Goal: Task Accomplishment & Management: Use online tool/utility

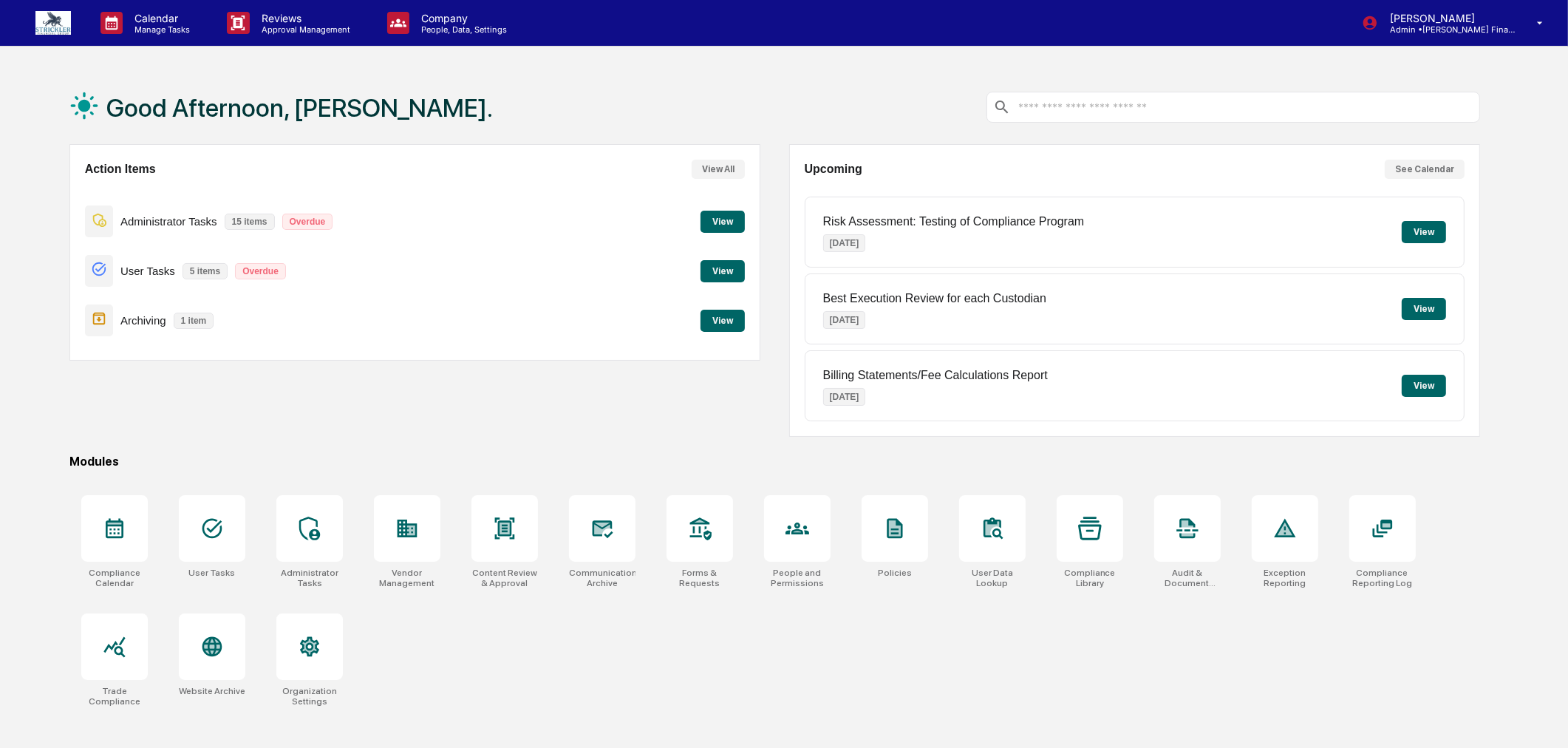
click at [734, 220] on button "View" at bounding box center [722, 221] width 44 height 22
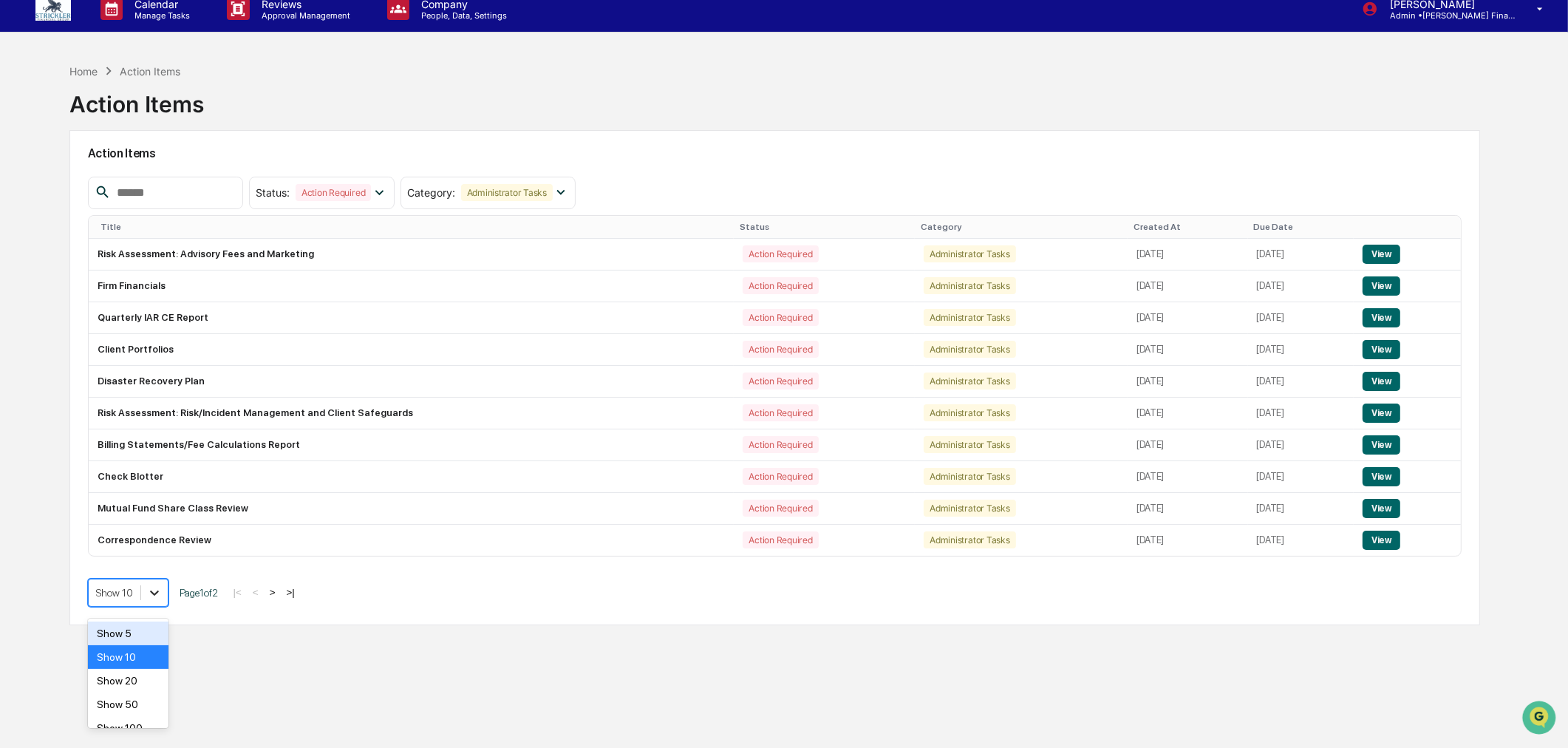
click at [145, 615] on div "Action Items Status : Action Required Select/Deselect All Action Required Resol…" at bounding box center [775, 378] width 1412 height 495
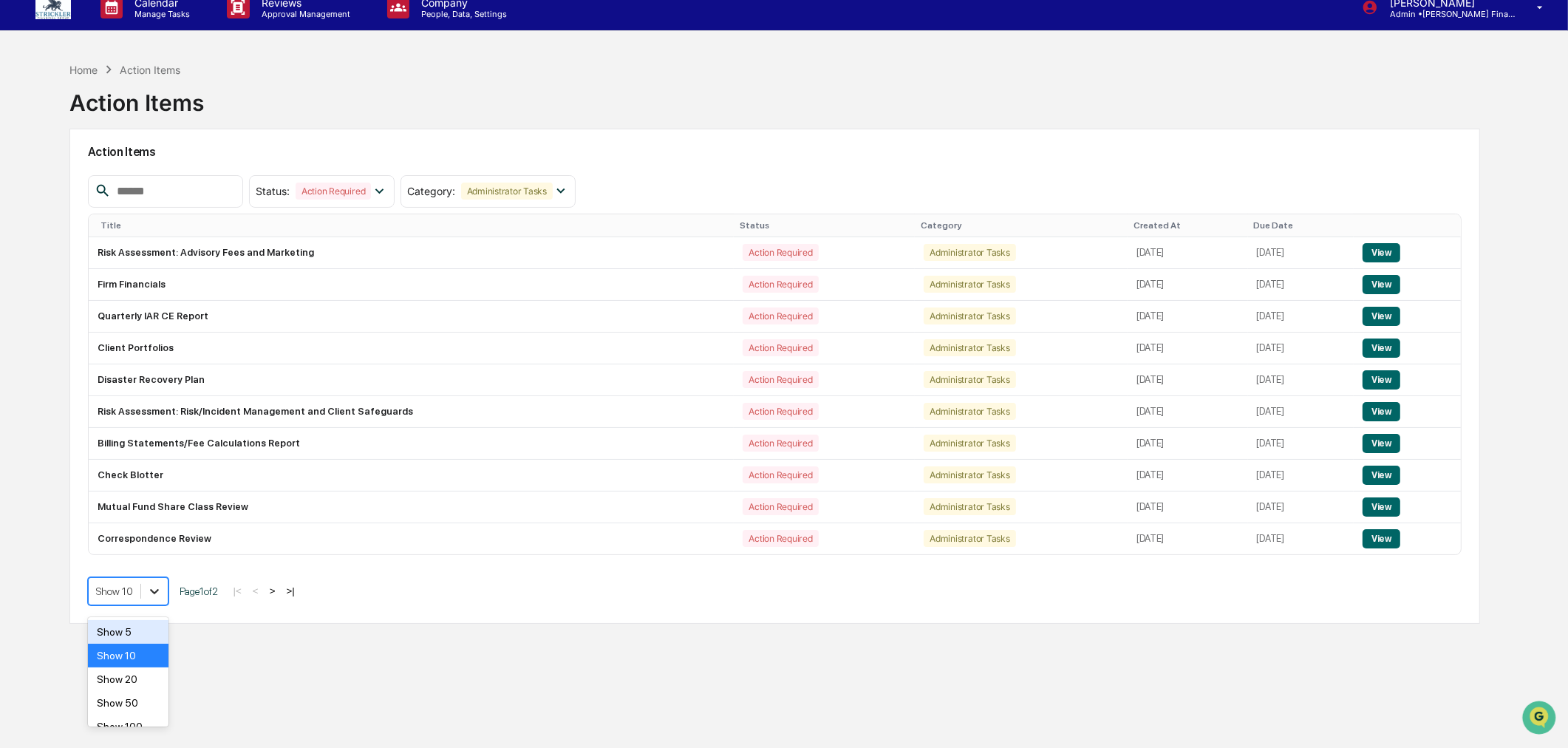
scroll to position [16, 0]
click at [133, 708] on div "Show 50" at bounding box center [129, 702] width 81 height 23
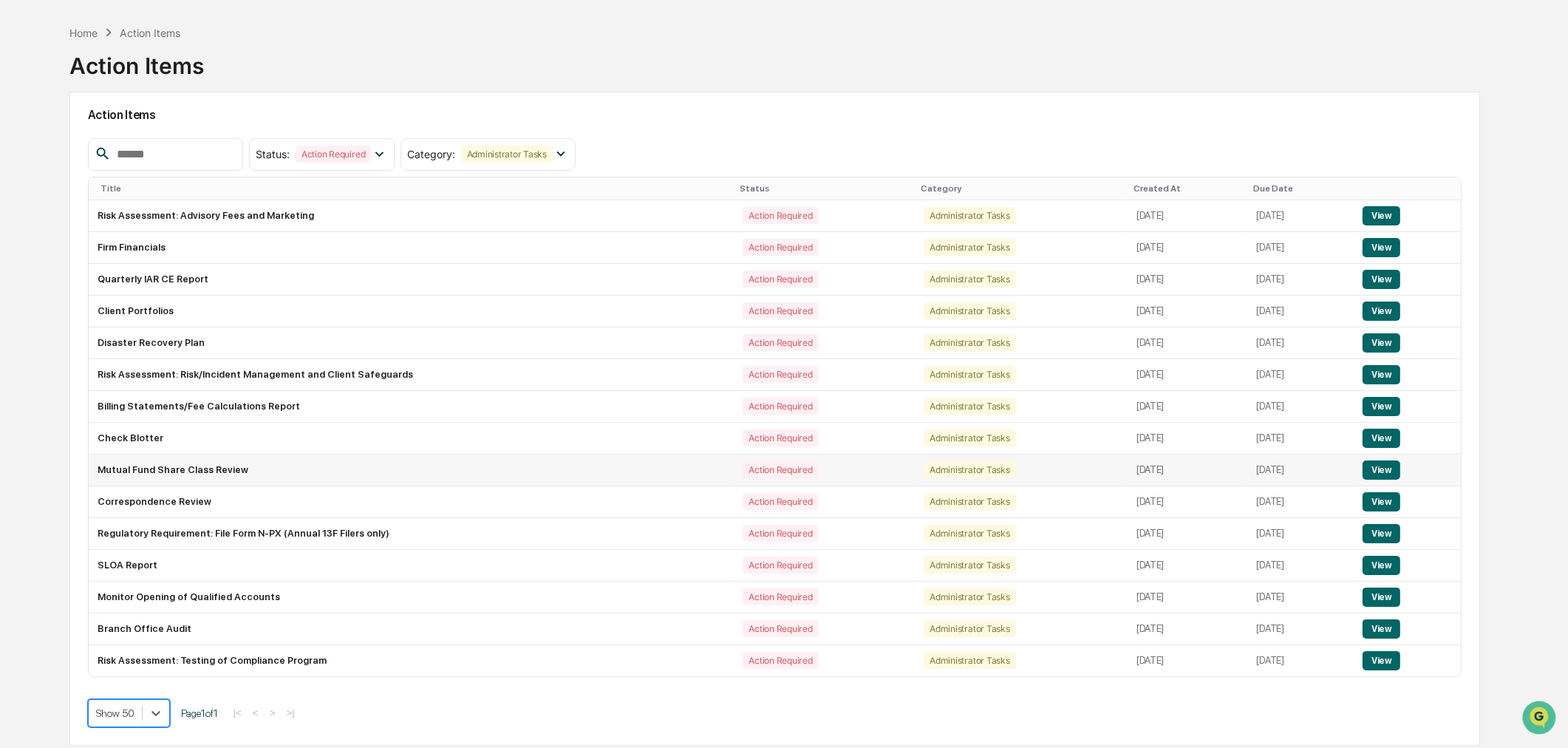
scroll to position [70, 0]
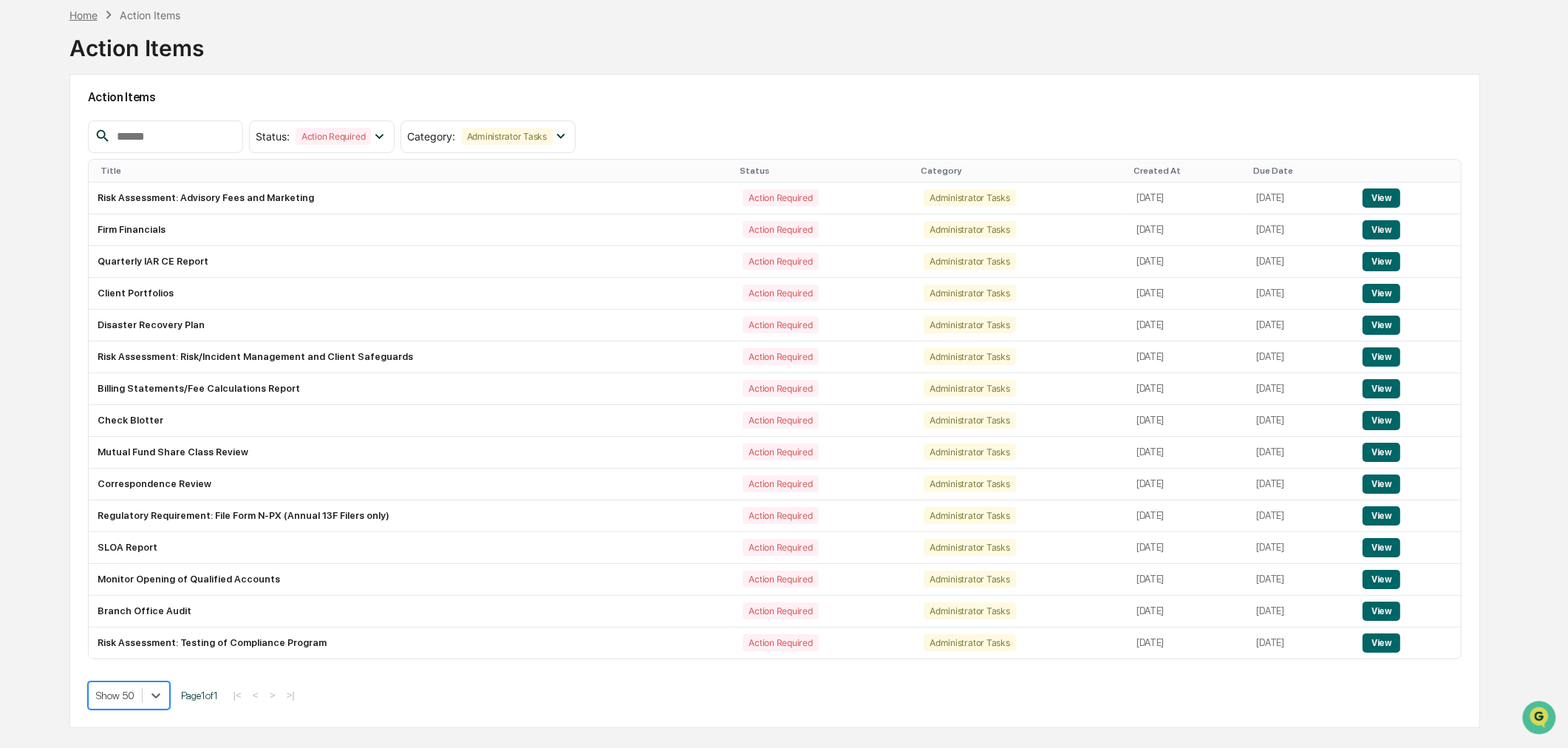
click at [77, 14] on div "Home" at bounding box center [83, 15] width 28 height 13
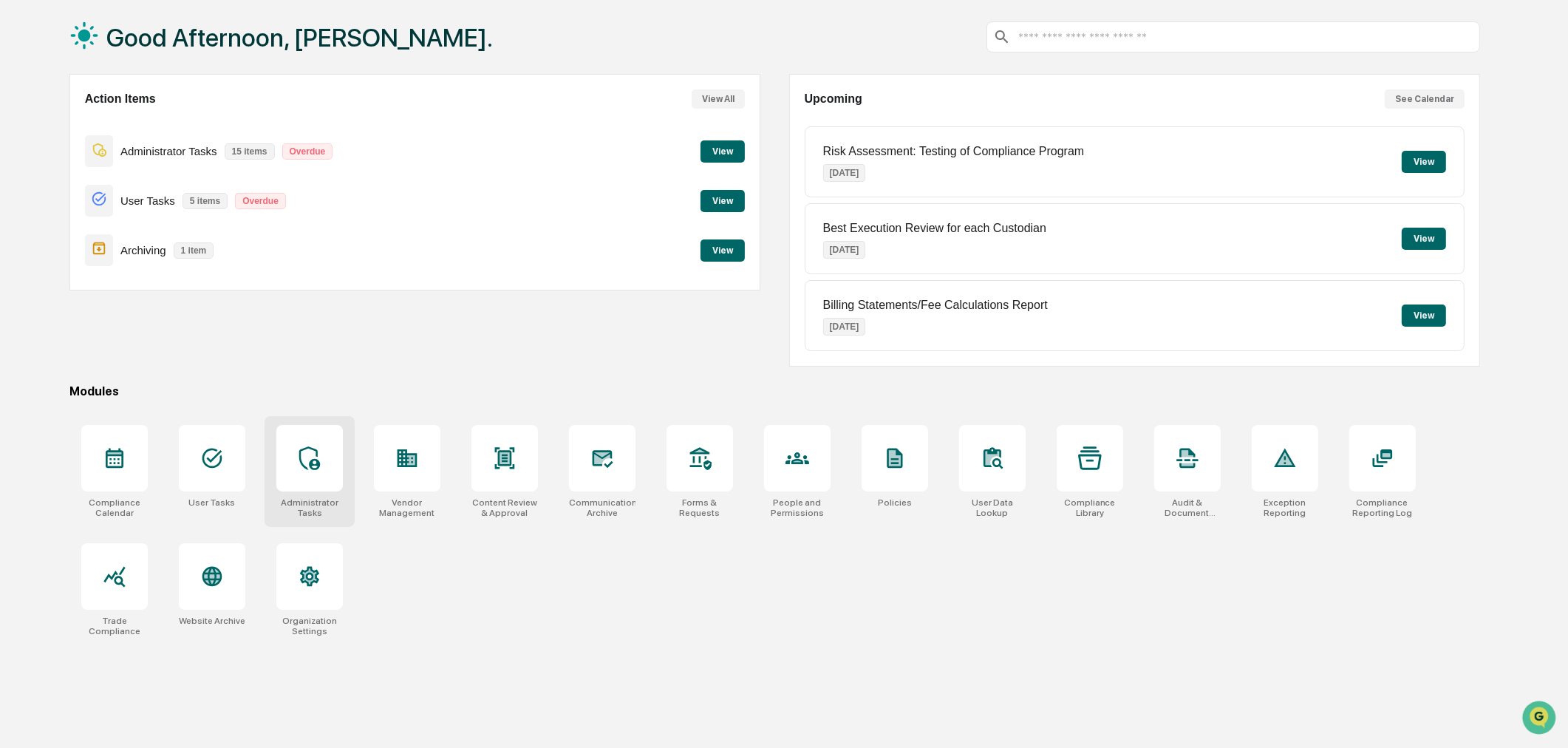
click at [308, 473] on div at bounding box center [309, 459] width 67 height 67
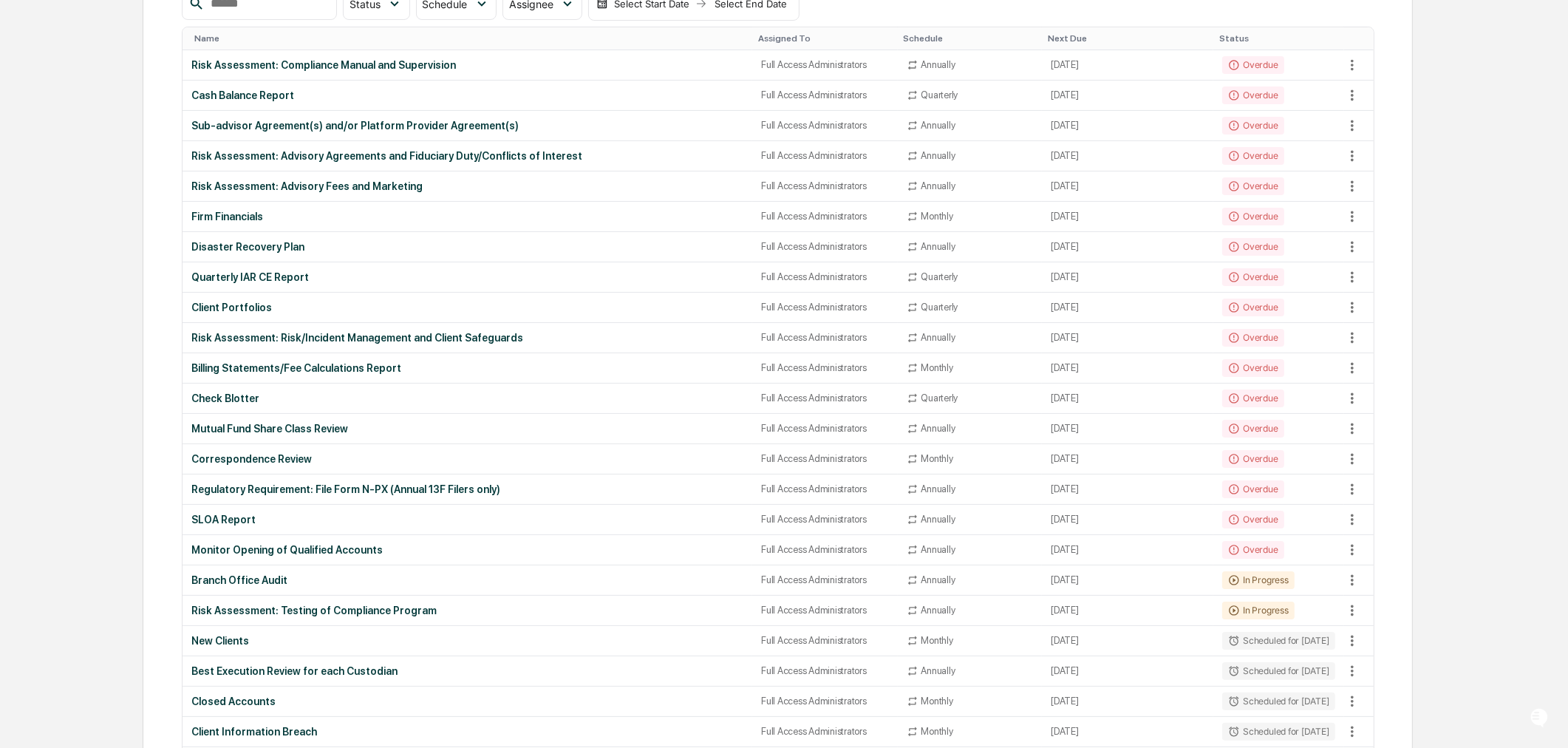
scroll to position [246, 0]
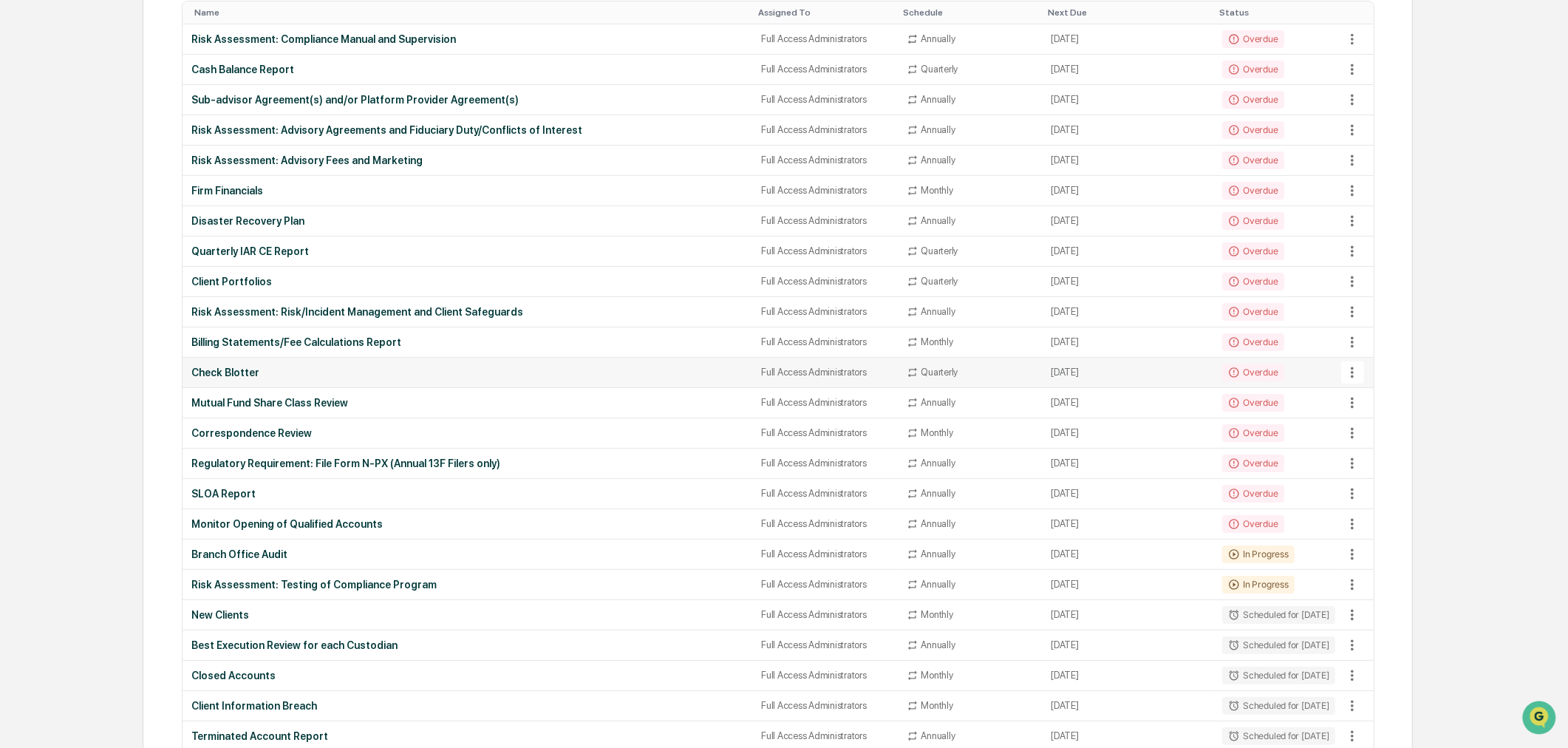
click at [223, 378] on div "Check Blotter" at bounding box center [468, 372] width 552 height 12
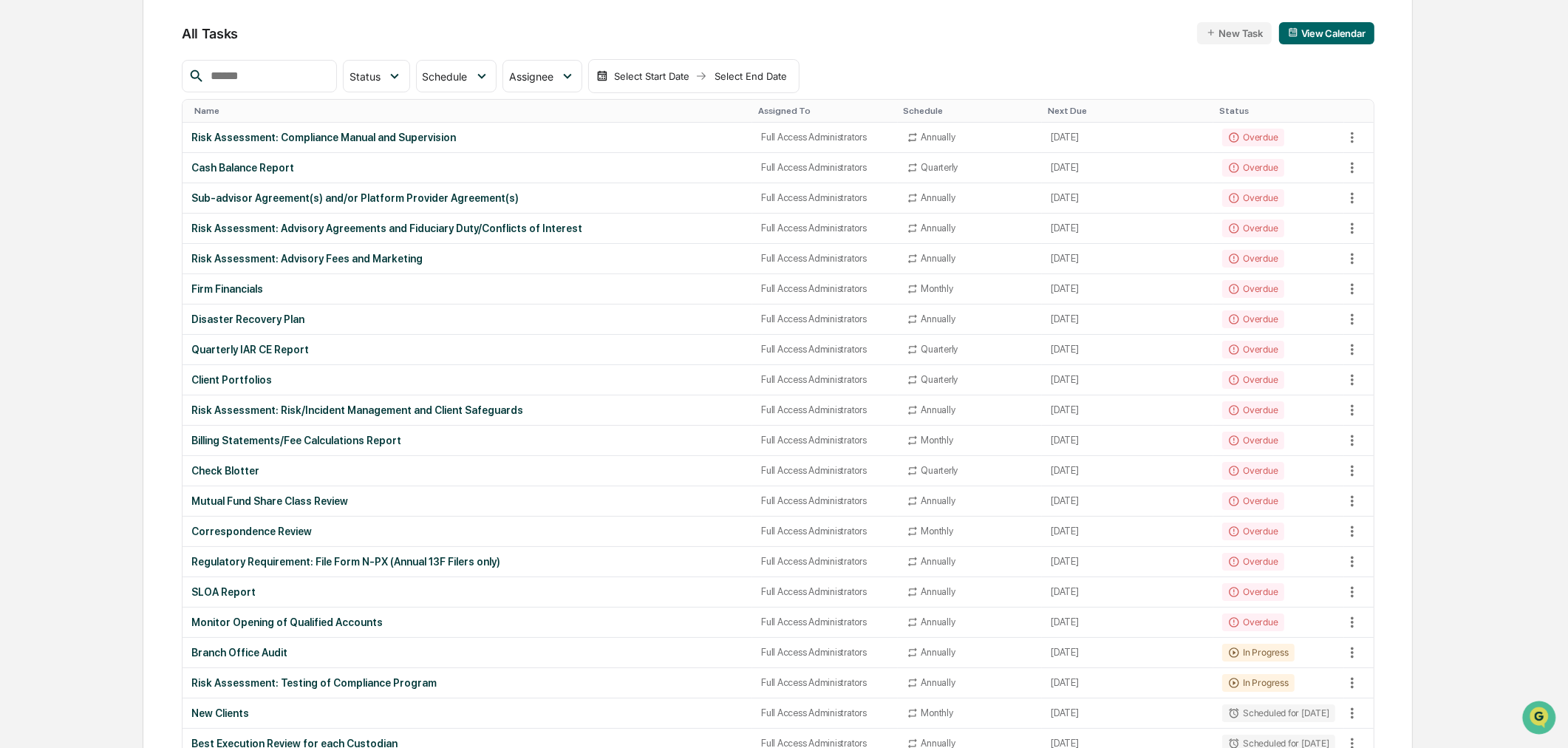
scroll to position [164, 0]
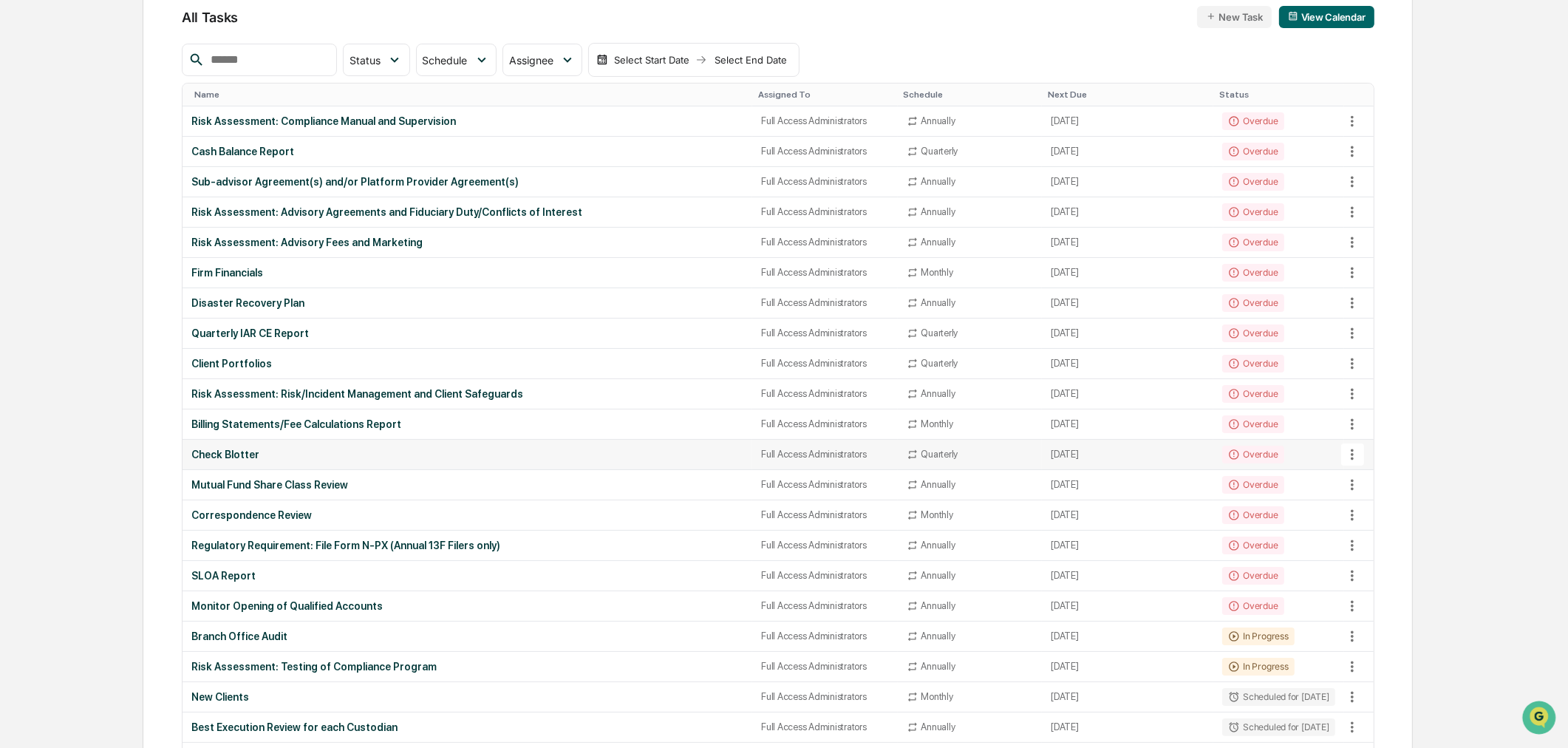
click at [220, 448] on td "Check Blotter" at bounding box center [468, 455] width 570 height 31
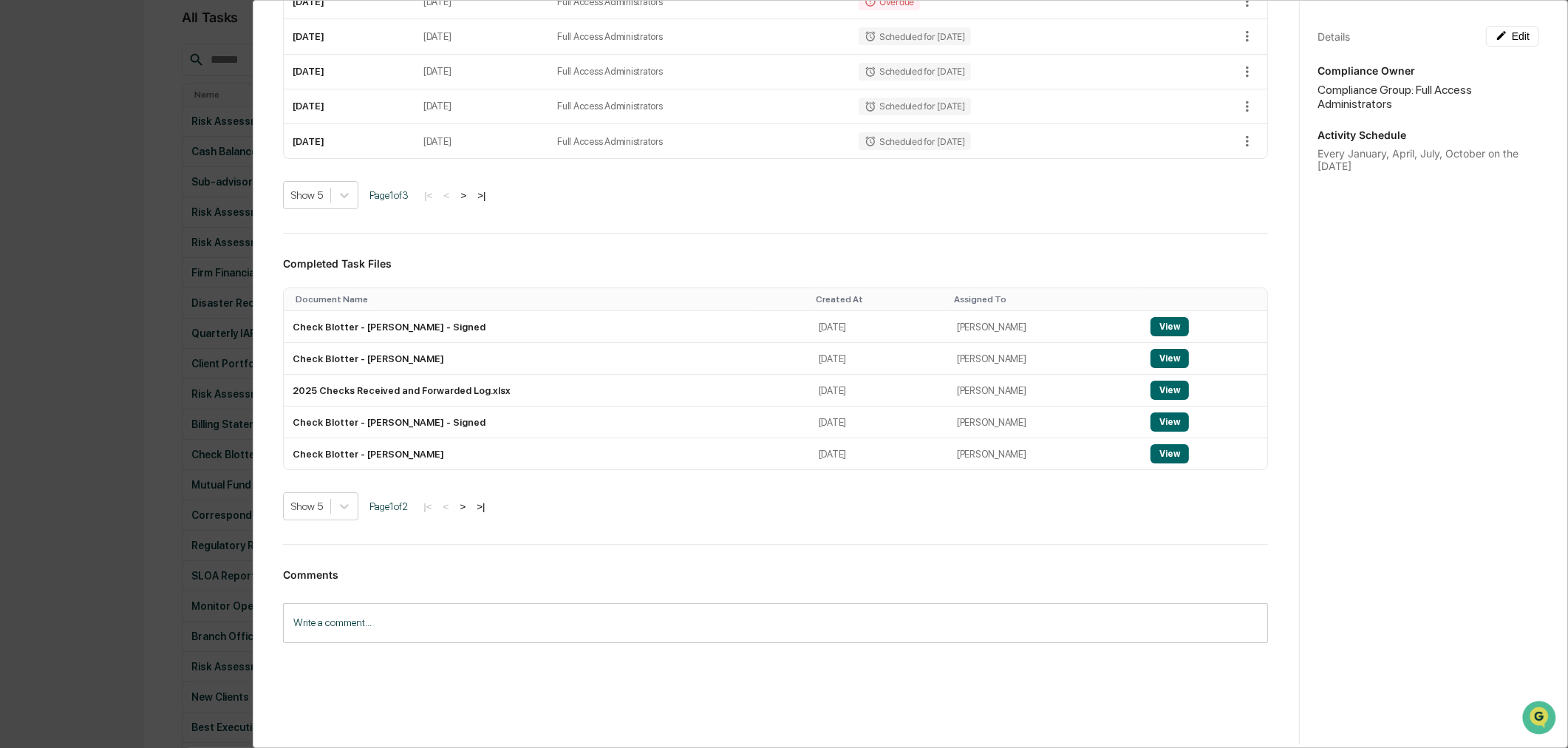
scroll to position [392, 0]
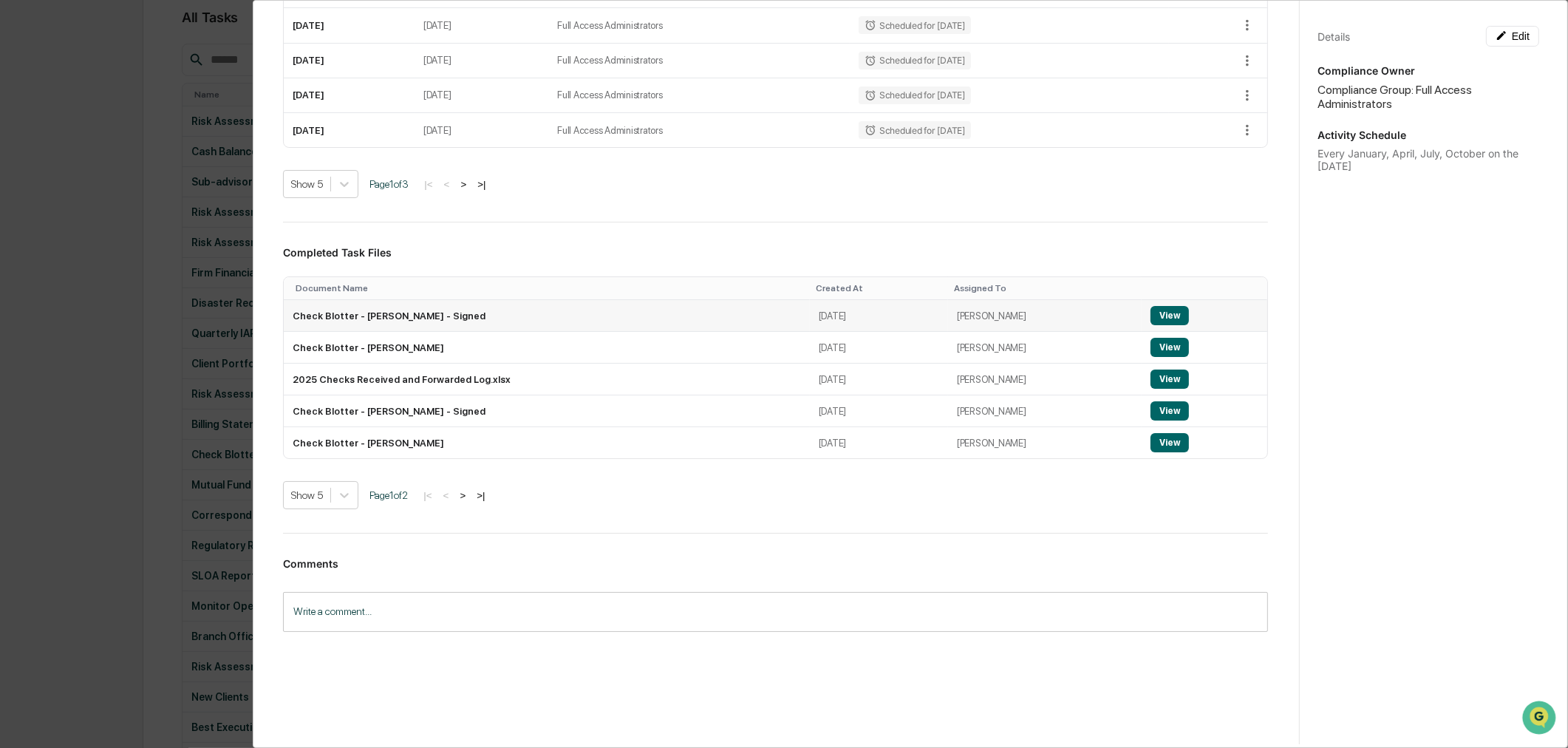
click at [1154, 311] on button "View" at bounding box center [1170, 315] width 39 height 19
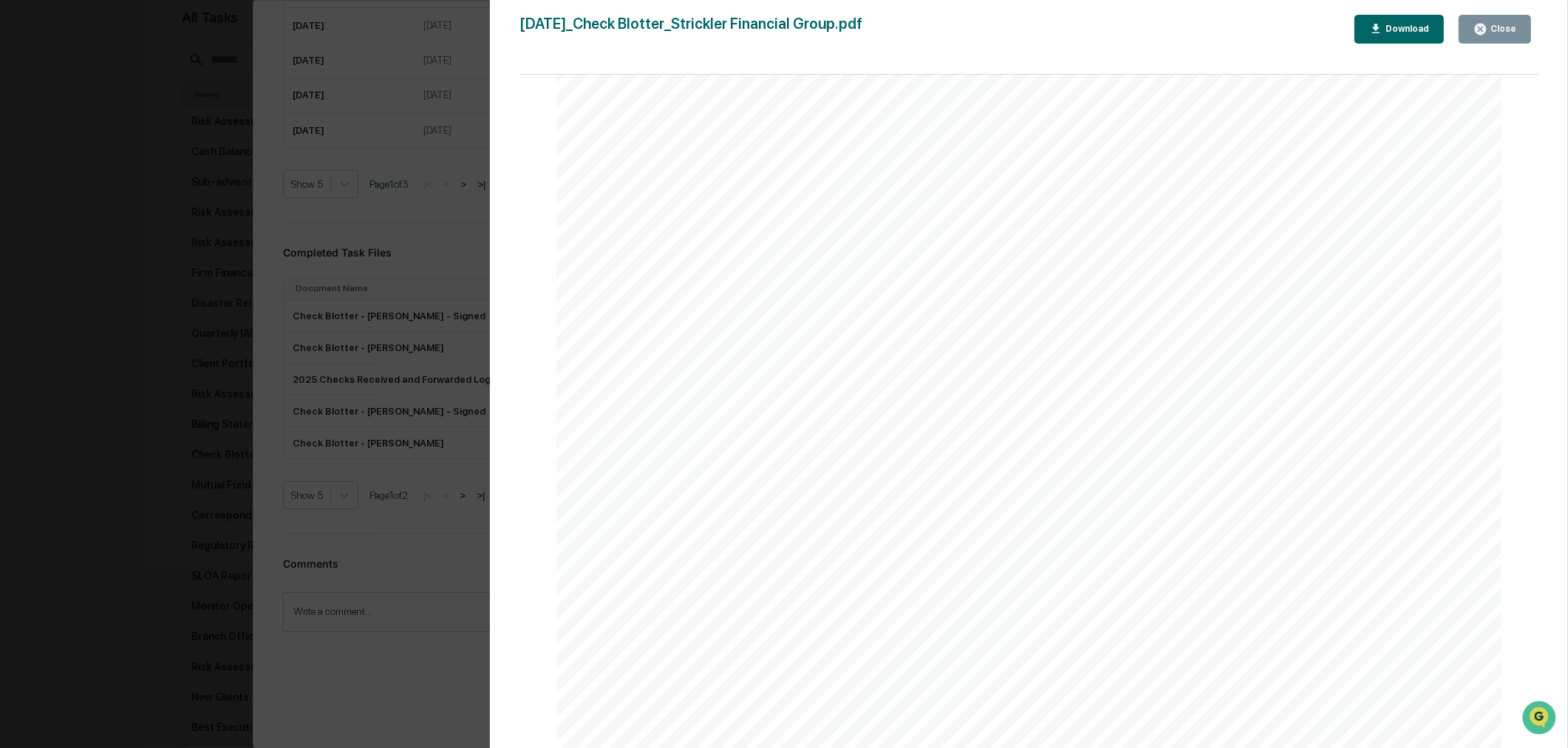
scroll to position [328, 0]
click at [1498, 33] on div "Close" at bounding box center [1502, 29] width 29 height 11
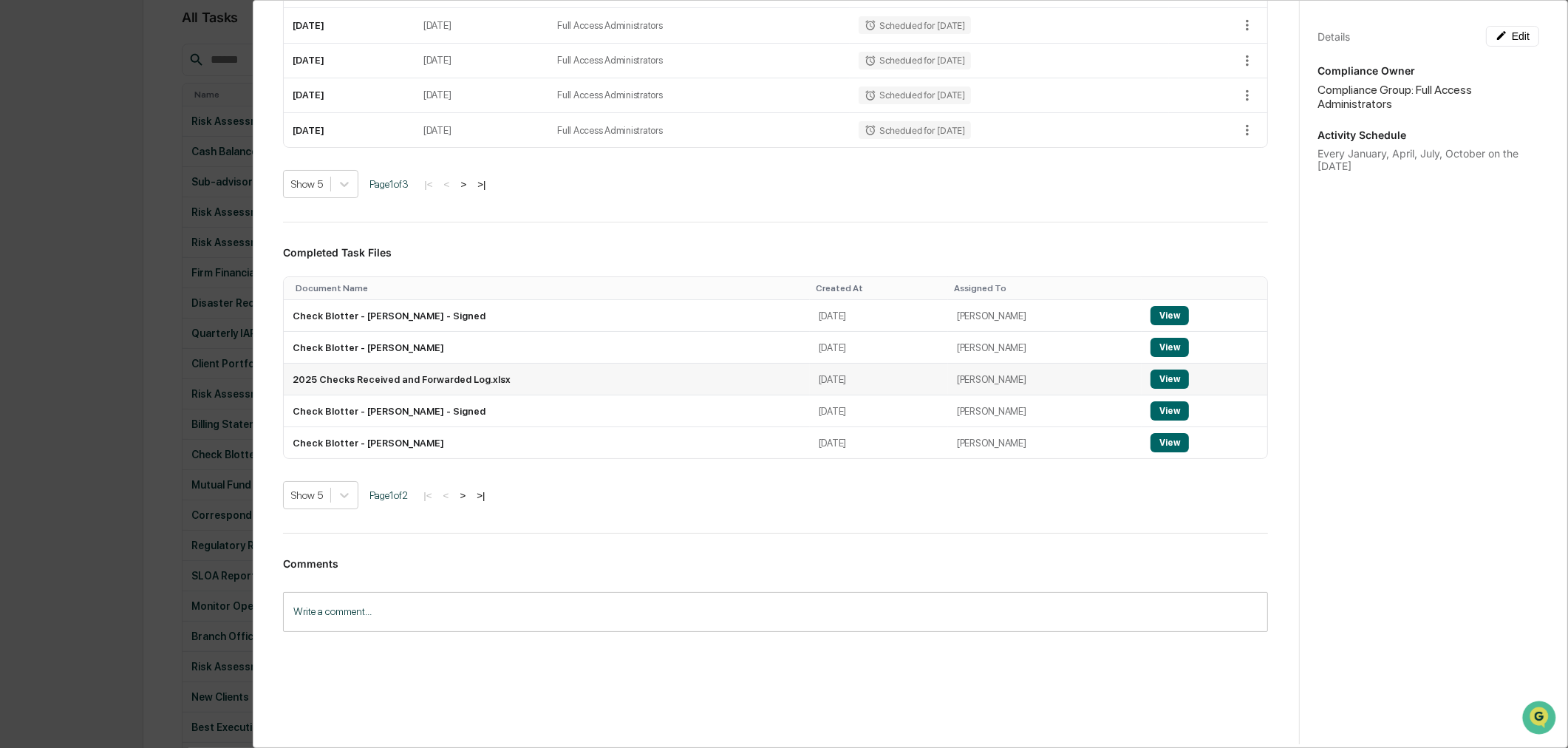
click at [1154, 378] on button "View" at bounding box center [1170, 378] width 39 height 19
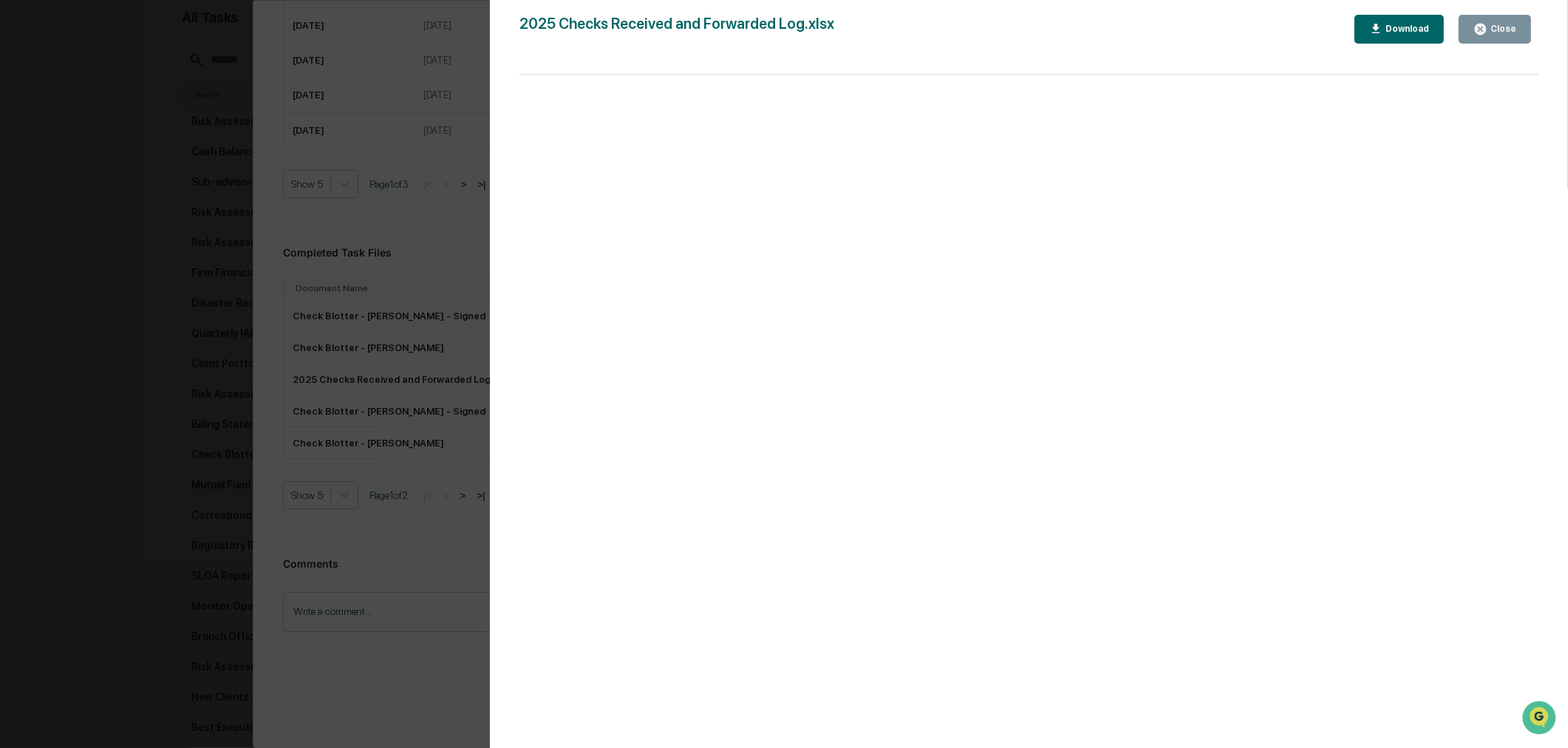
click at [1503, 24] on div "Close" at bounding box center [1502, 29] width 29 height 11
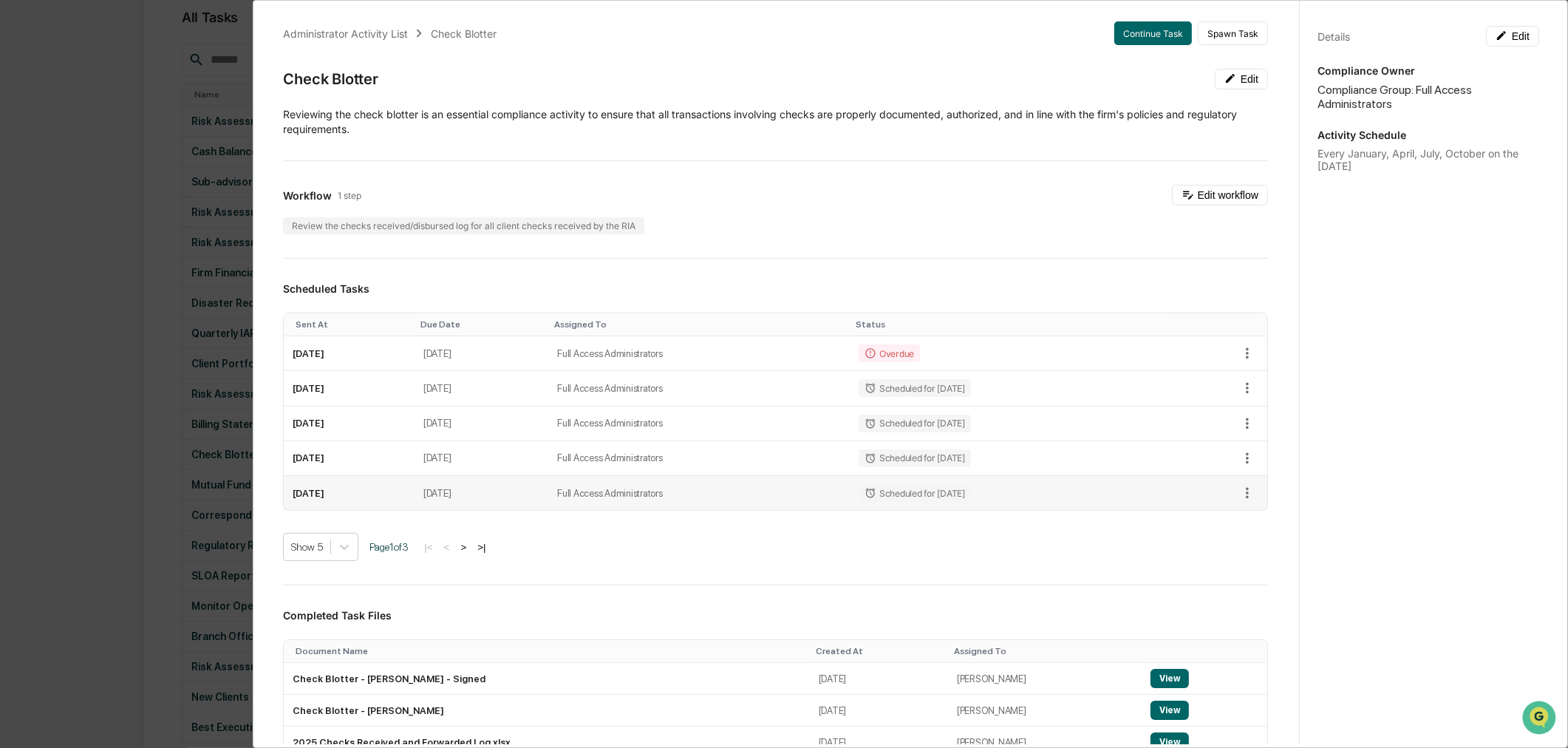
scroll to position [0, 0]
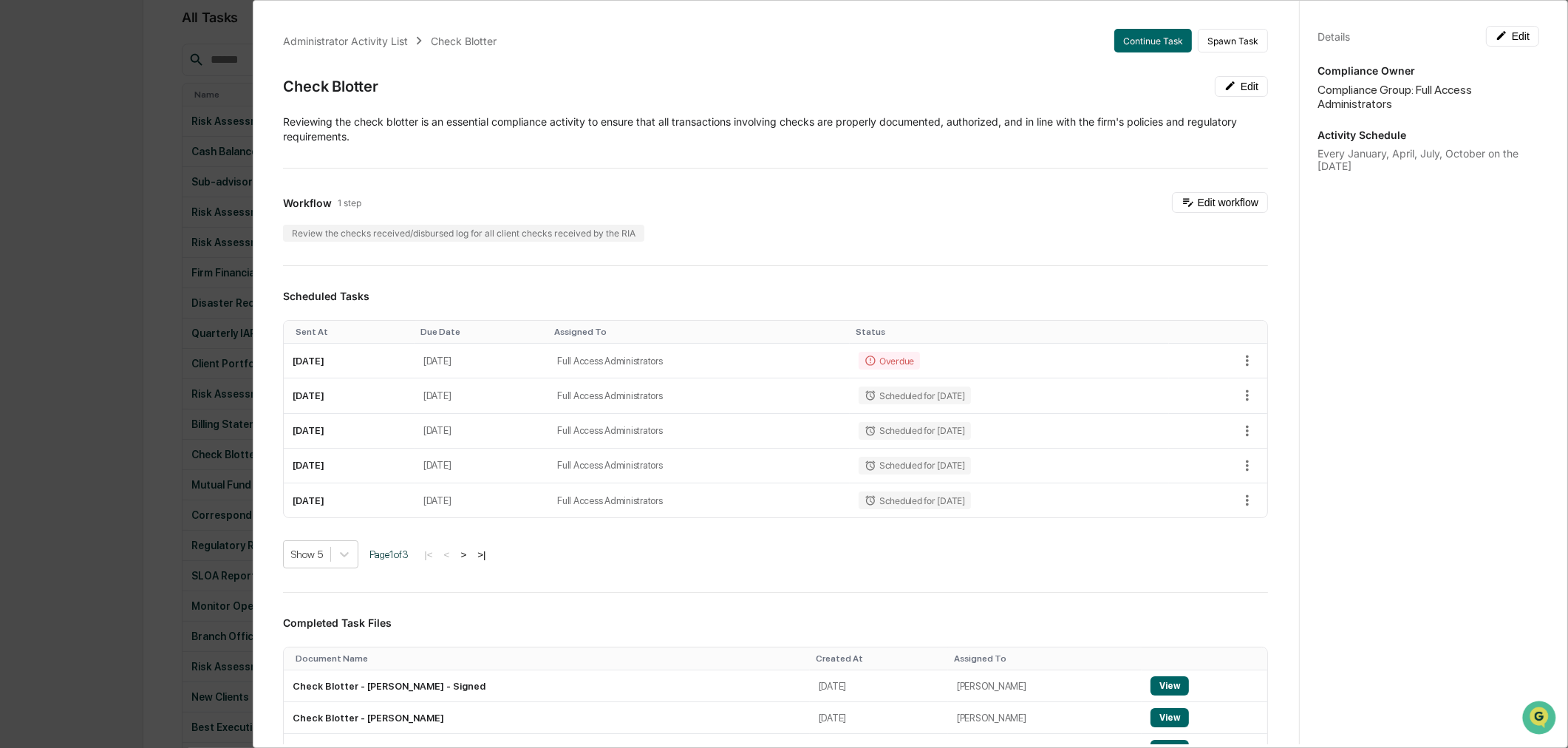
click at [108, 204] on div "Administrator Activity List Check Blotter Continue Task Spawn Task Check Blotte…" at bounding box center [784, 374] width 1568 height 748
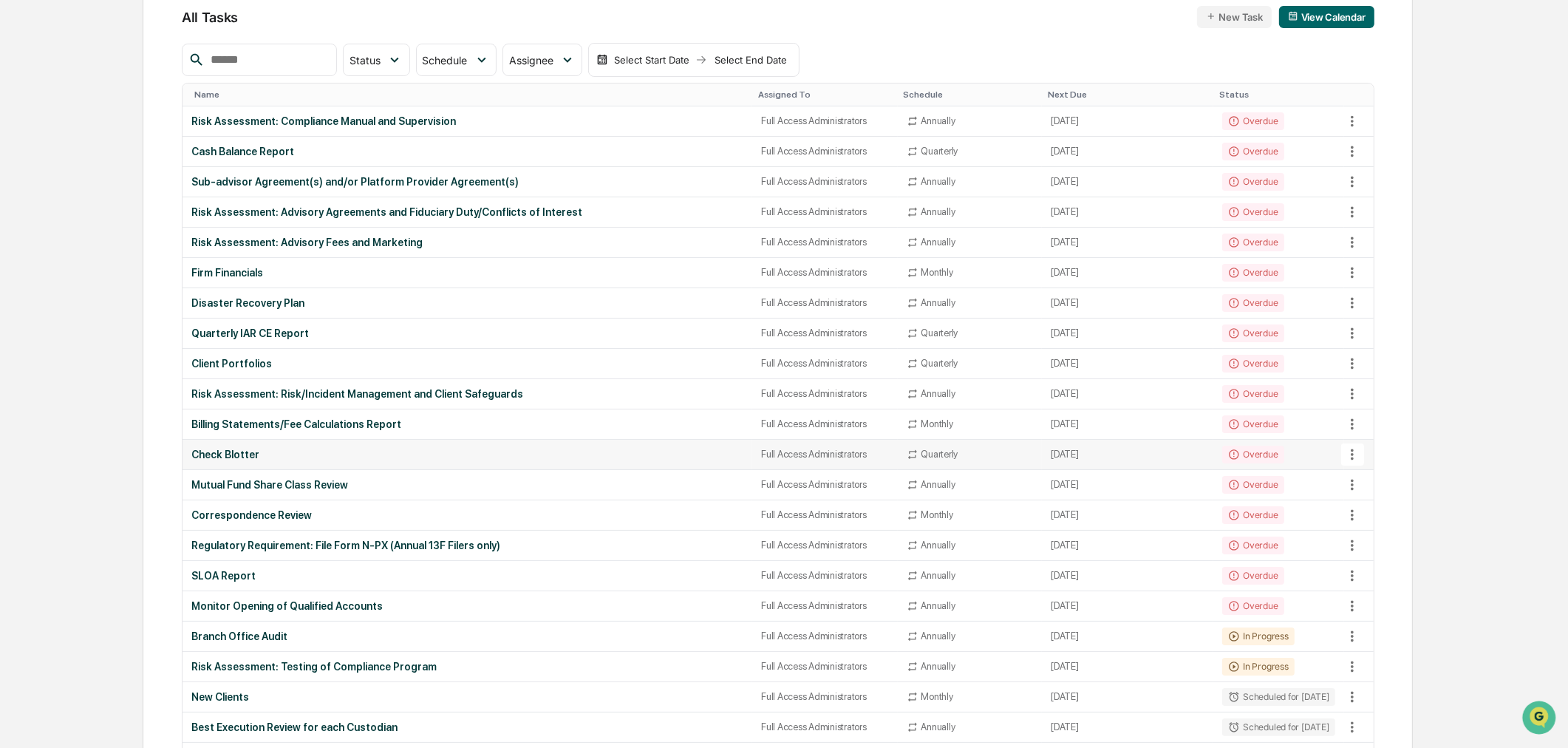
click at [216, 459] on div "Check Blotter" at bounding box center [468, 454] width 552 height 12
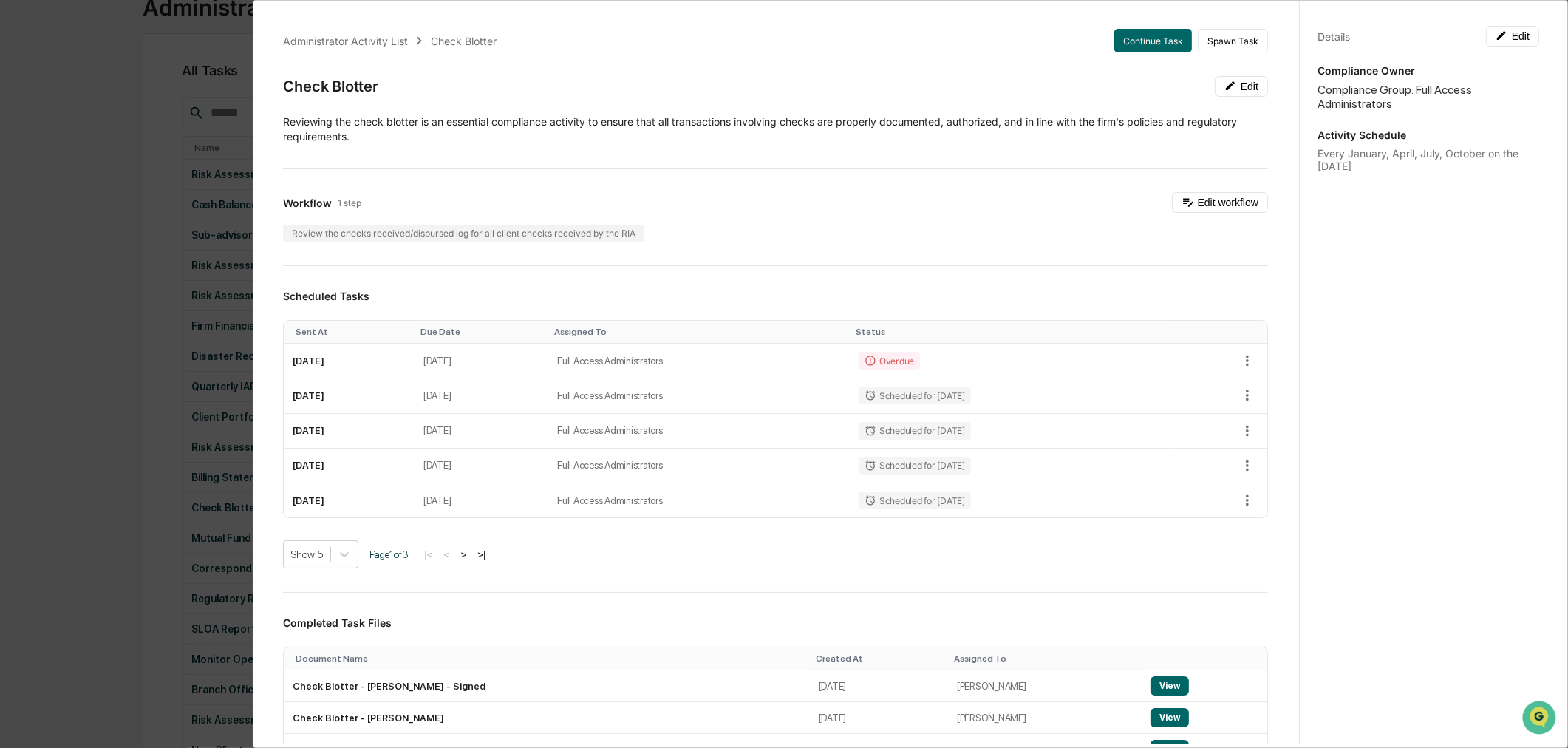
scroll to position [82, 0]
click at [1161, 40] on button "Continue Task" at bounding box center [1153, 40] width 77 height 23
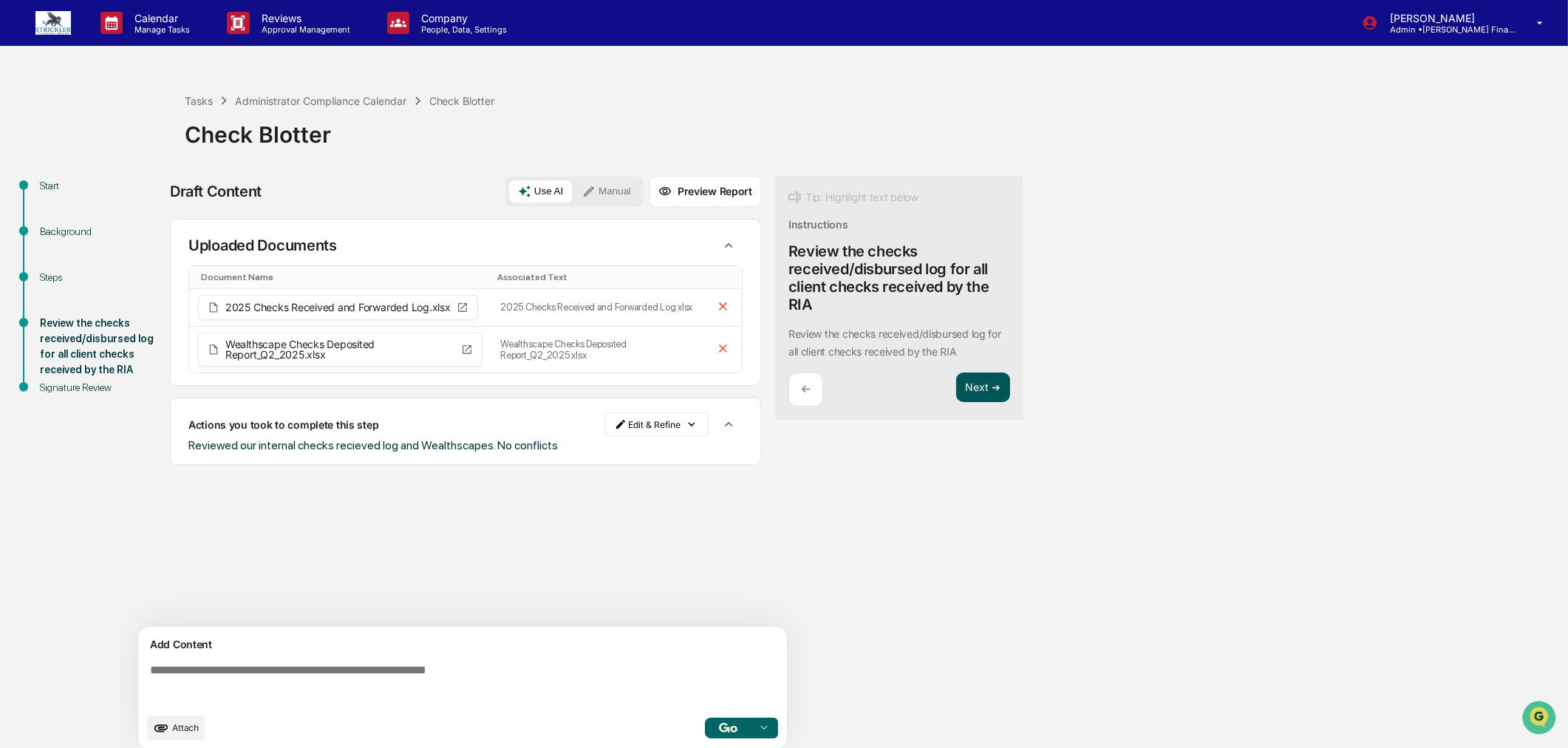
click at [978, 395] on button "Next ➔" at bounding box center [984, 387] width 54 height 31
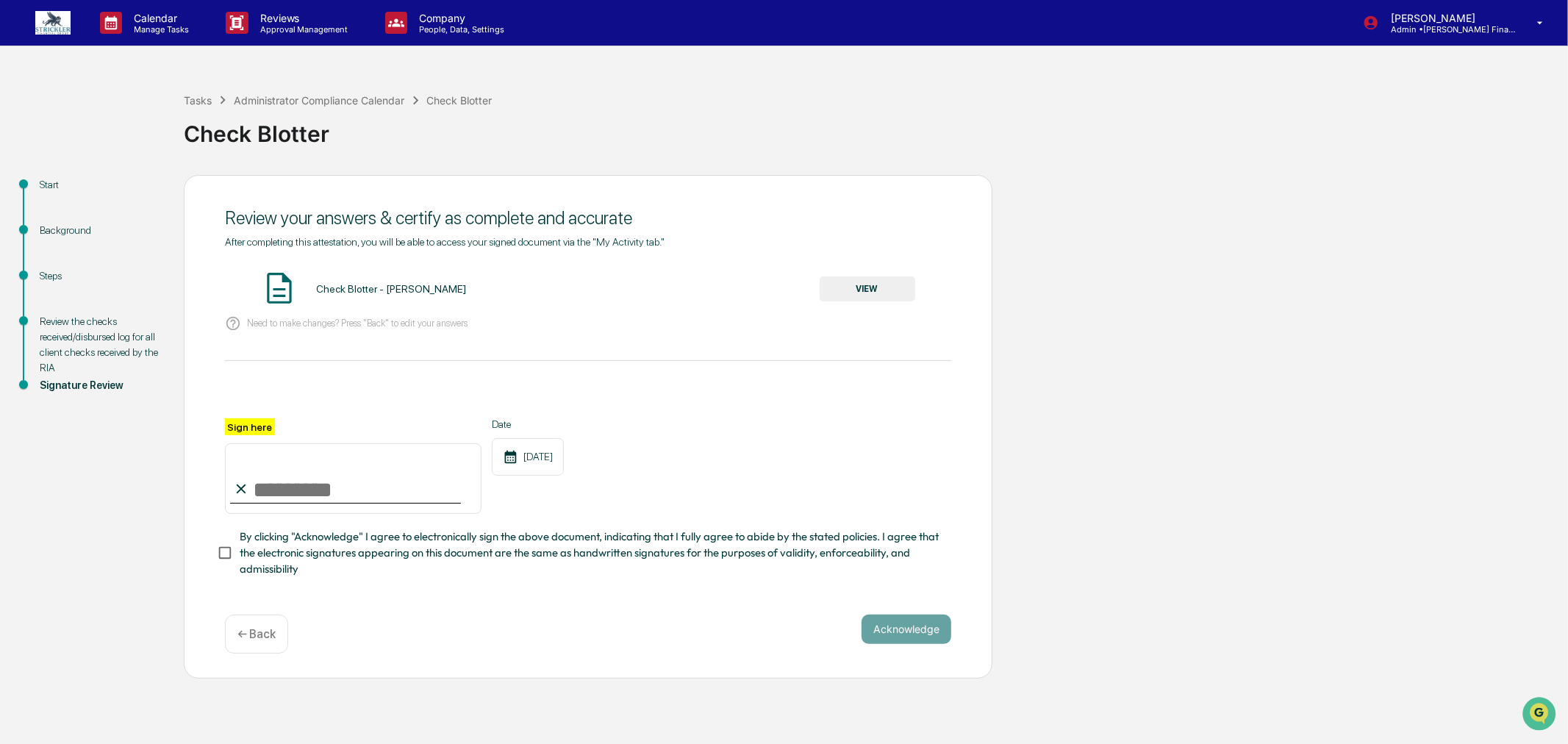
click at [880, 291] on button "VIEW" at bounding box center [867, 289] width 96 height 25
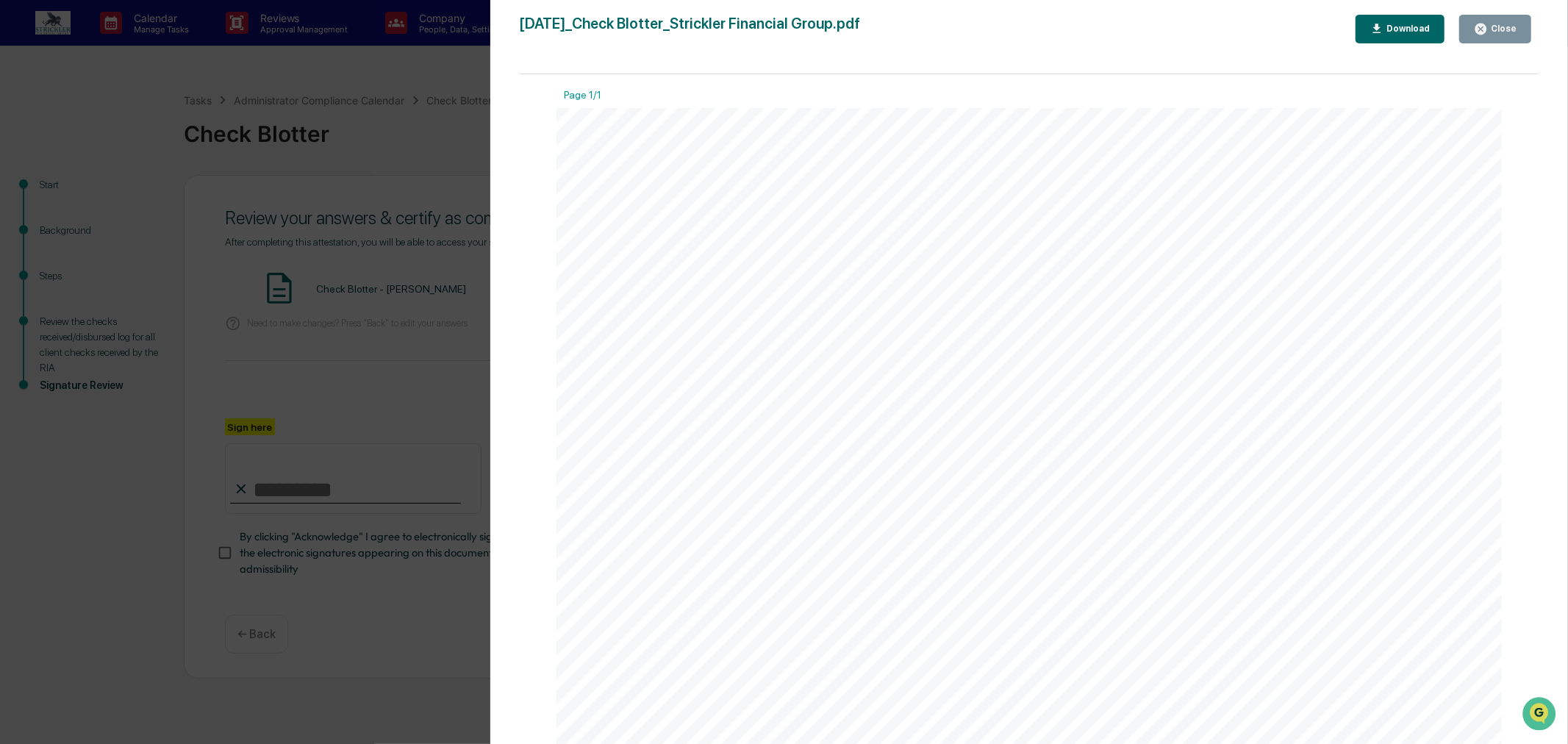
click at [1474, 41] on button "Close" at bounding box center [1496, 29] width 72 height 29
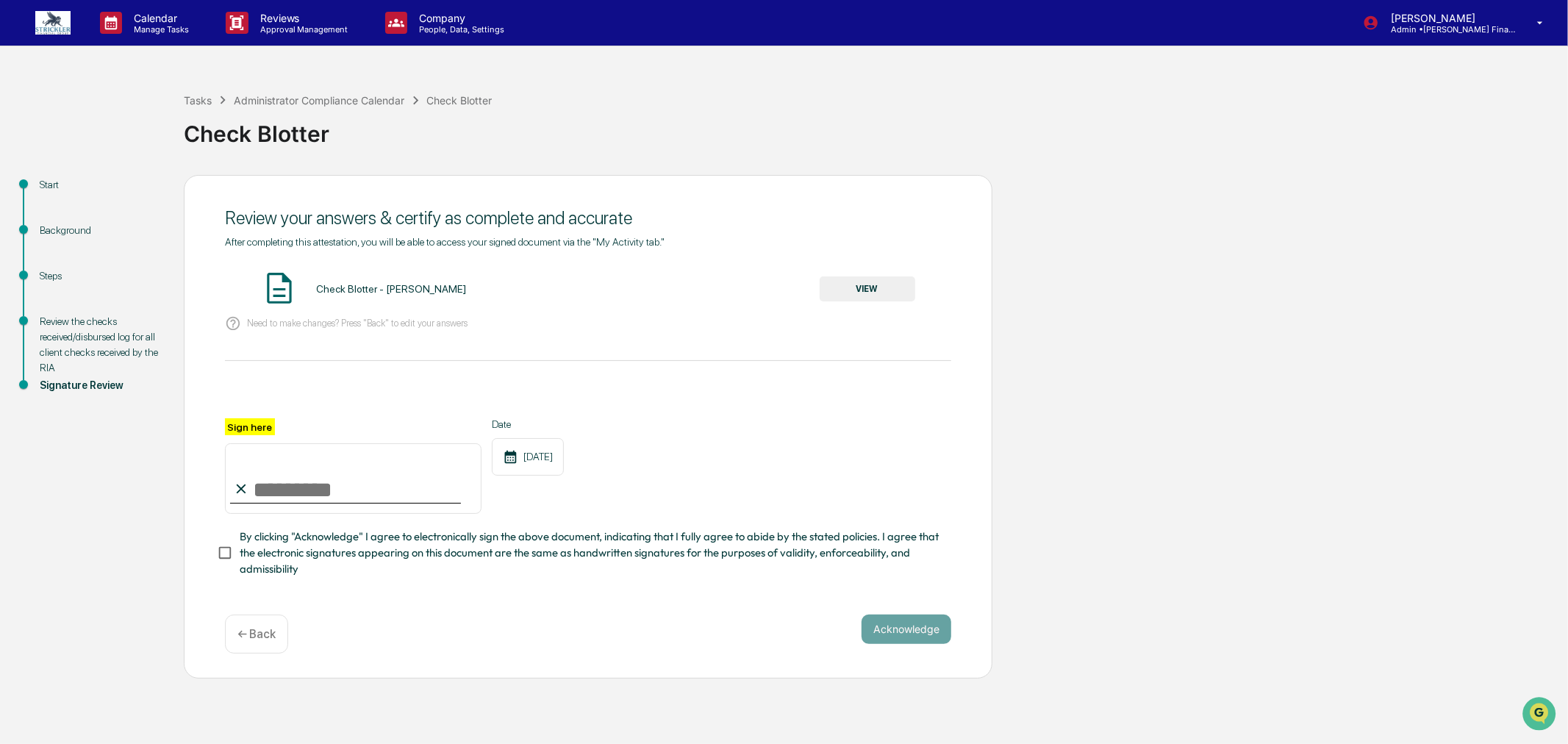
click at [270, 514] on input "Sign here" at bounding box center [353, 478] width 257 height 71
type input "**********"
click at [927, 644] on button "Acknowledge" at bounding box center [906, 629] width 89 height 30
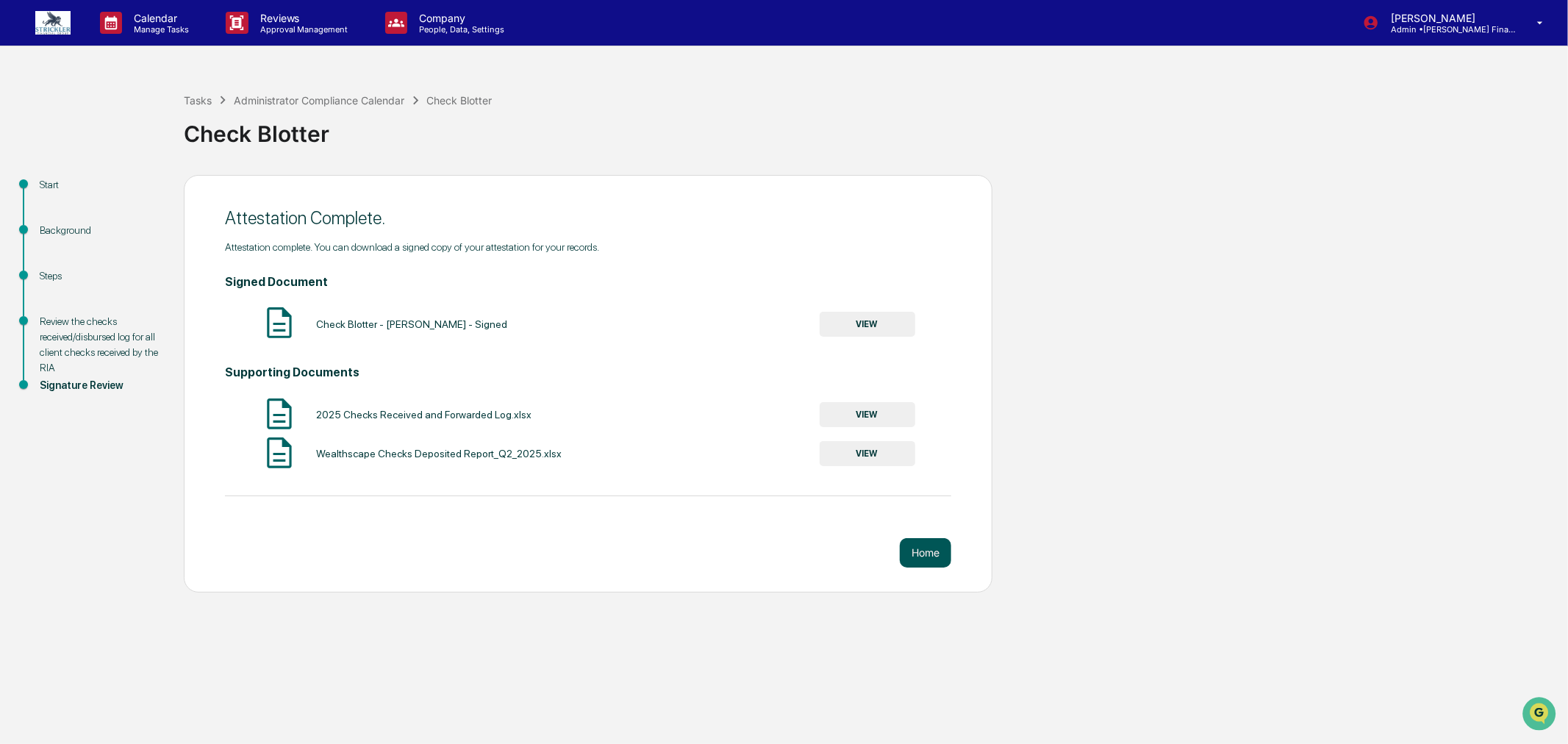
click at [909, 554] on button "Home" at bounding box center [926, 553] width 52 height 30
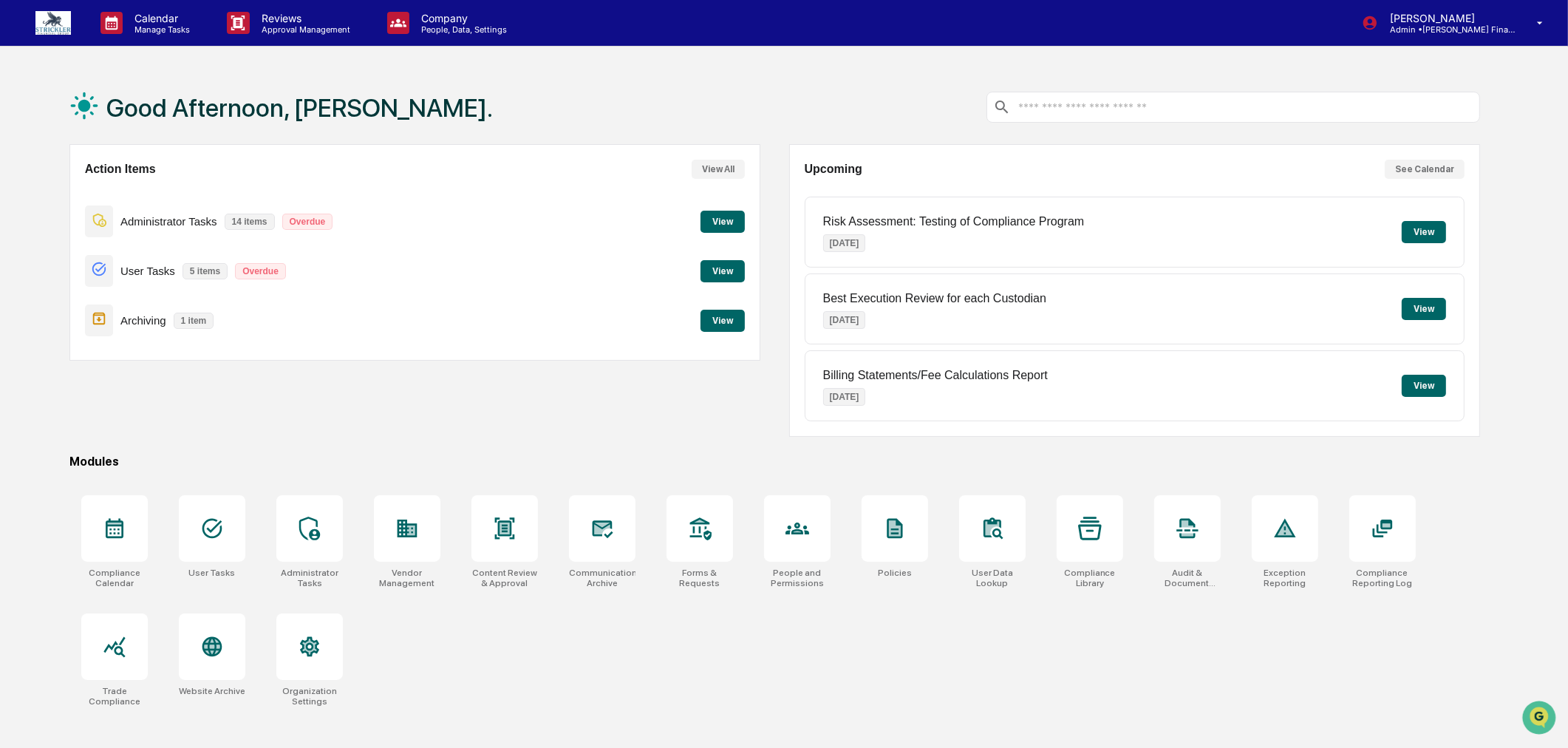
click at [730, 224] on button "View" at bounding box center [722, 221] width 44 height 22
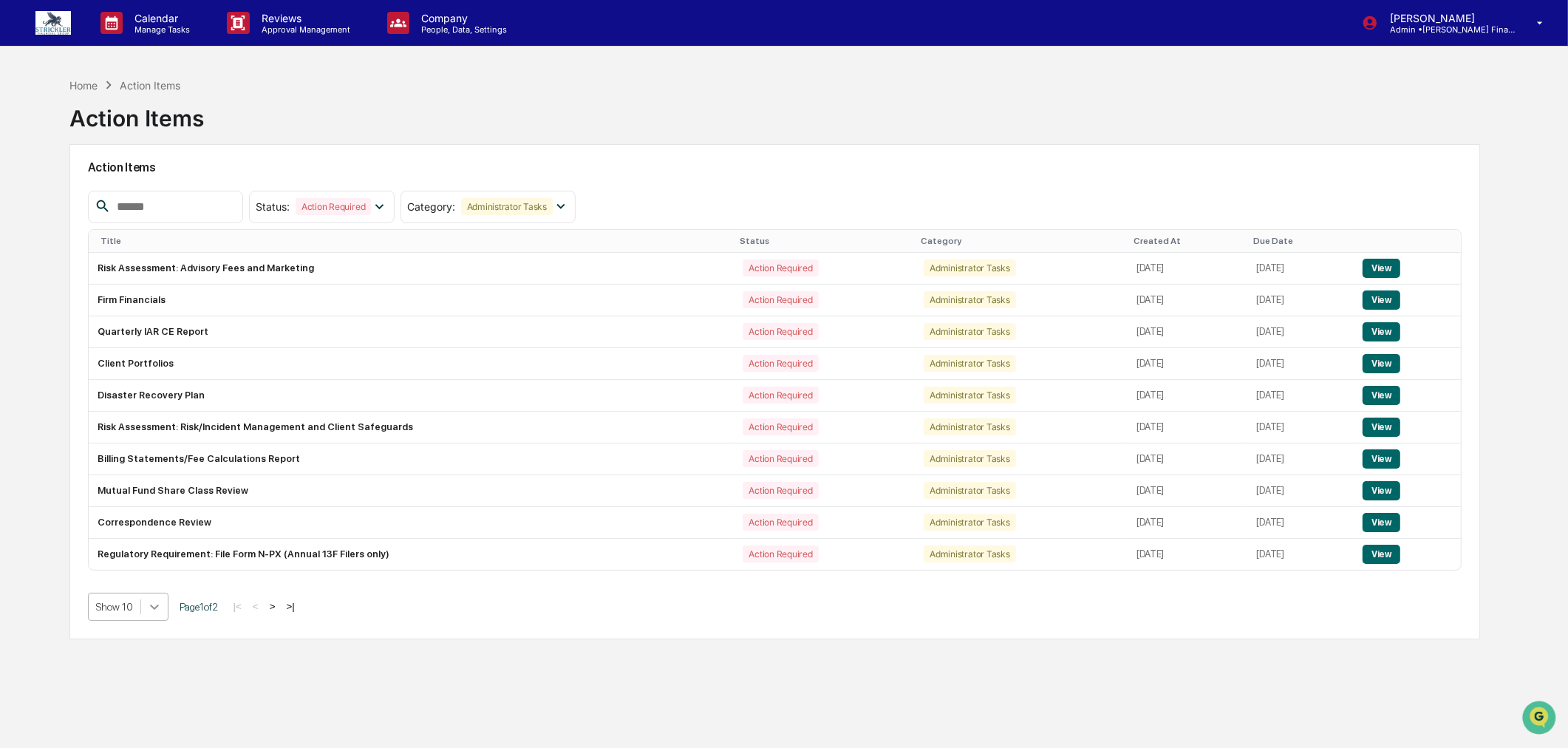
click at [156, 616] on div "Action Items Status : Action Required Select/Deselect All Action Required Resol…" at bounding box center [775, 391] width 1412 height 495
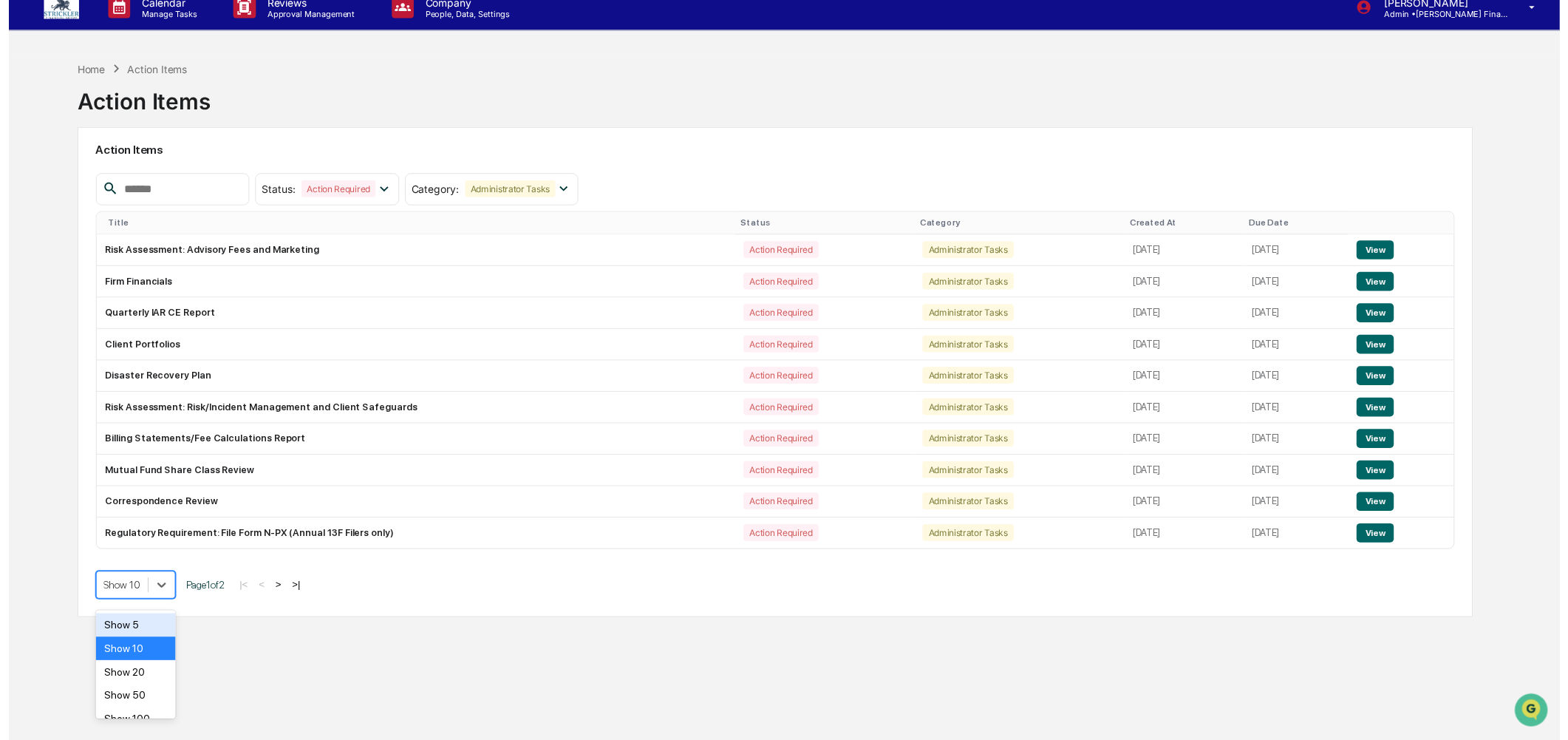
scroll to position [16, 0]
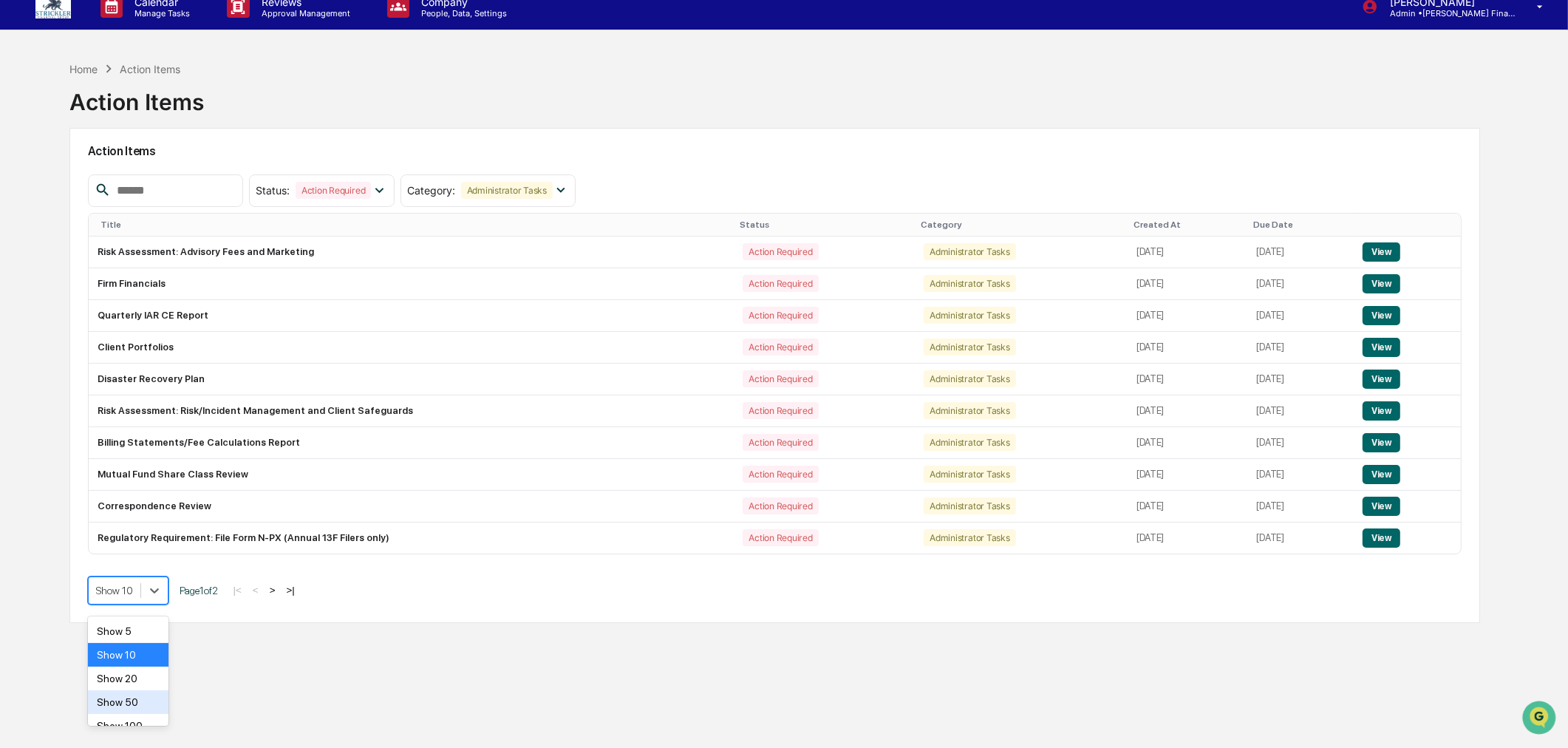
click at [133, 699] on div "Show 50" at bounding box center [129, 702] width 81 height 23
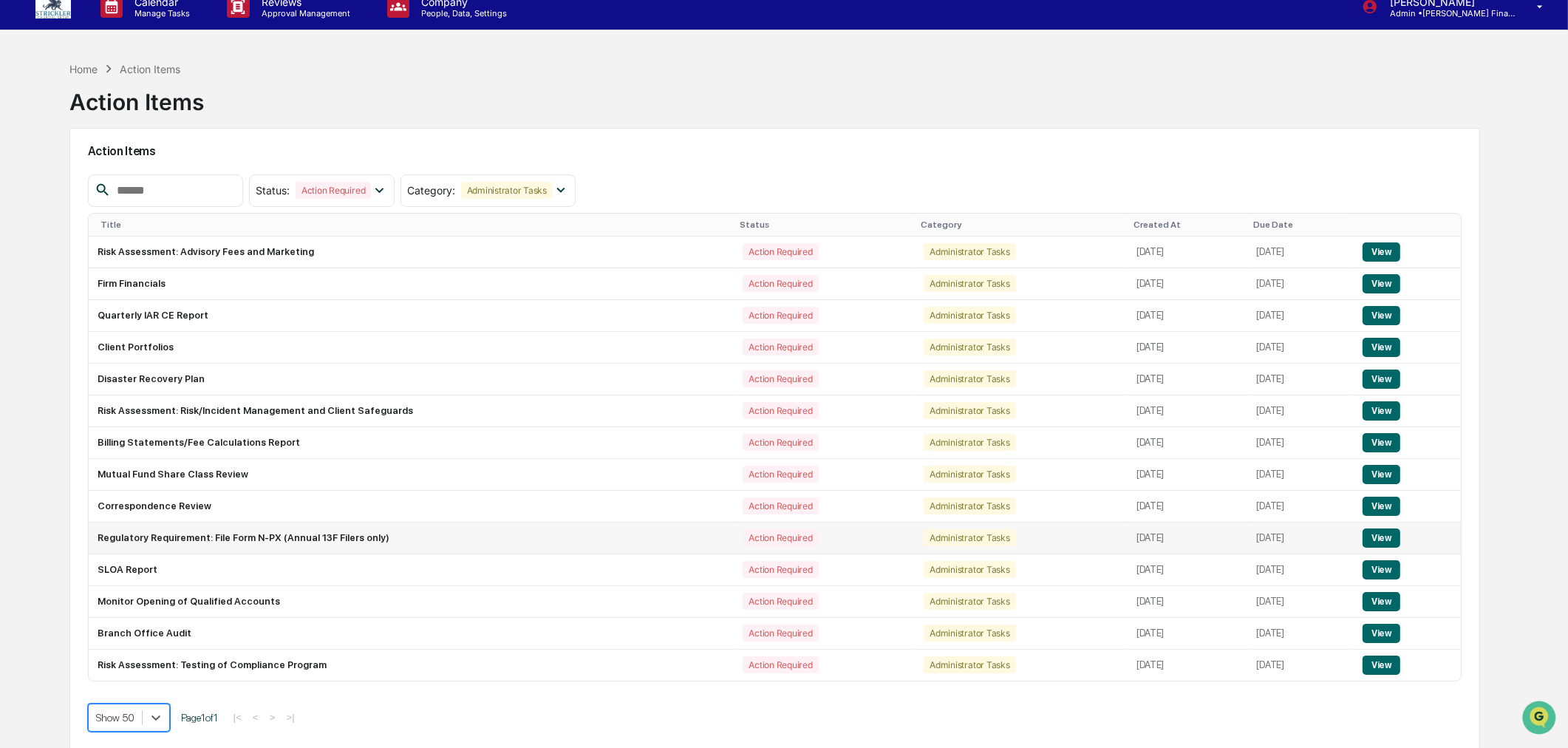
click at [1376, 545] on button "View" at bounding box center [1382, 538] width 38 height 19
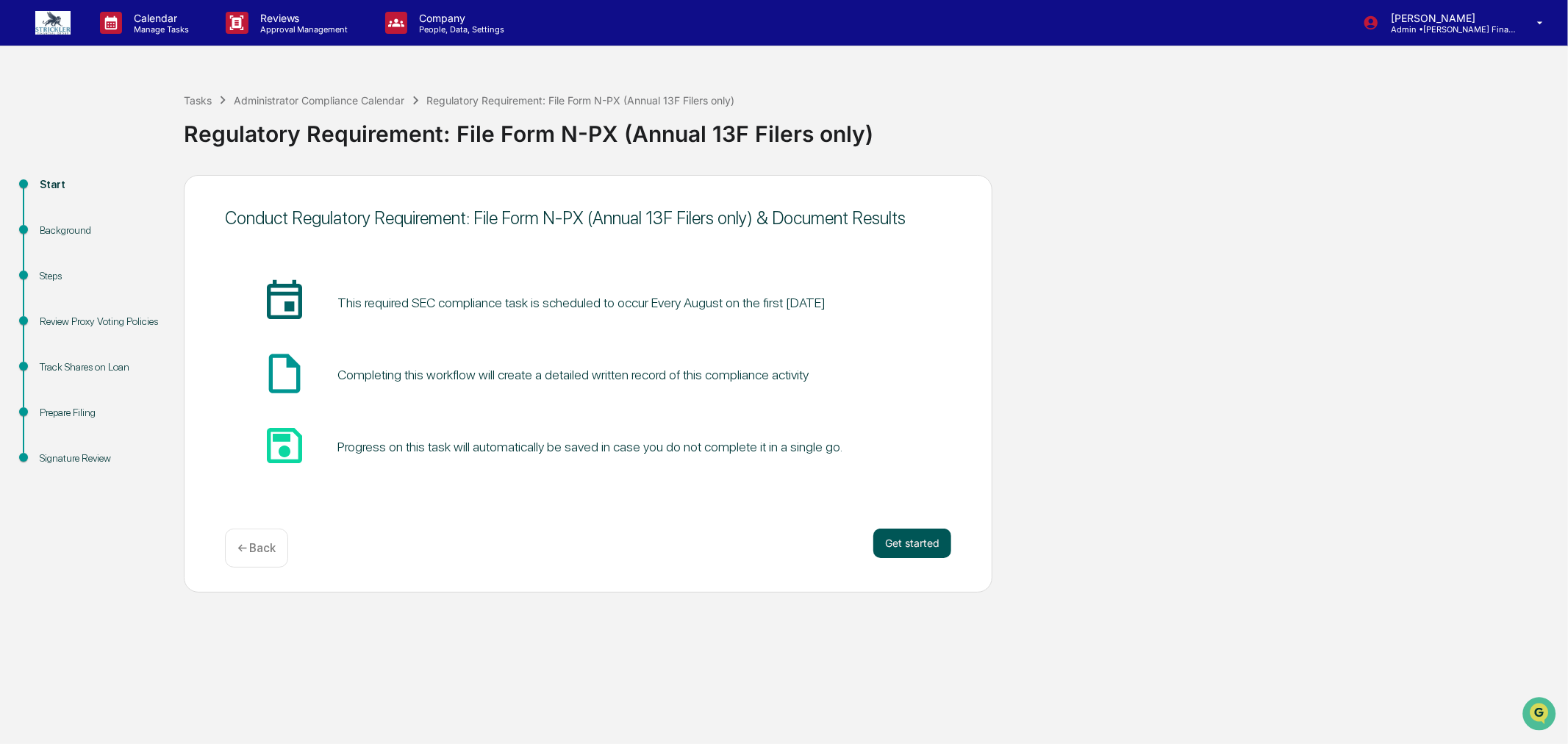
click at [909, 538] on button "Get started" at bounding box center [911, 543] width 78 height 30
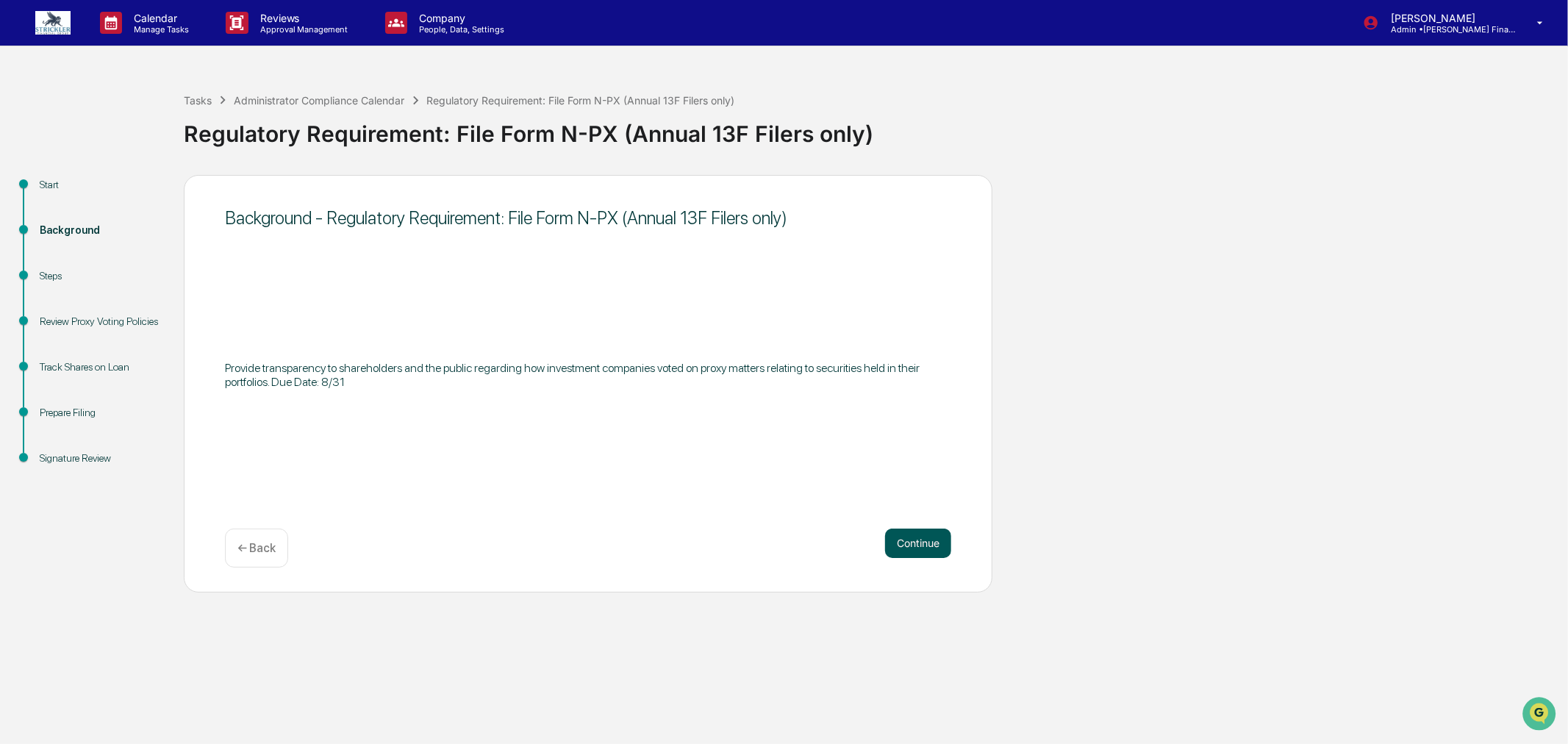
click at [906, 537] on button "Continue" at bounding box center [919, 543] width 66 height 30
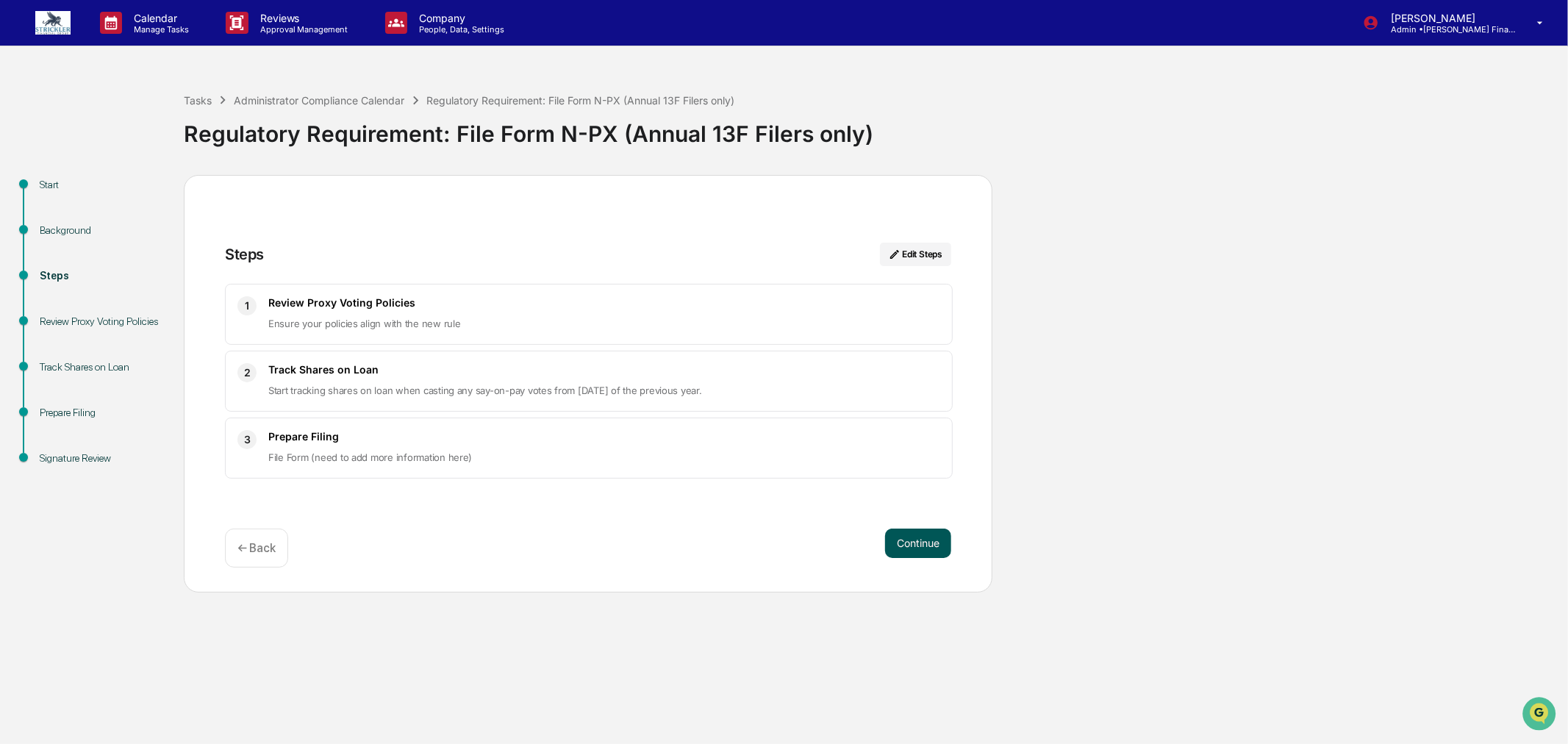
click at [939, 538] on button "Continue" at bounding box center [919, 543] width 66 height 30
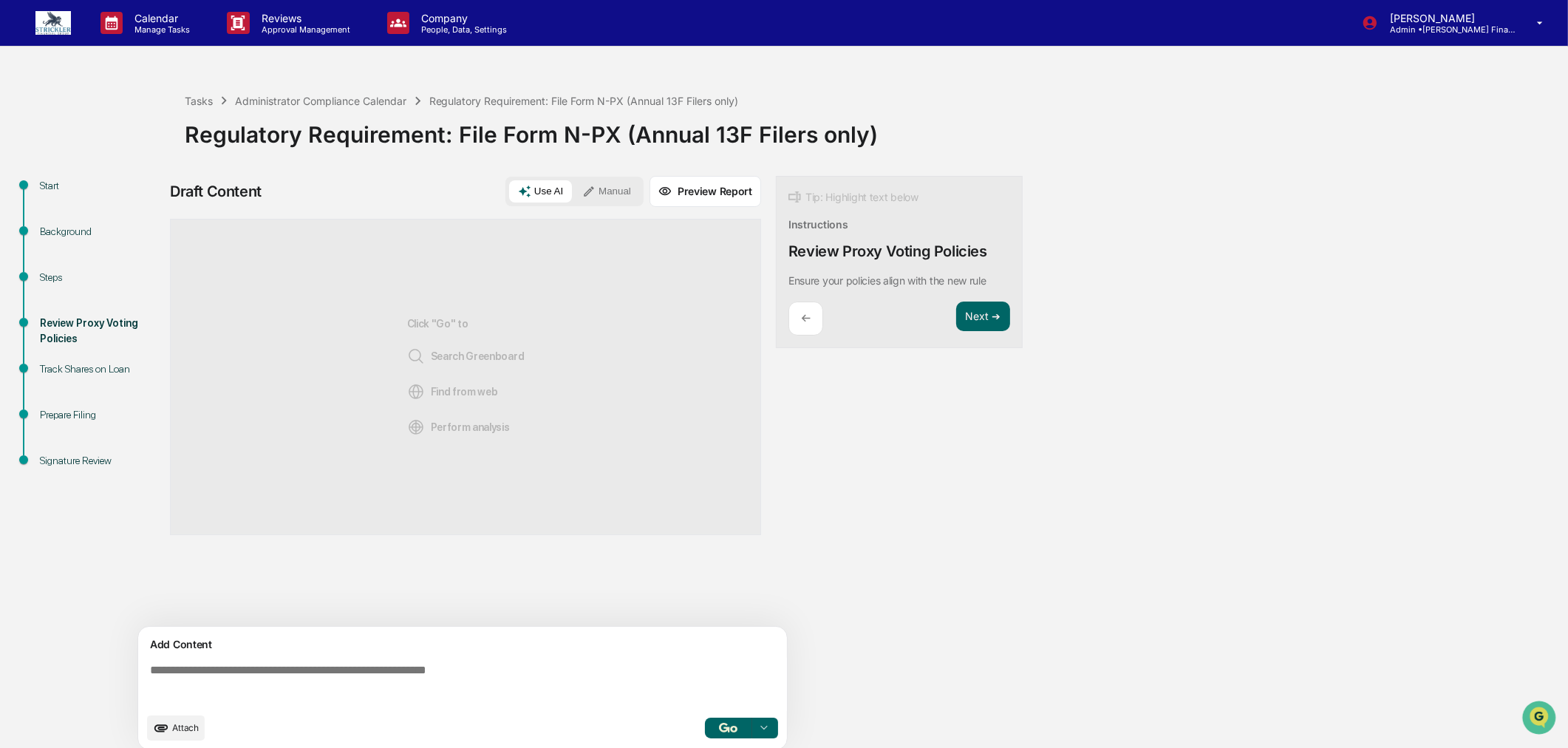
drag, startPoint x: 599, startPoint y: 193, endPoint x: 545, endPoint y: 276, distance: 99.0
click at [597, 193] on button "Manual" at bounding box center [607, 191] width 67 height 22
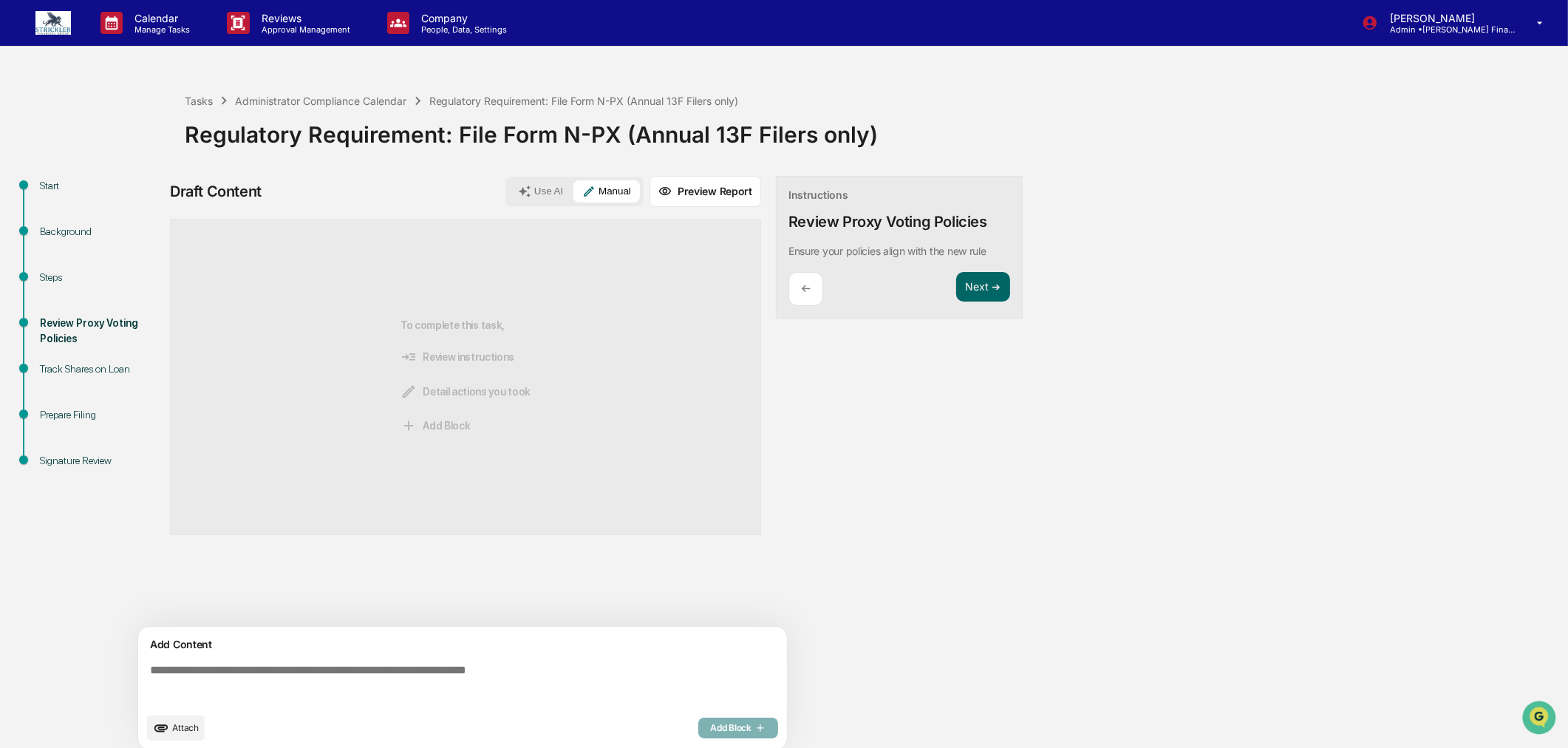
click at [294, 680] on textarea at bounding box center [465, 684] width 643 height 53
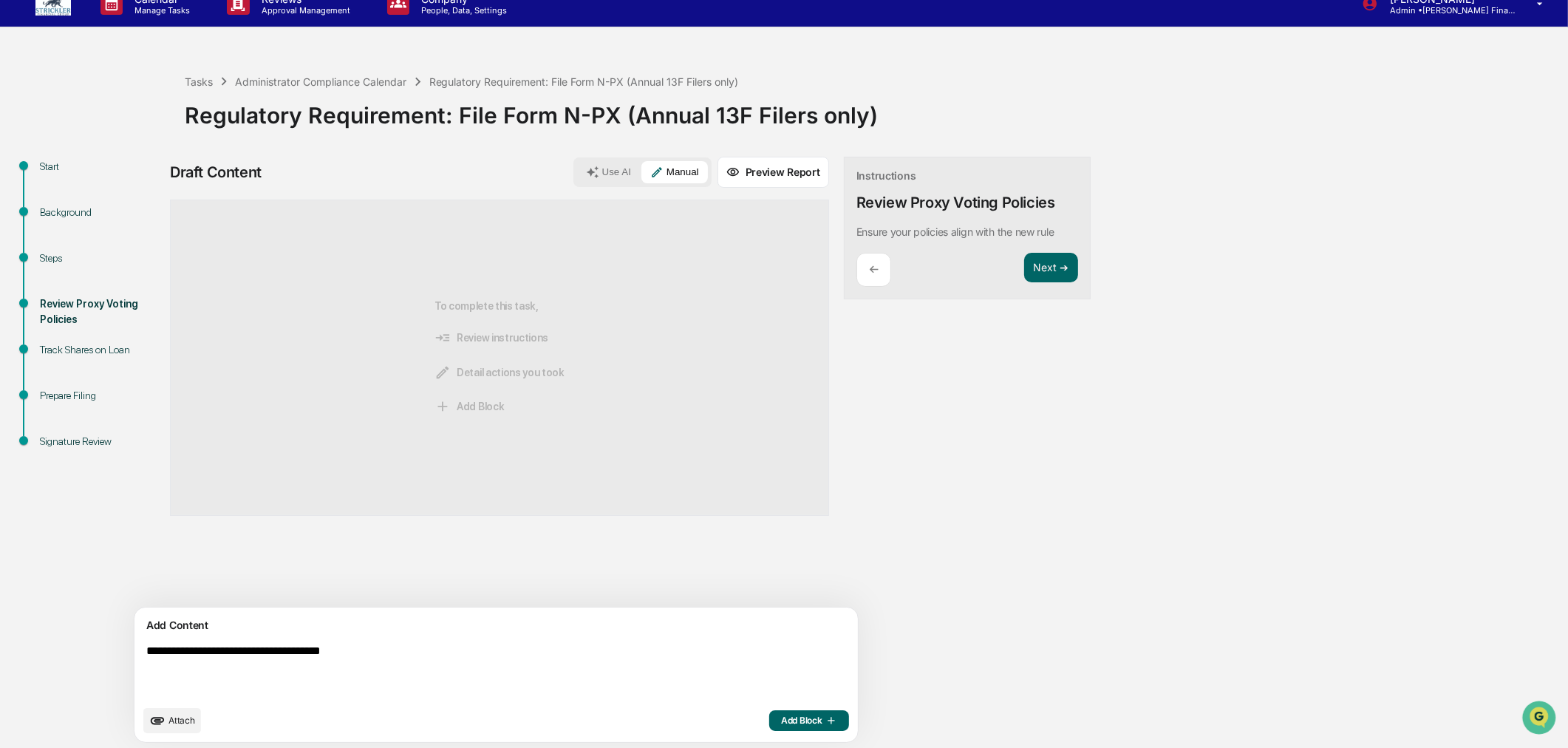
scroll to position [31, 0]
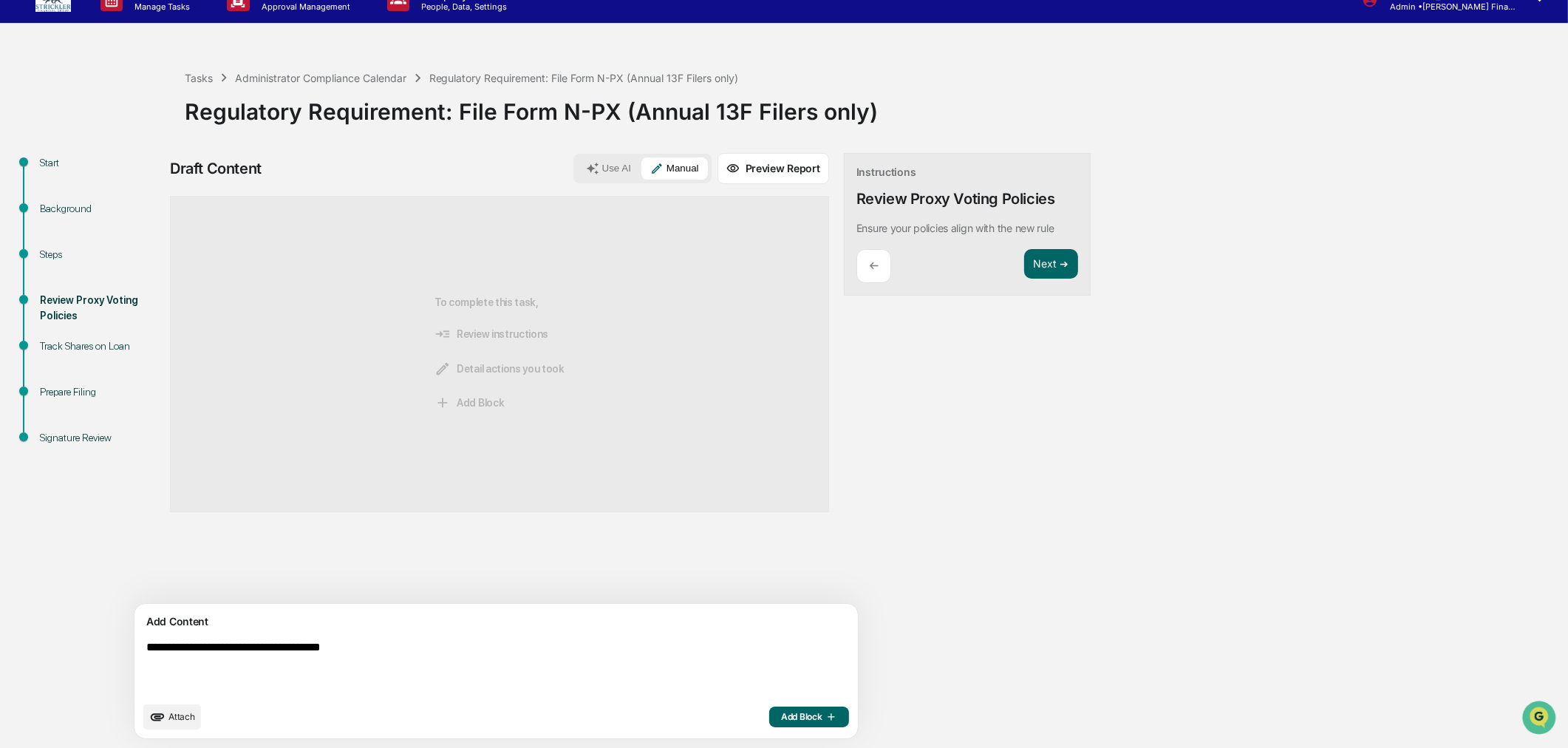
type textarea "**********"
click at [823, 716] on icon "button" at bounding box center [830, 717] width 14 height 12
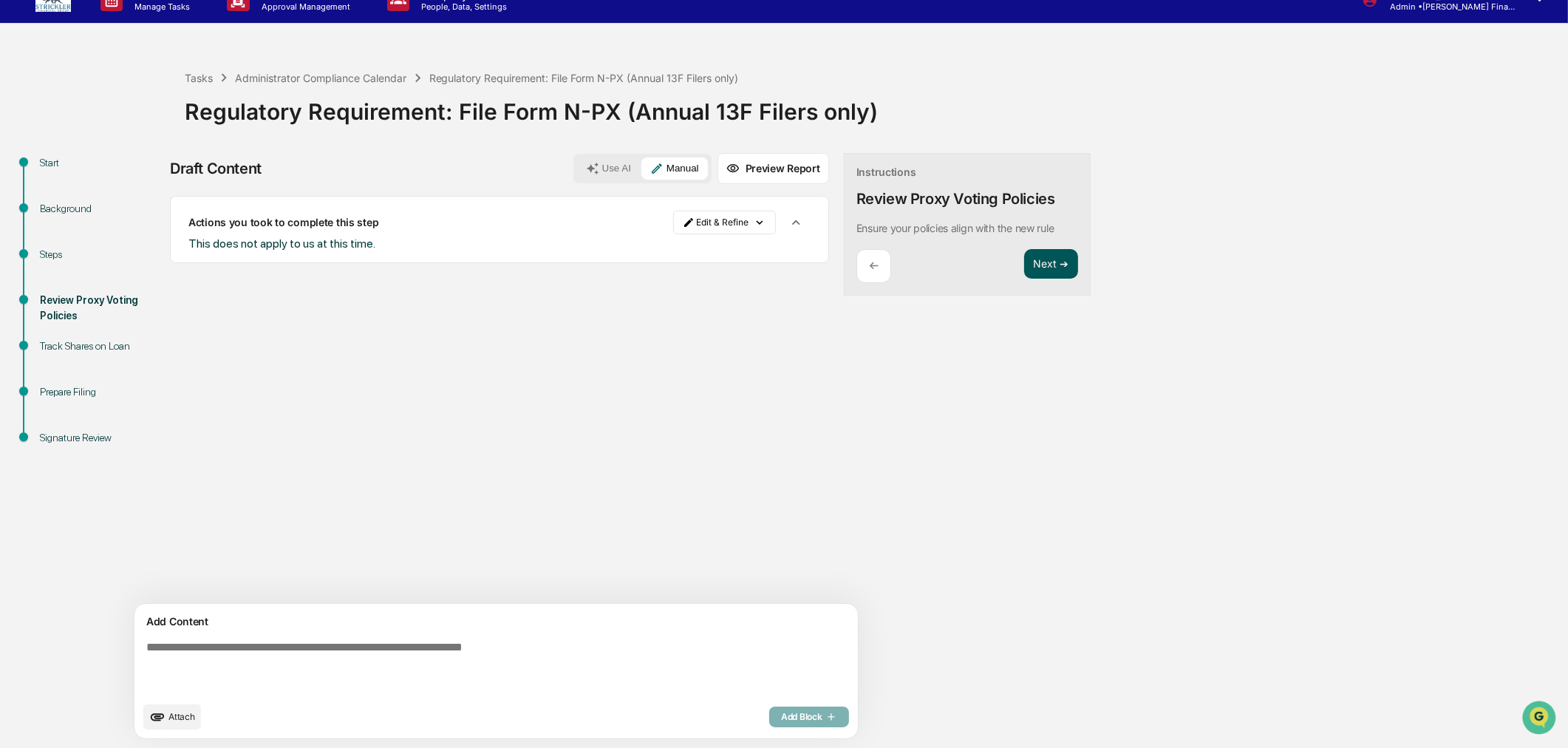
click at [1024, 259] on button "Next ➔" at bounding box center [1051, 264] width 54 height 31
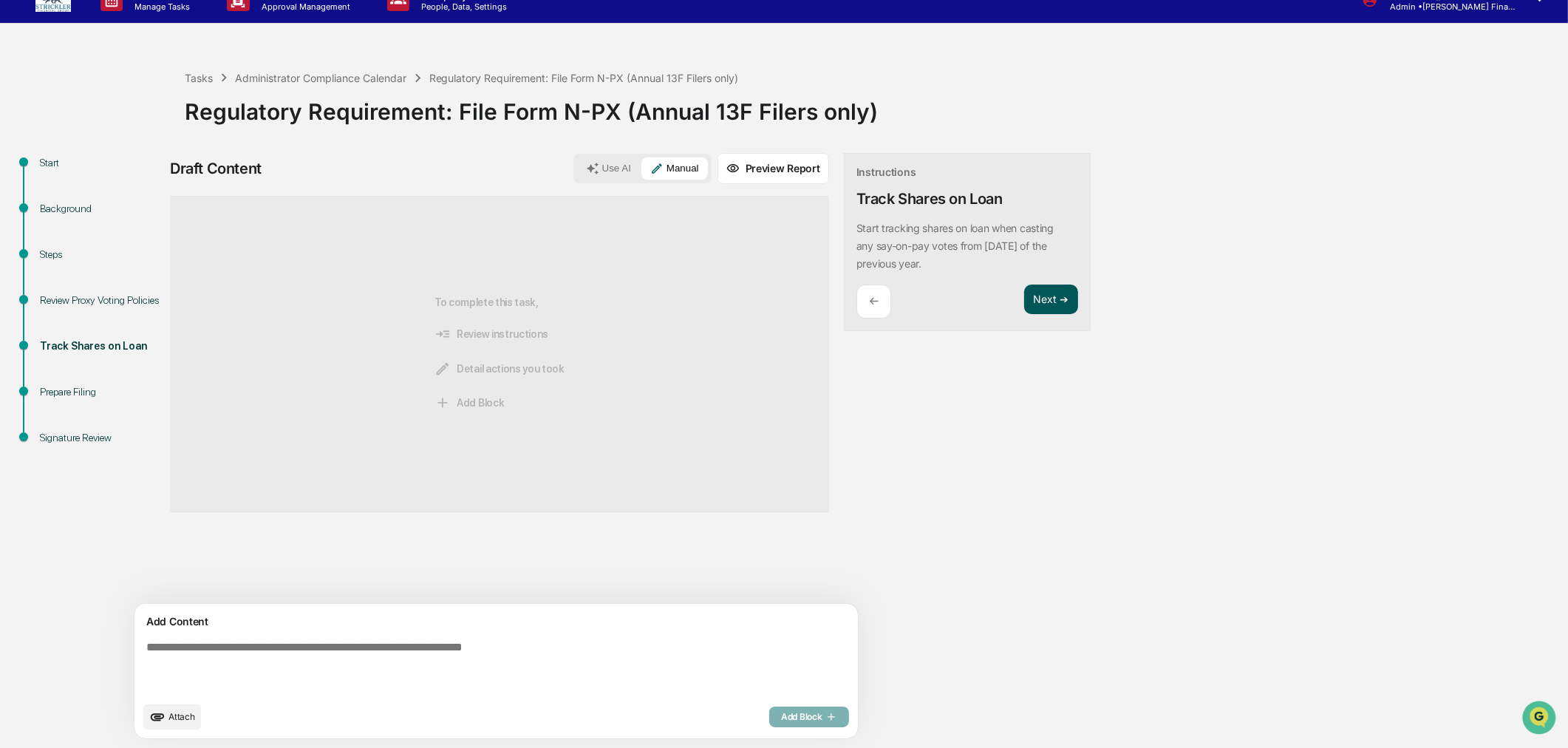
click at [1024, 284] on button "Next ➔" at bounding box center [1051, 299] width 54 height 31
click at [1024, 253] on button "Next ➔" at bounding box center [1051, 264] width 54 height 31
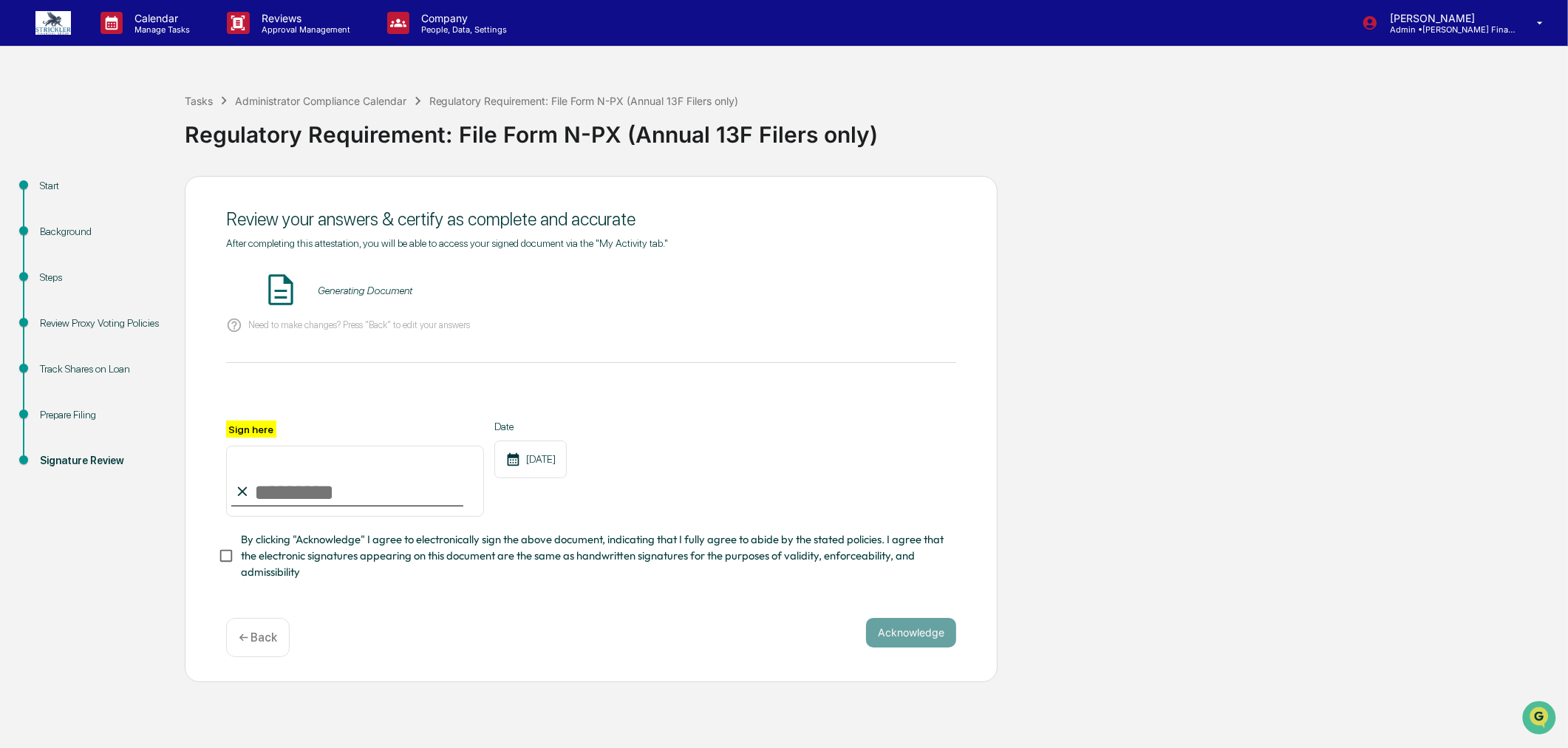
scroll to position [0, 0]
click at [838, 289] on button "VIEW" at bounding box center [871, 290] width 96 height 25
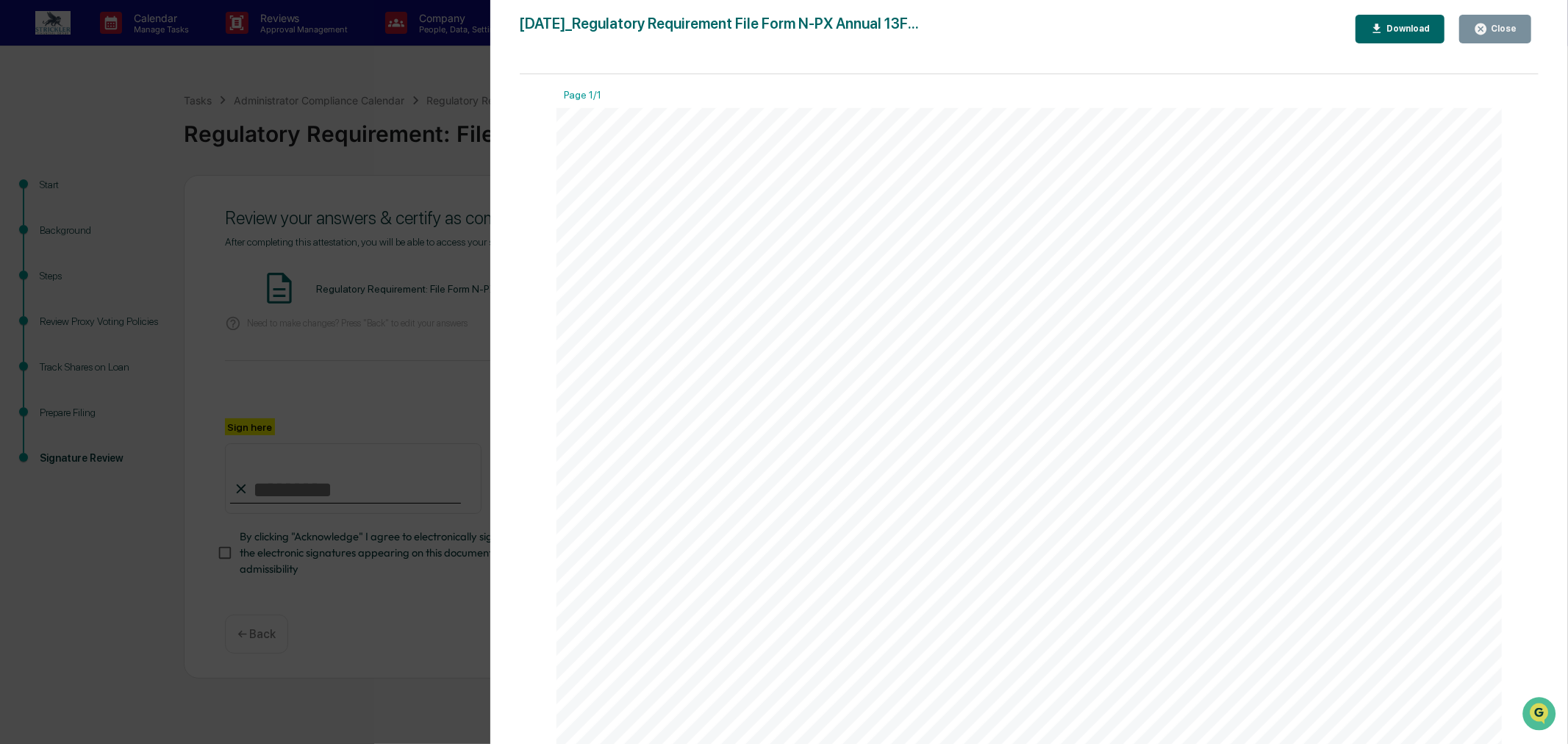
click at [1509, 33] on div "Close" at bounding box center [1503, 29] width 29 height 11
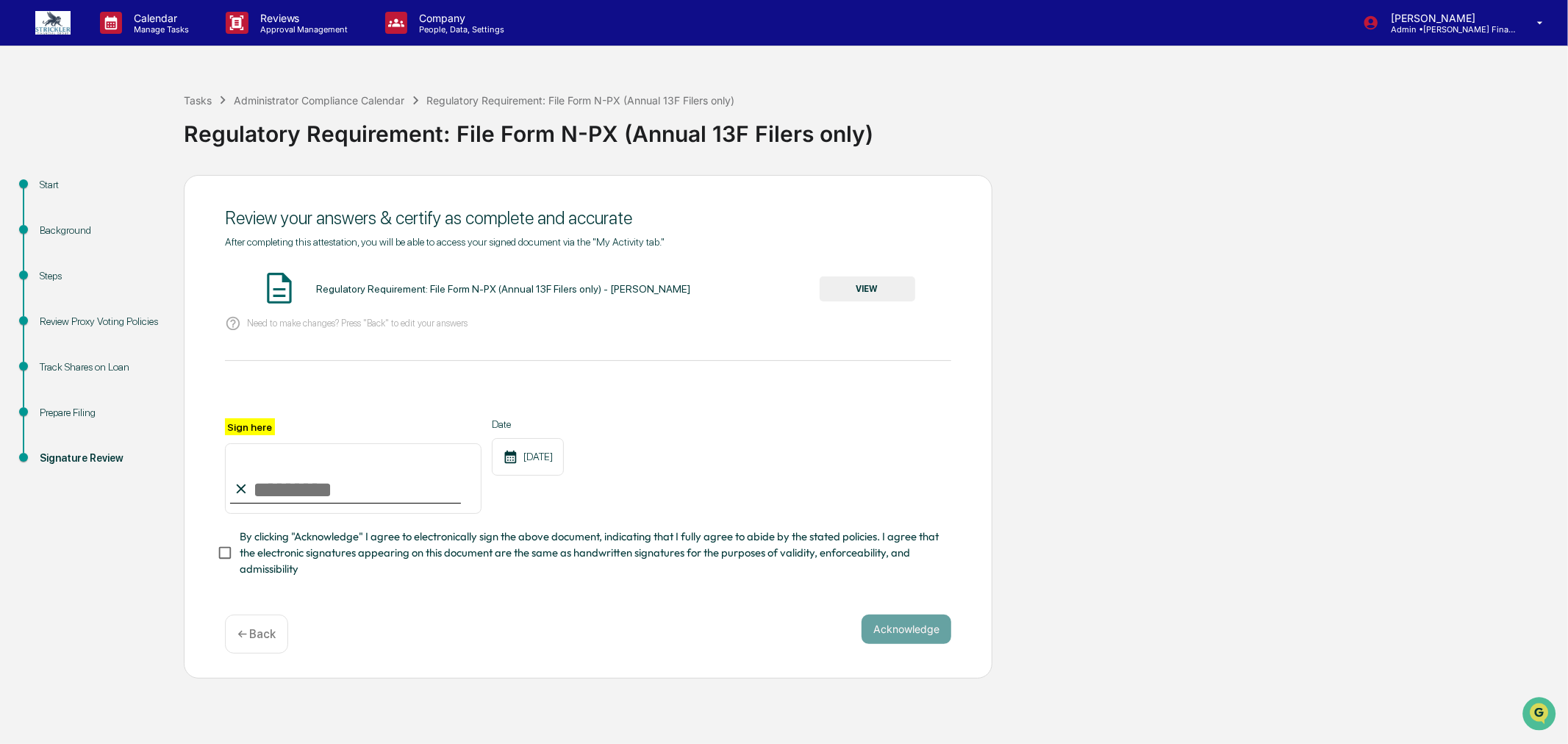
click at [336, 498] on input "Sign here" at bounding box center [353, 478] width 257 height 71
type input "**********"
click at [912, 644] on button "Acknowledge" at bounding box center [906, 629] width 89 height 30
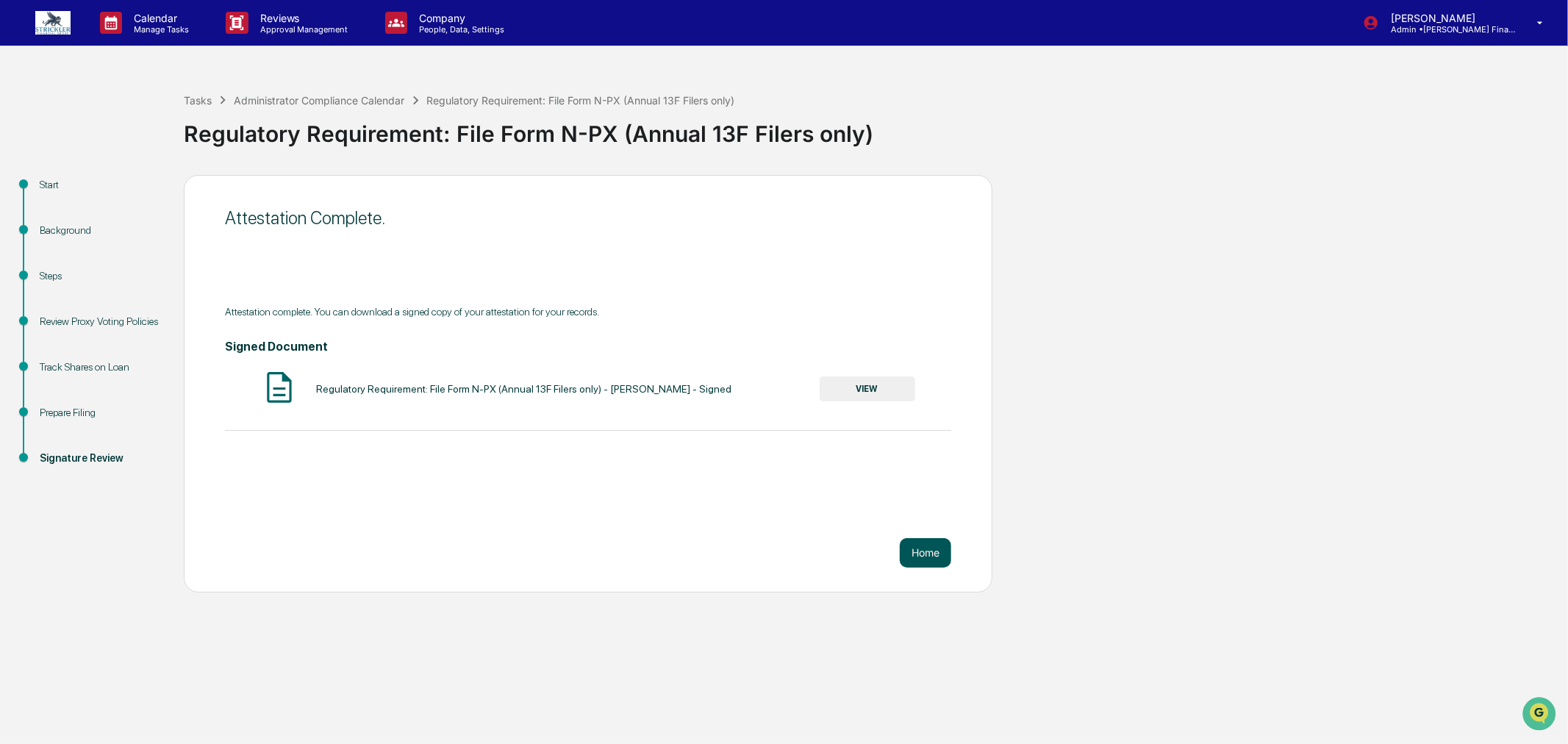
click at [908, 554] on button "Home" at bounding box center [926, 553] width 52 height 30
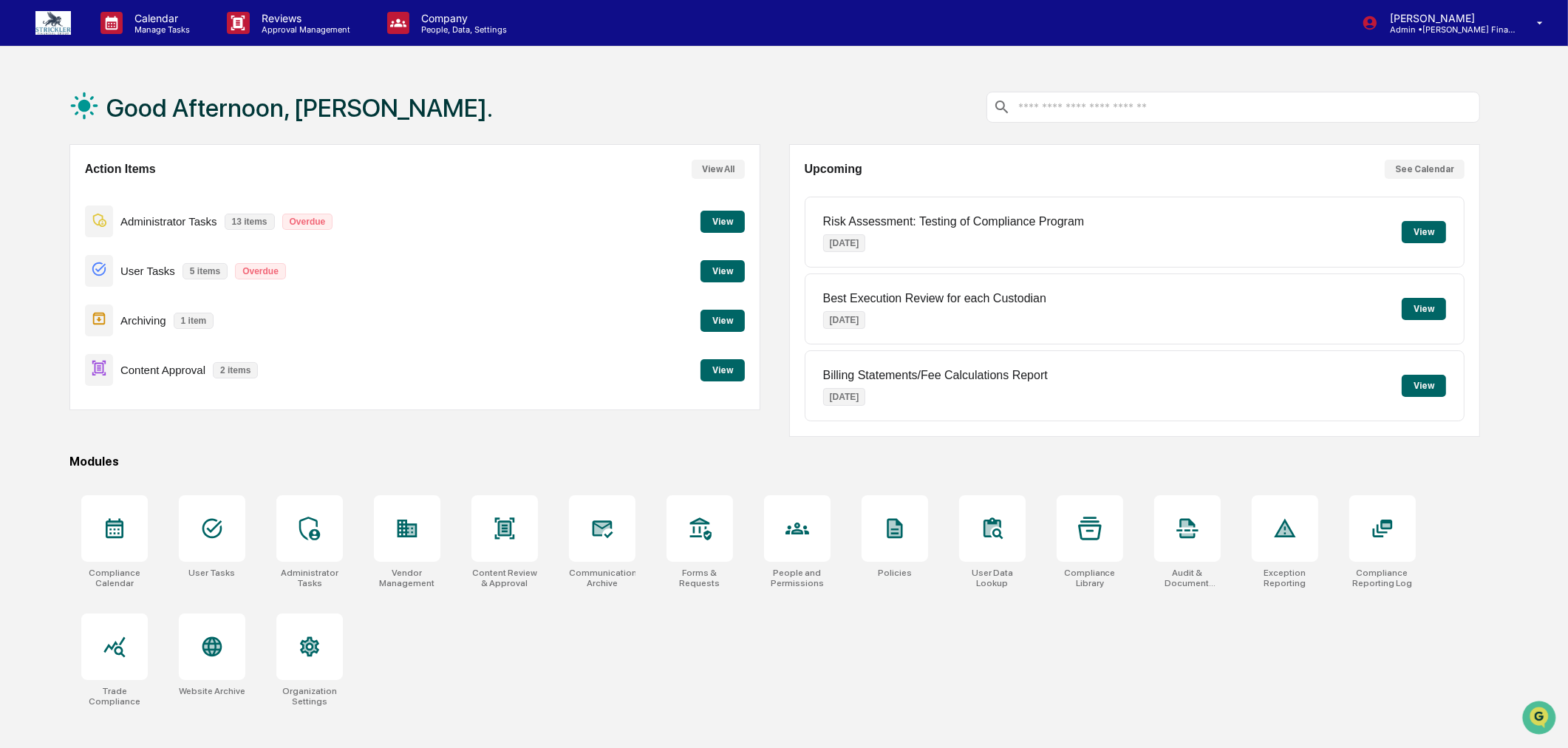
click at [736, 219] on button "View" at bounding box center [722, 221] width 44 height 22
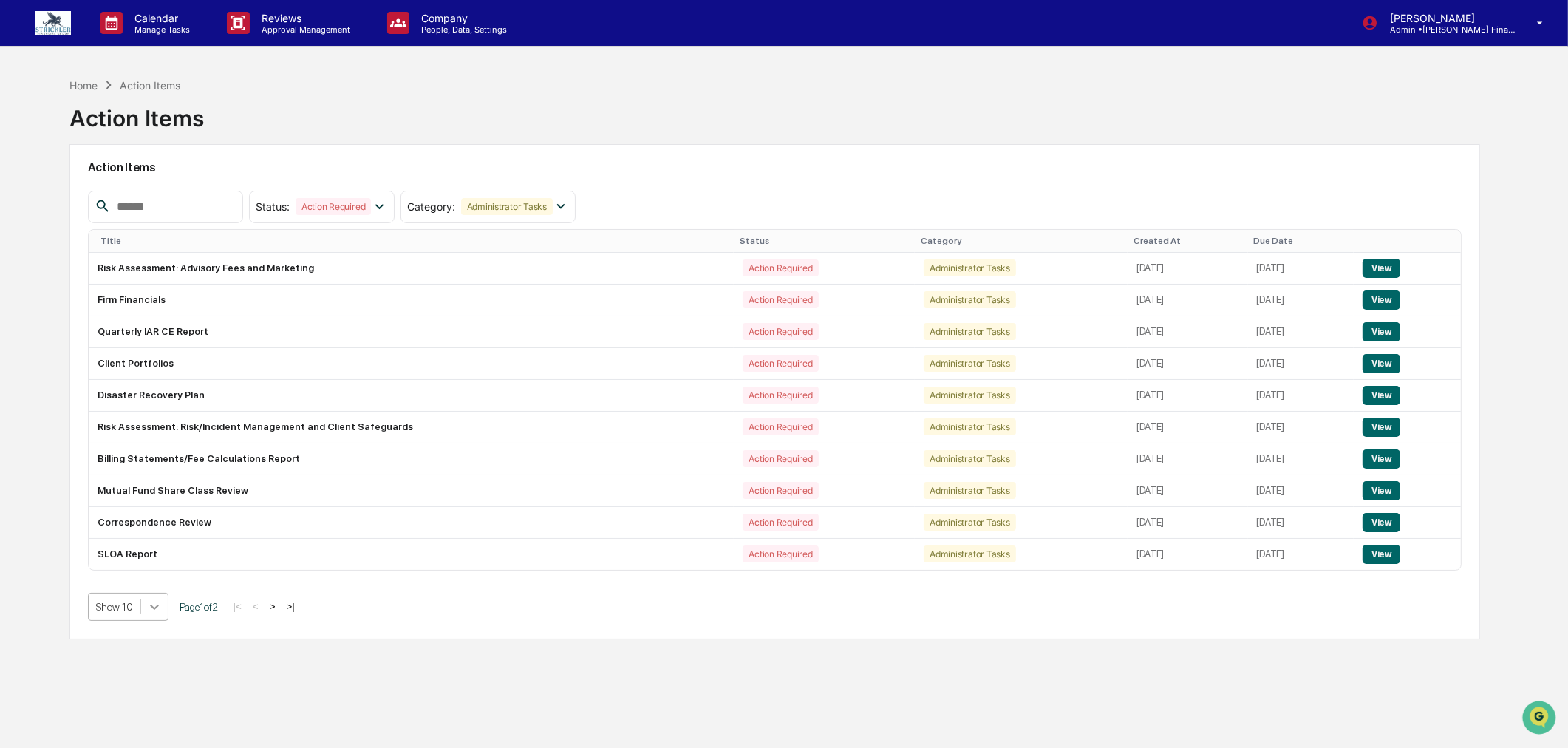
click at [146, 618] on body "Calendar Manage Tasks Reviews Approval Management Company People, Data, Setting…" at bounding box center [784, 409] width 1568 height 818
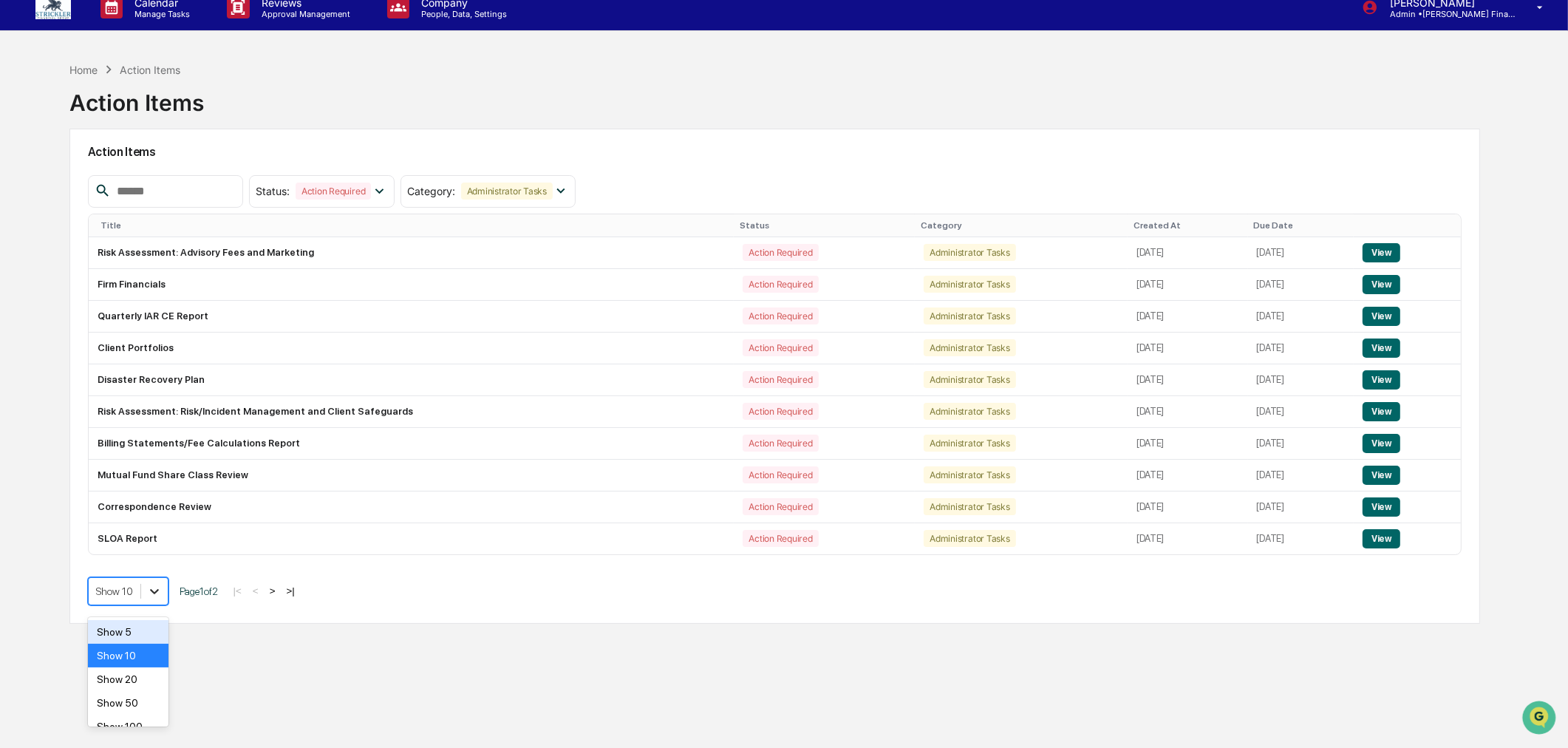
scroll to position [16, 0]
click at [140, 715] on div "Show 100" at bounding box center [129, 726] width 81 height 23
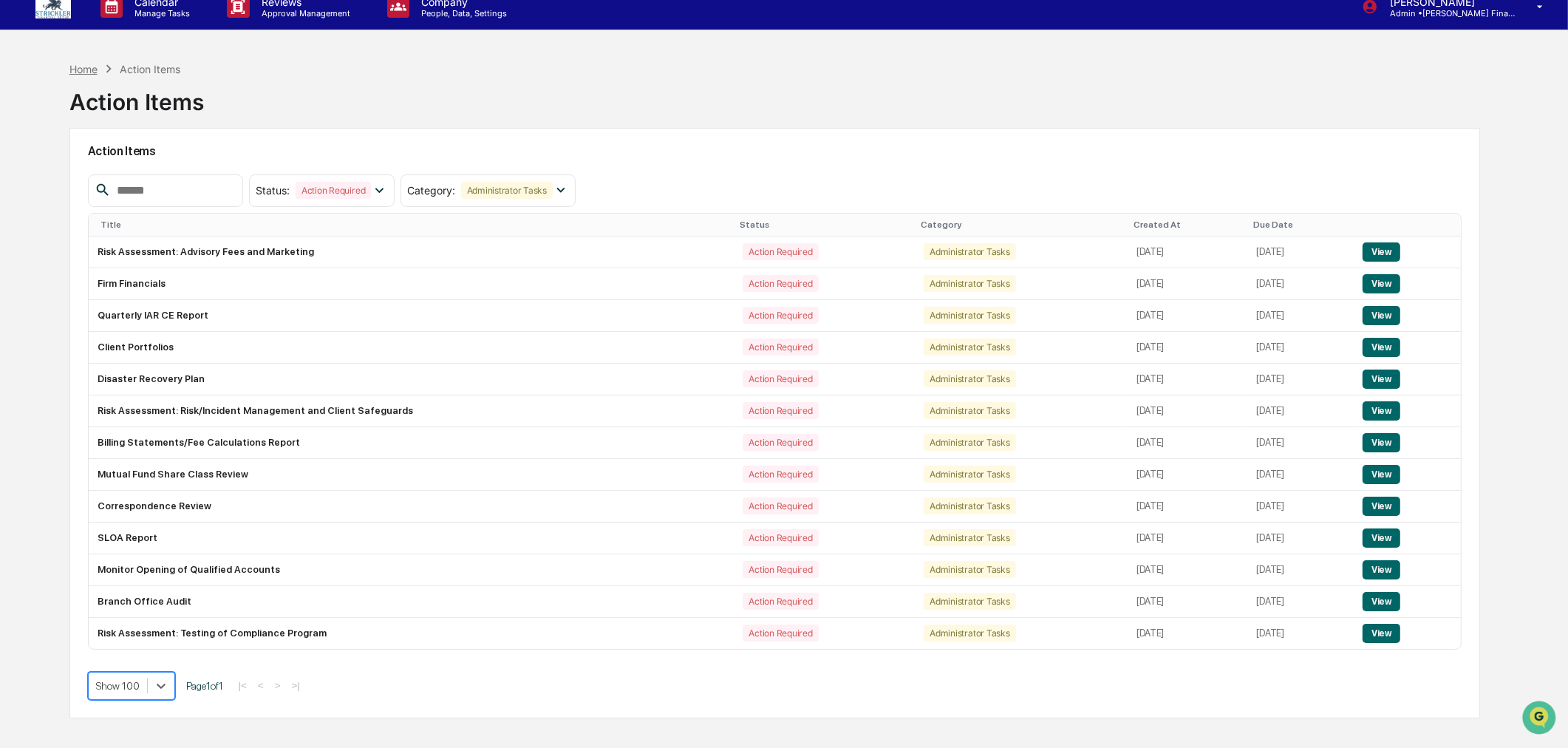
click at [76, 67] on div "Home" at bounding box center [83, 69] width 28 height 13
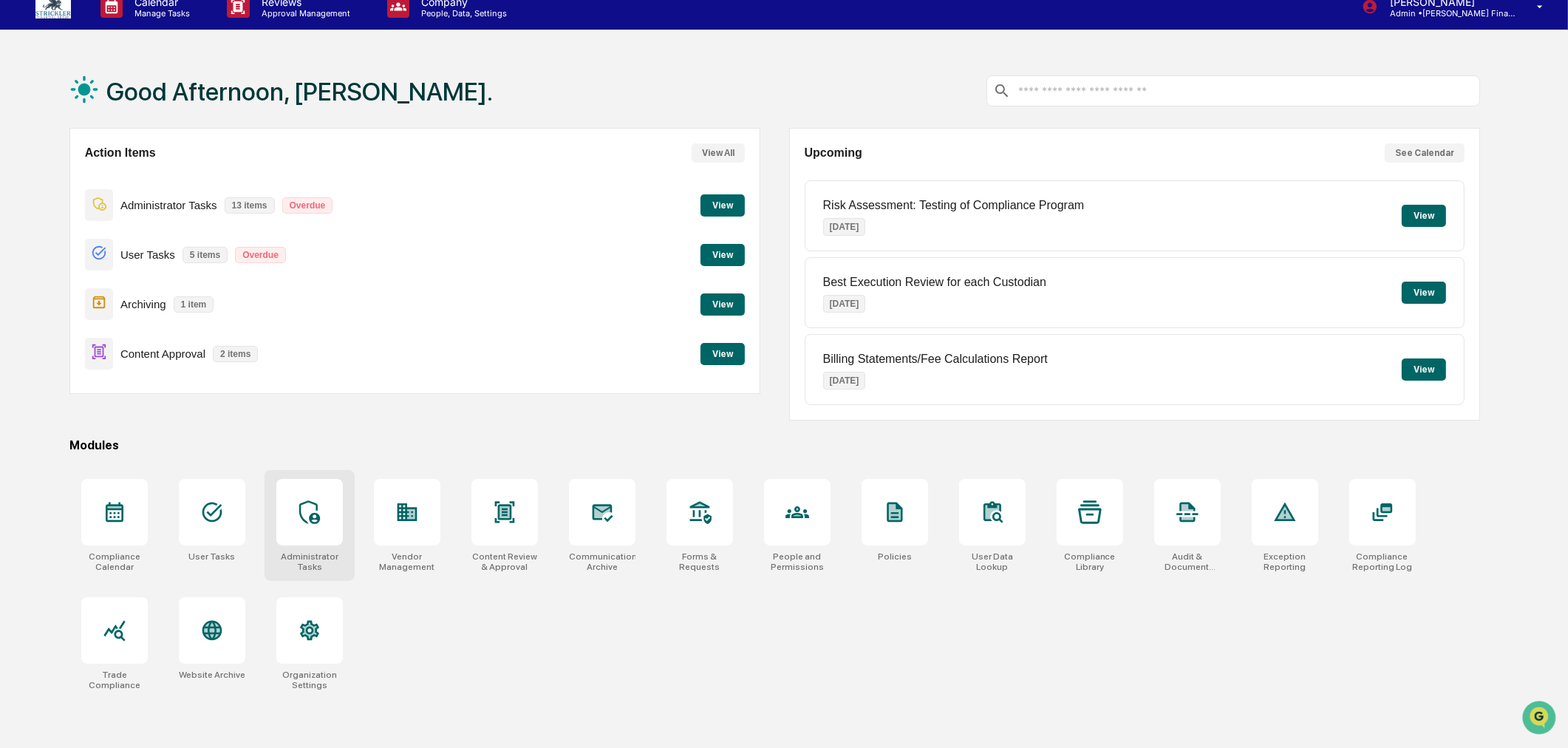
click at [307, 523] on icon at bounding box center [308, 512] width 21 height 23
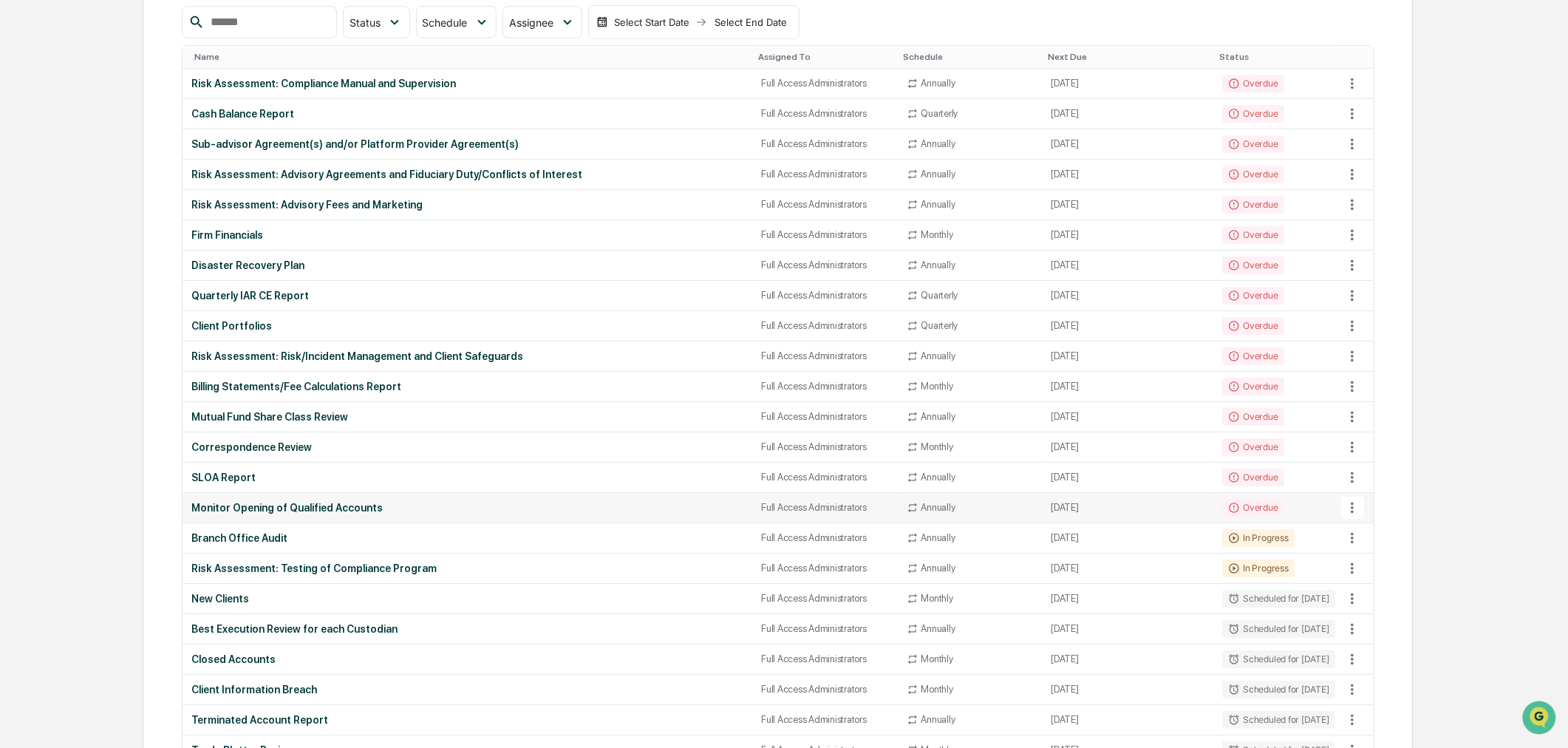
scroll to position [164, 0]
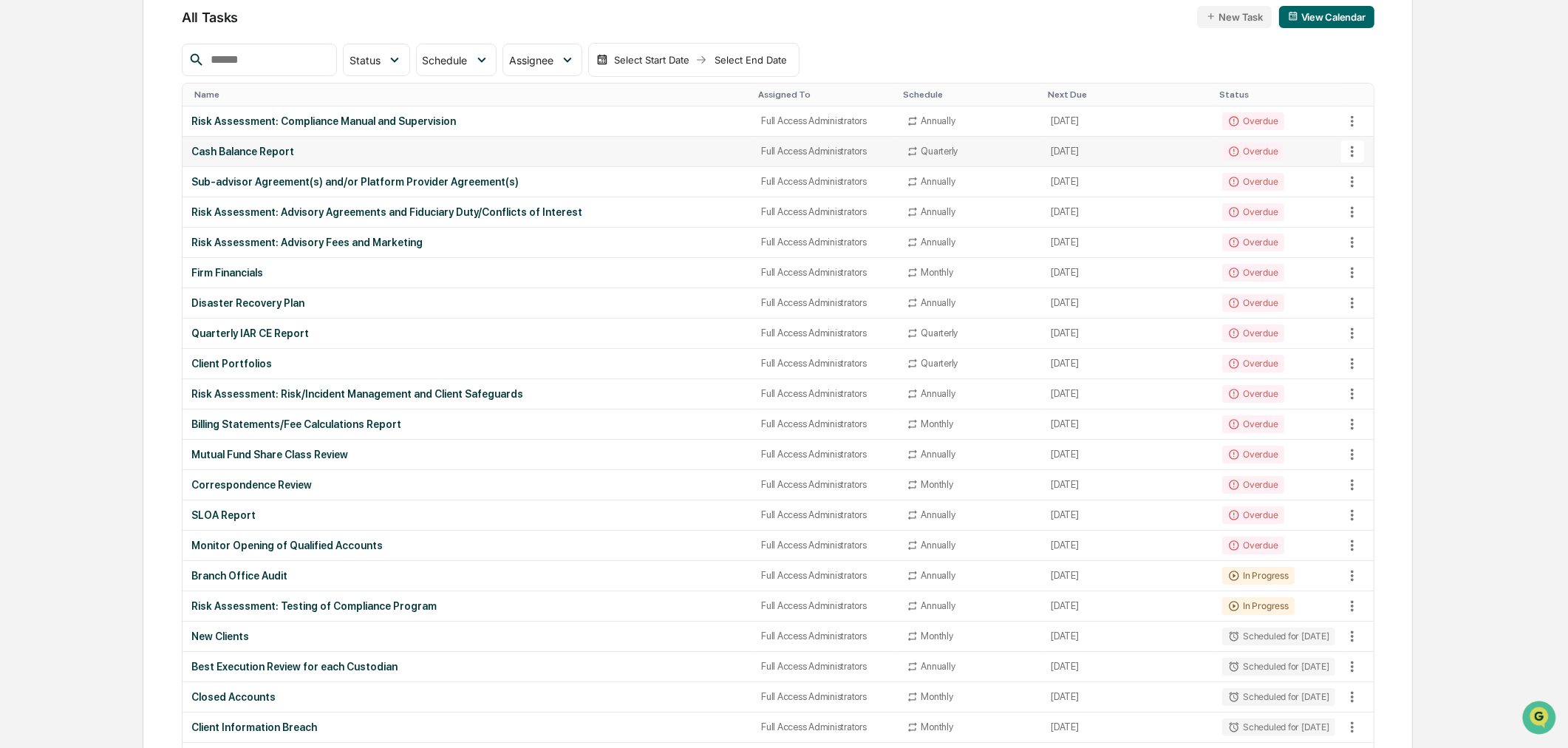
click at [260, 147] on div "Cash Balance Report" at bounding box center [468, 151] width 552 height 12
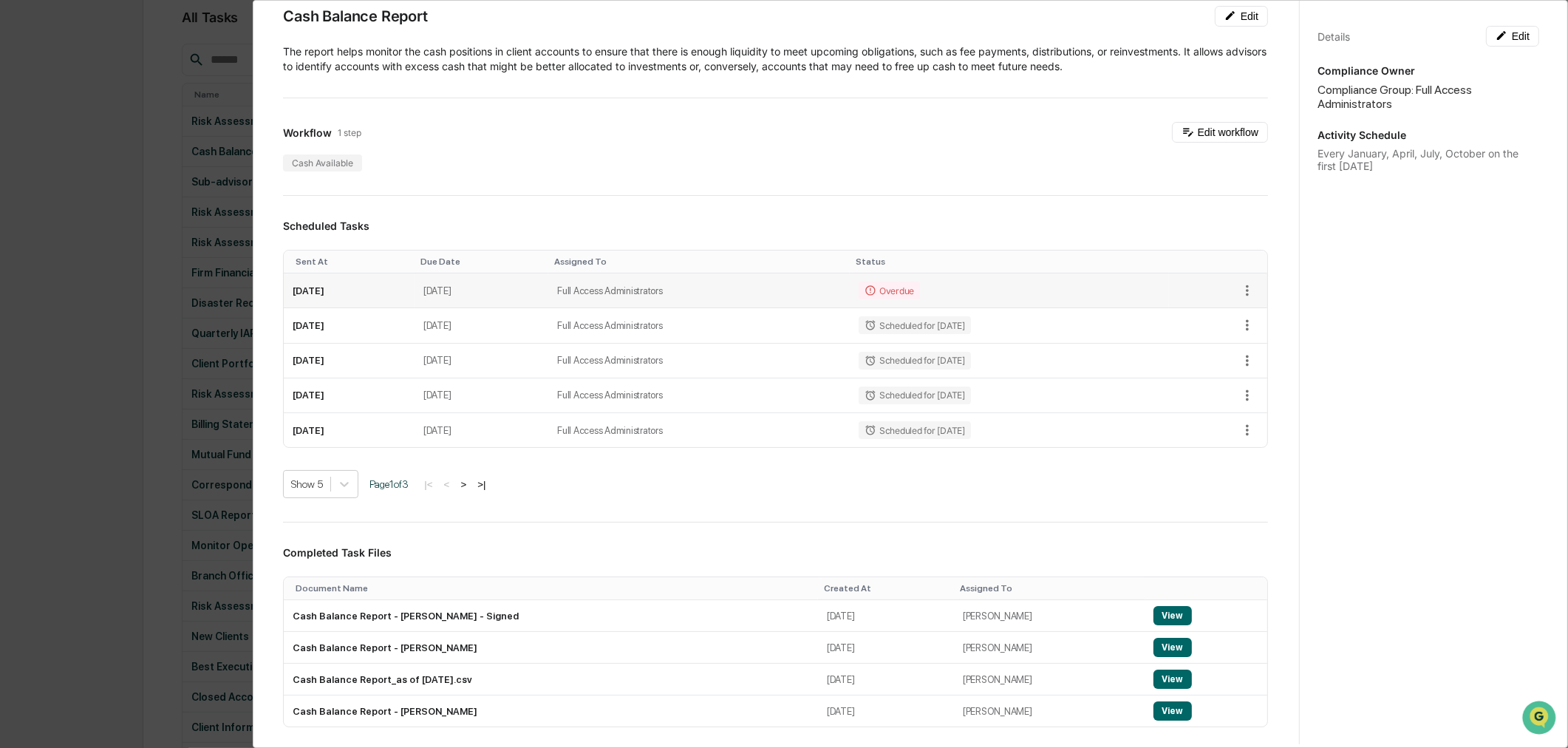
scroll to position [328, 0]
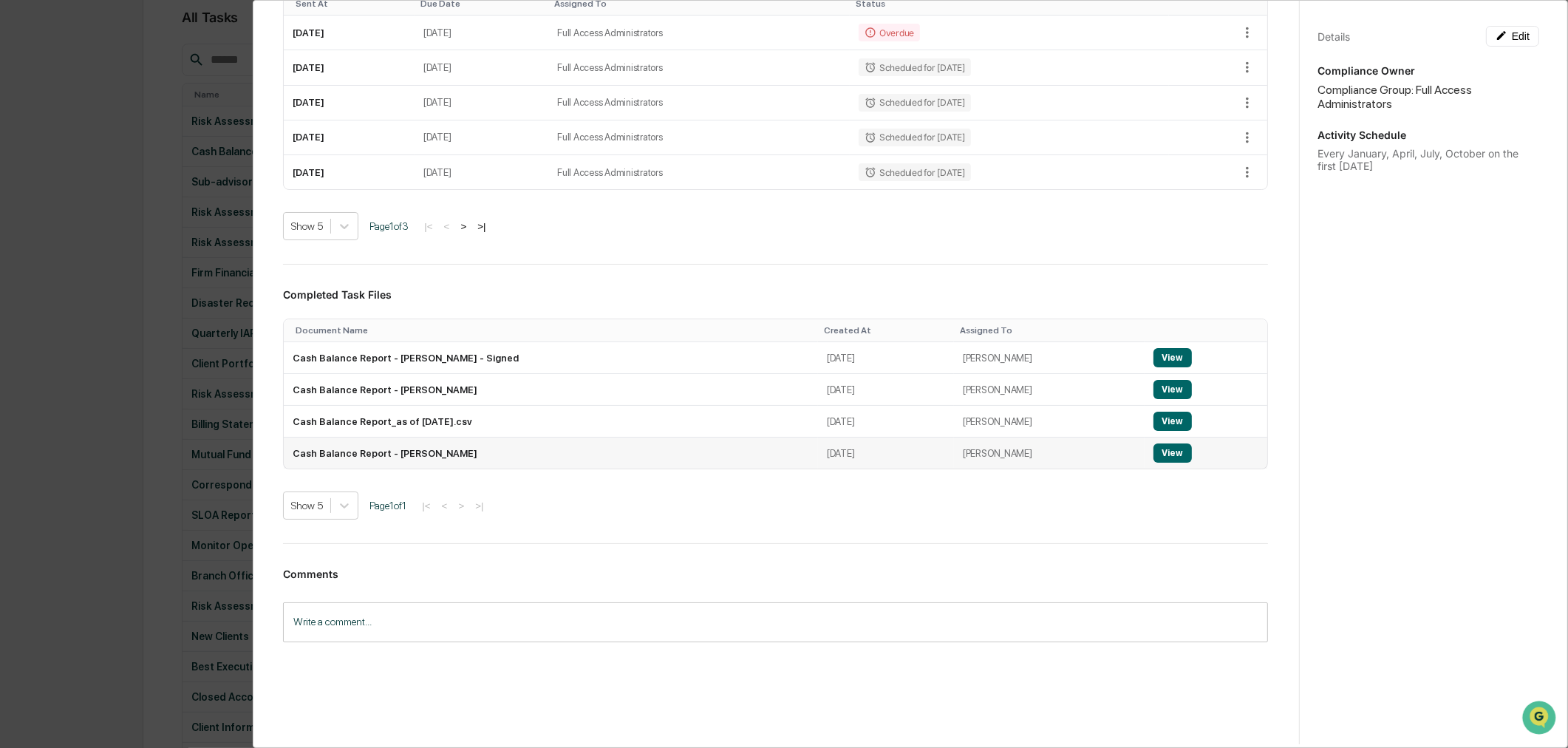
click at [1164, 463] on button "View" at bounding box center [1172, 452] width 39 height 19
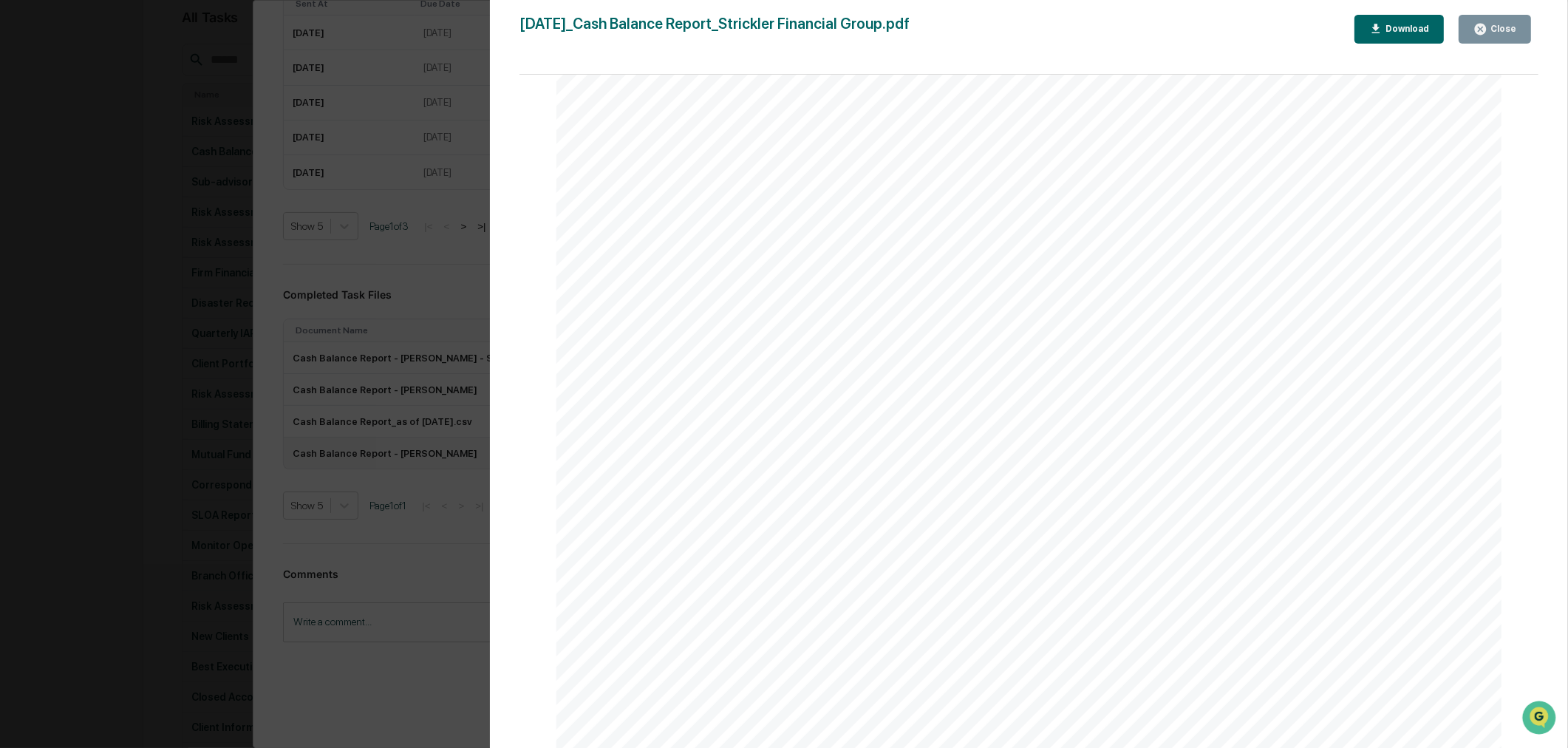
scroll to position [246, 0]
drag, startPoint x: 998, startPoint y: 521, endPoint x: 620, endPoint y: 520, distance: 378.0
click at [620, 520] on div "May 15, 2025 Strickler Financial Group Cash Balance Report Background and Purpo…" at bounding box center [1029, 530] width 945 height 1337
copy div "Strickler was still onboarding clients (new firm) Page 1 of 1"
click at [1486, 22] on icon "button" at bounding box center [1481, 30] width 14 height 14
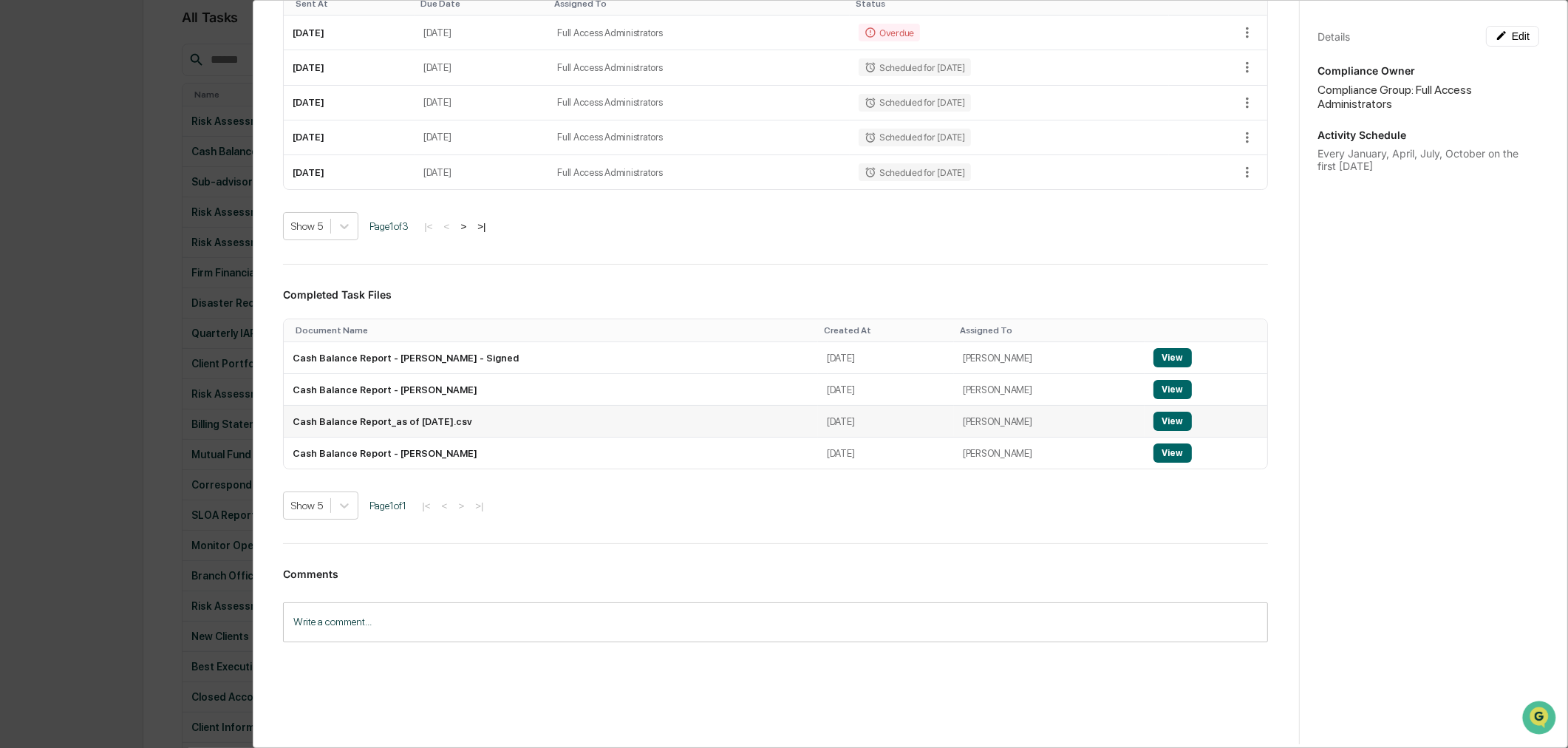
click at [1154, 431] on button "View" at bounding box center [1172, 421] width 39 height 19
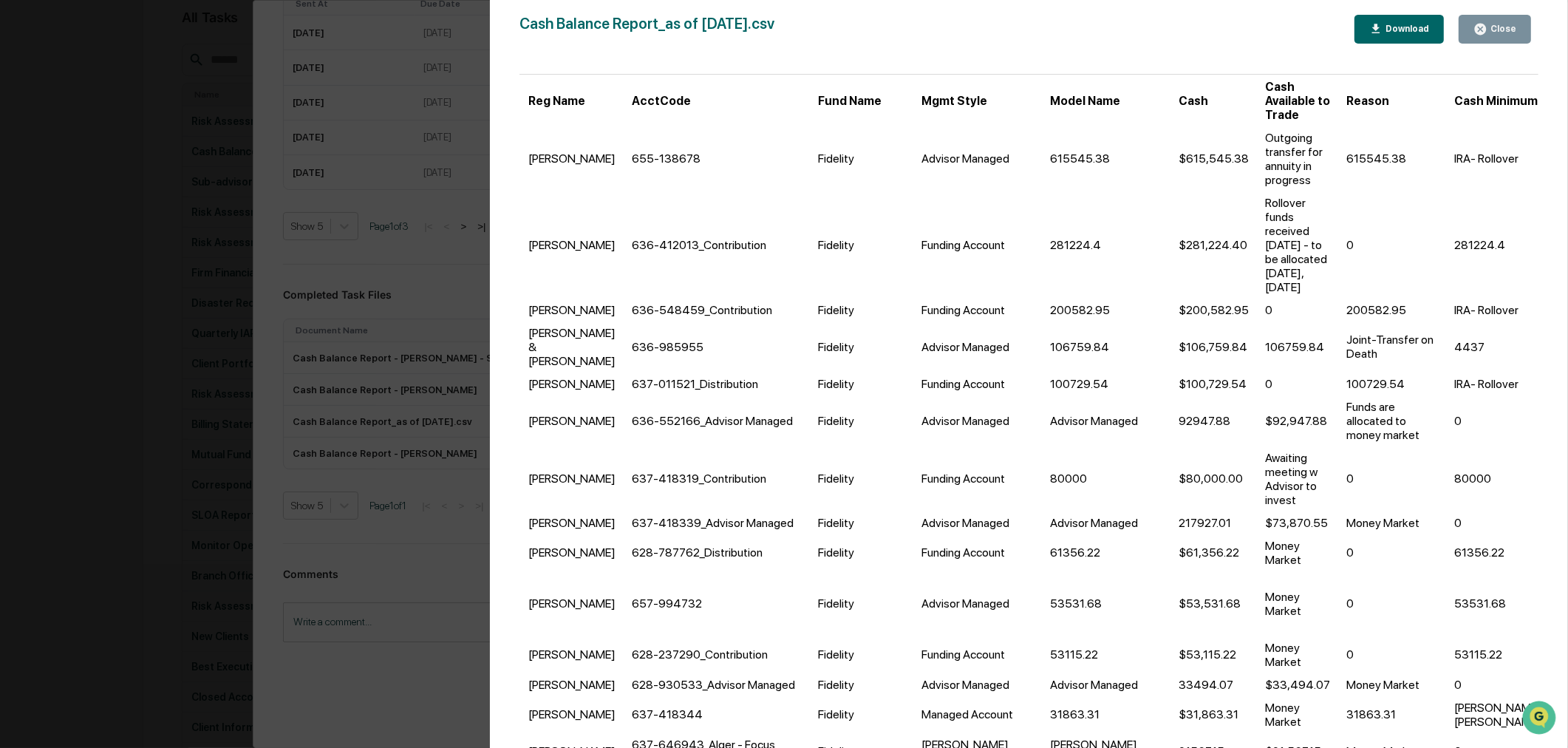
click at [1481, 24] on icon "button" at bounding box center [1481, 29] width 11 height 11
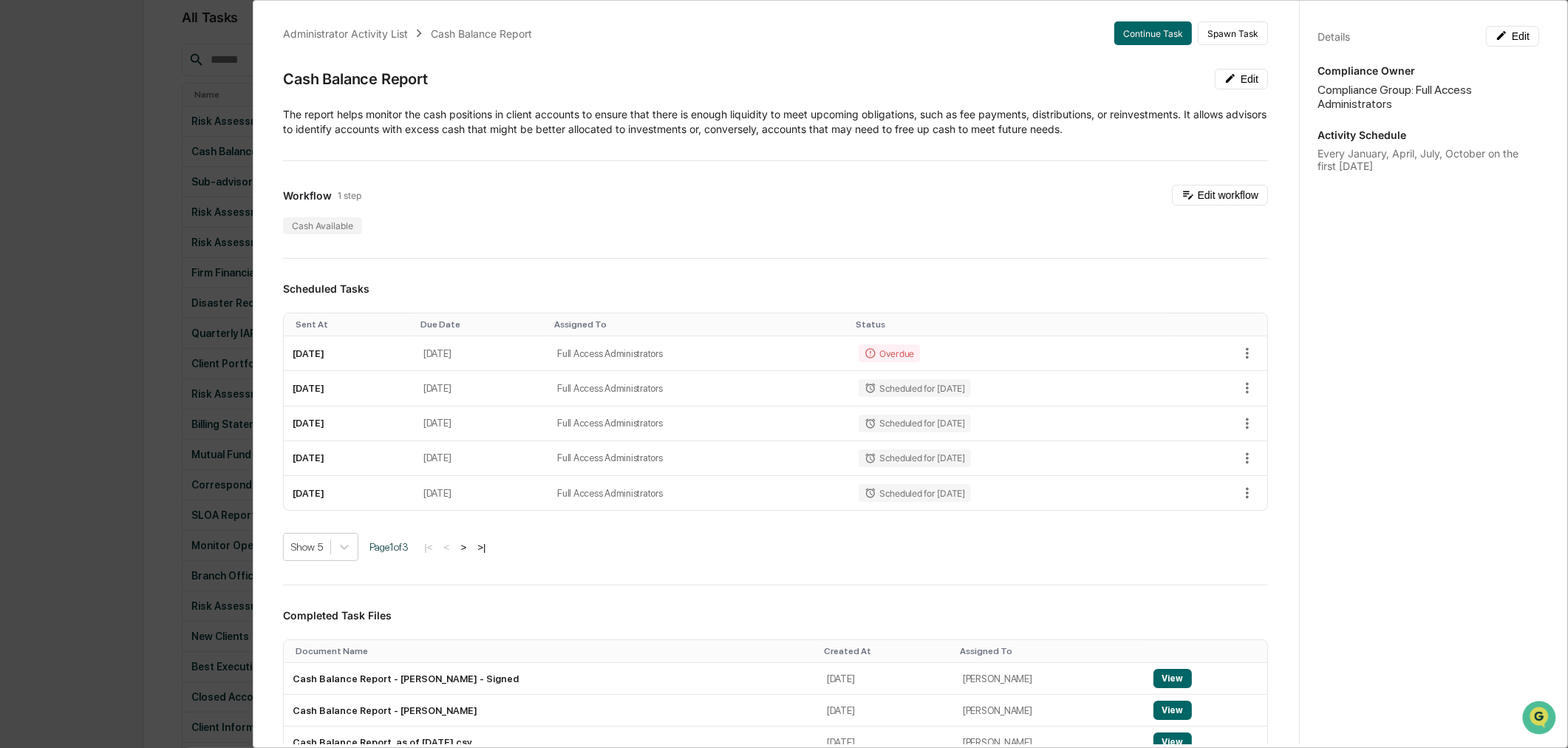
scroll to position [0, 0]
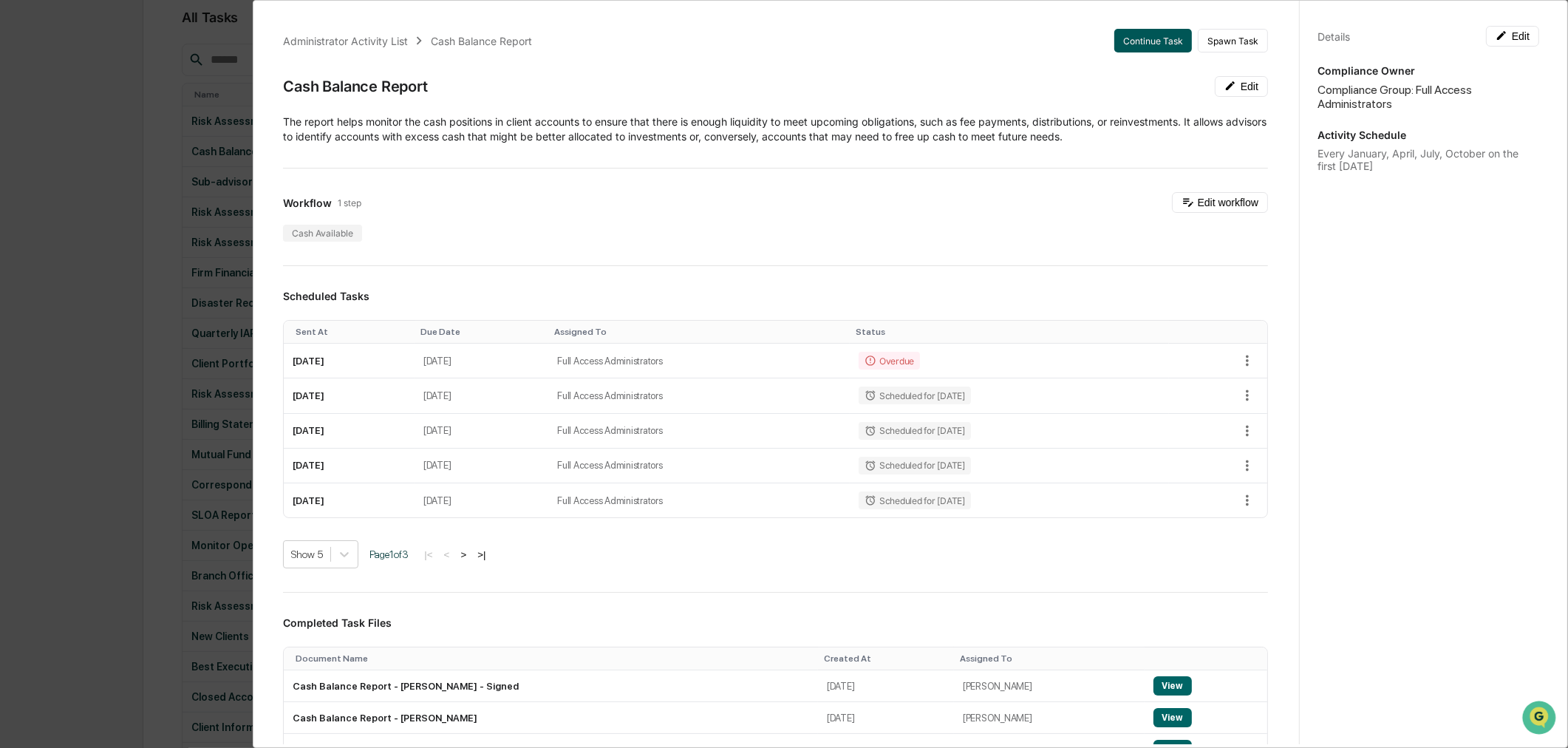
click at [1136, 31] on button "Continue Task" at bounding box center [1153, 40] width 77 height 23
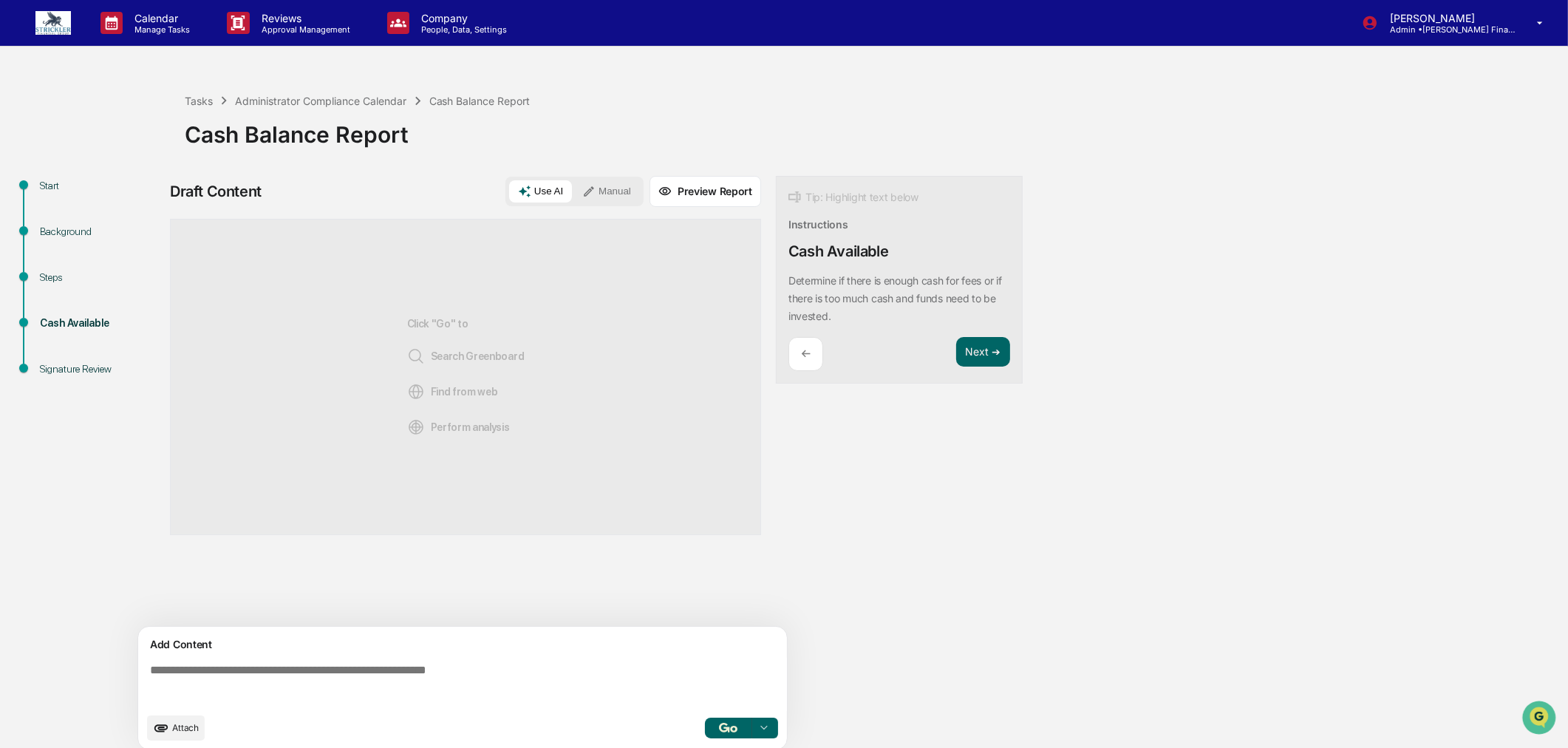
scroll to position [19, 0]
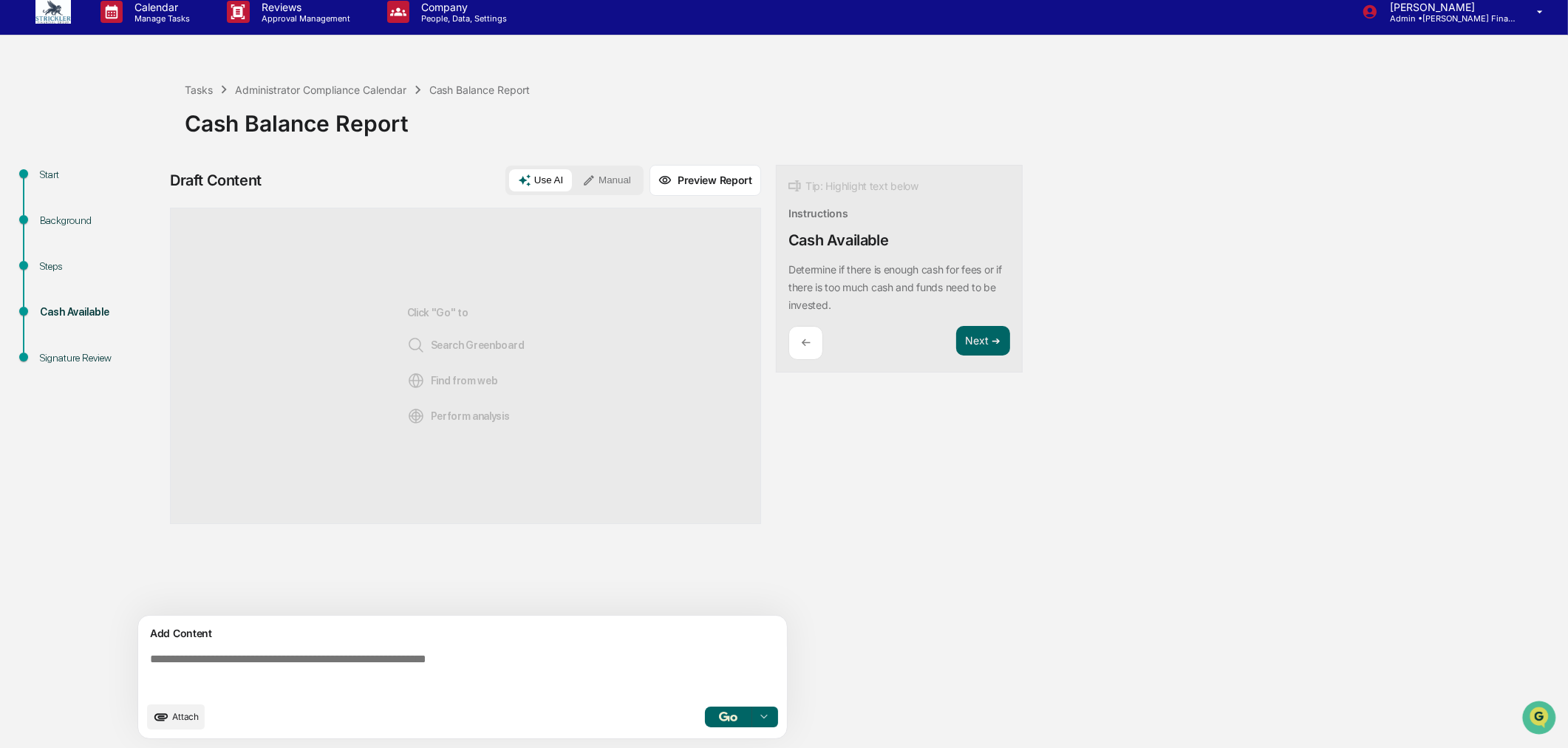
click at [213, 660] on textarea at bounding box center [465, 672] width 643 height 53
paste textarea "**********"
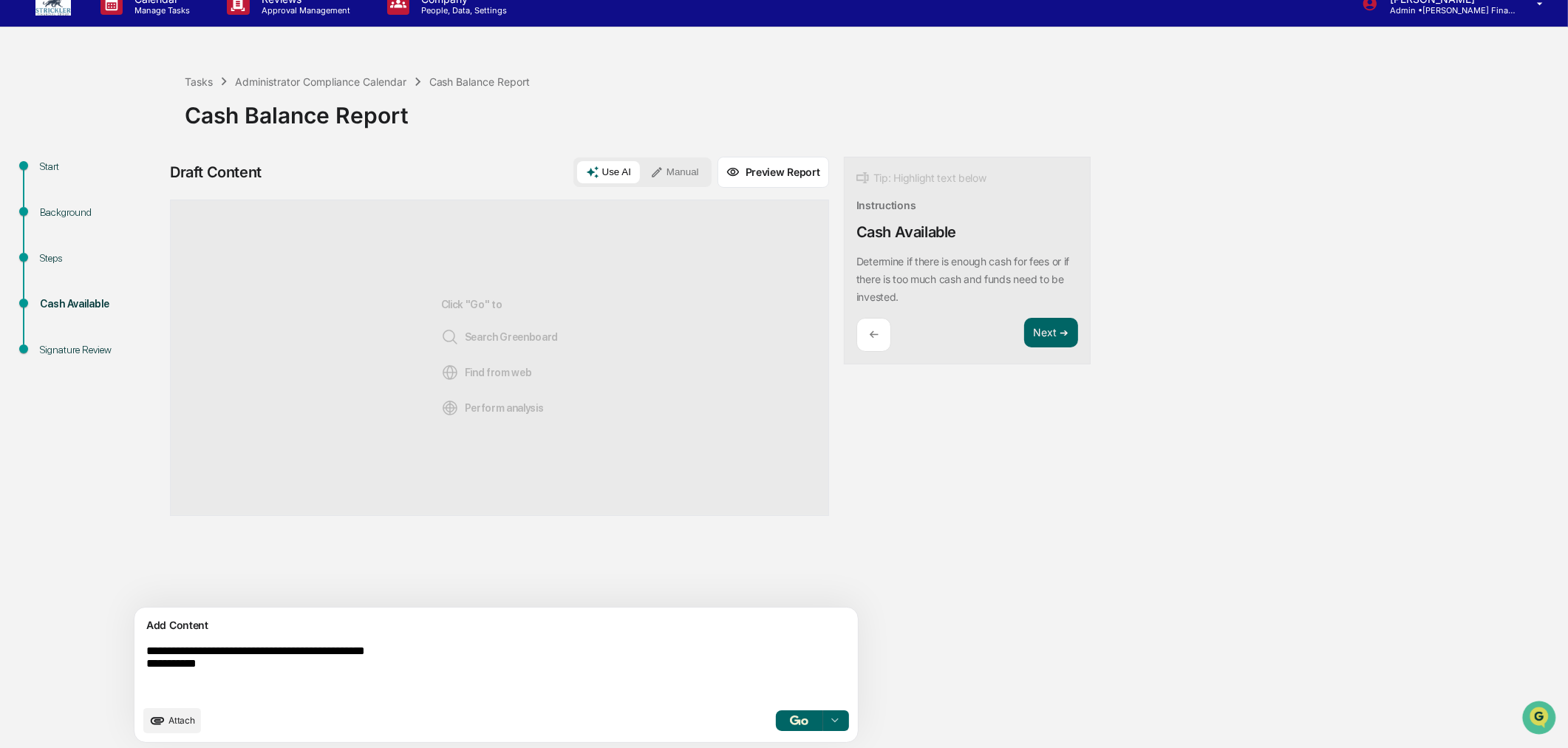
drag, startPoint x: 238, startPoint y: 681, endPoint x: 122, endPoint y: 662, distance: 117.5
click at [122, 662] on div "**********" at bounding box center [784, 454] width 1554 height 595
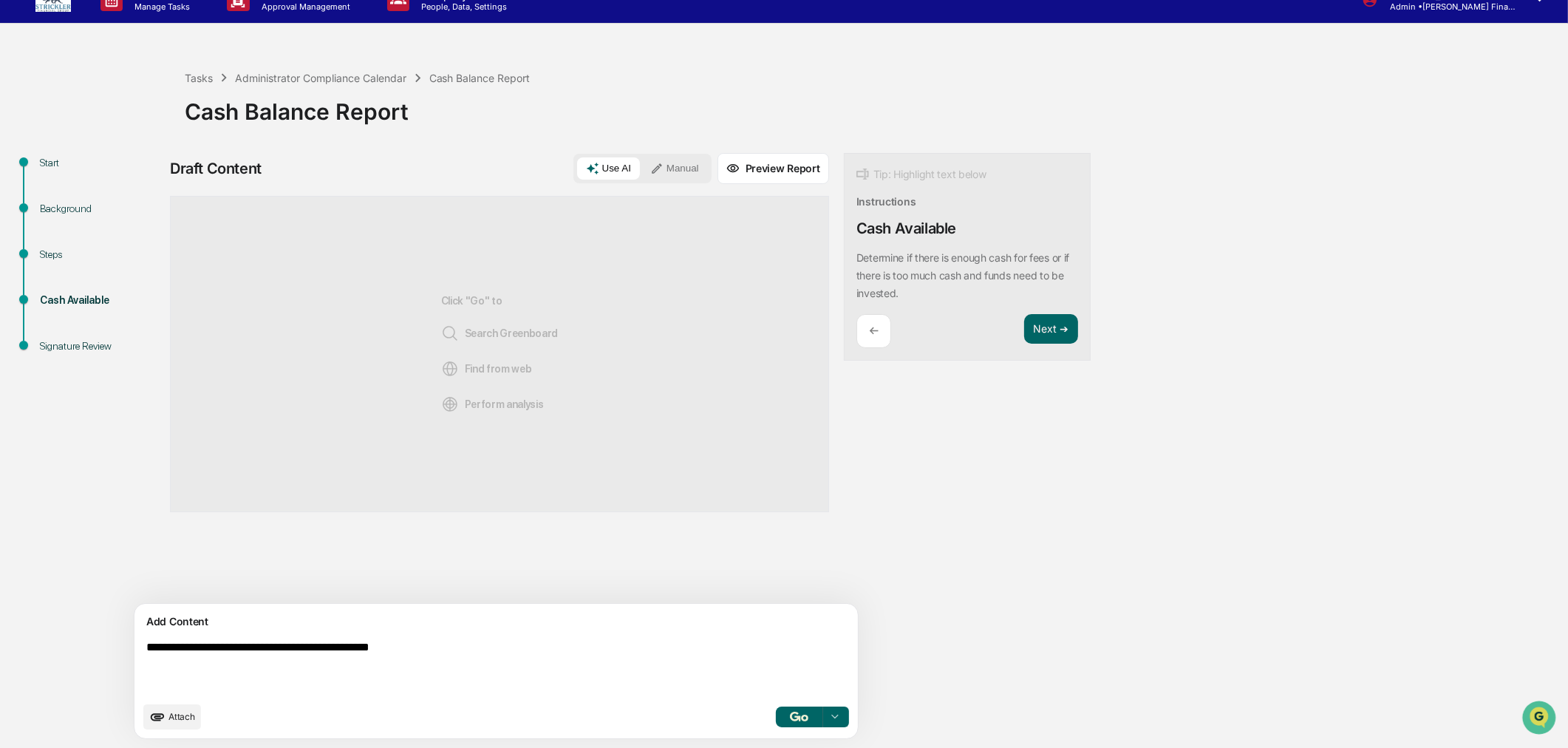
scroll to position [31, 0]
type textarea "**********"
click at [641, 160] on button "Manual" at bounding box center [674, 168] width 67 height 22
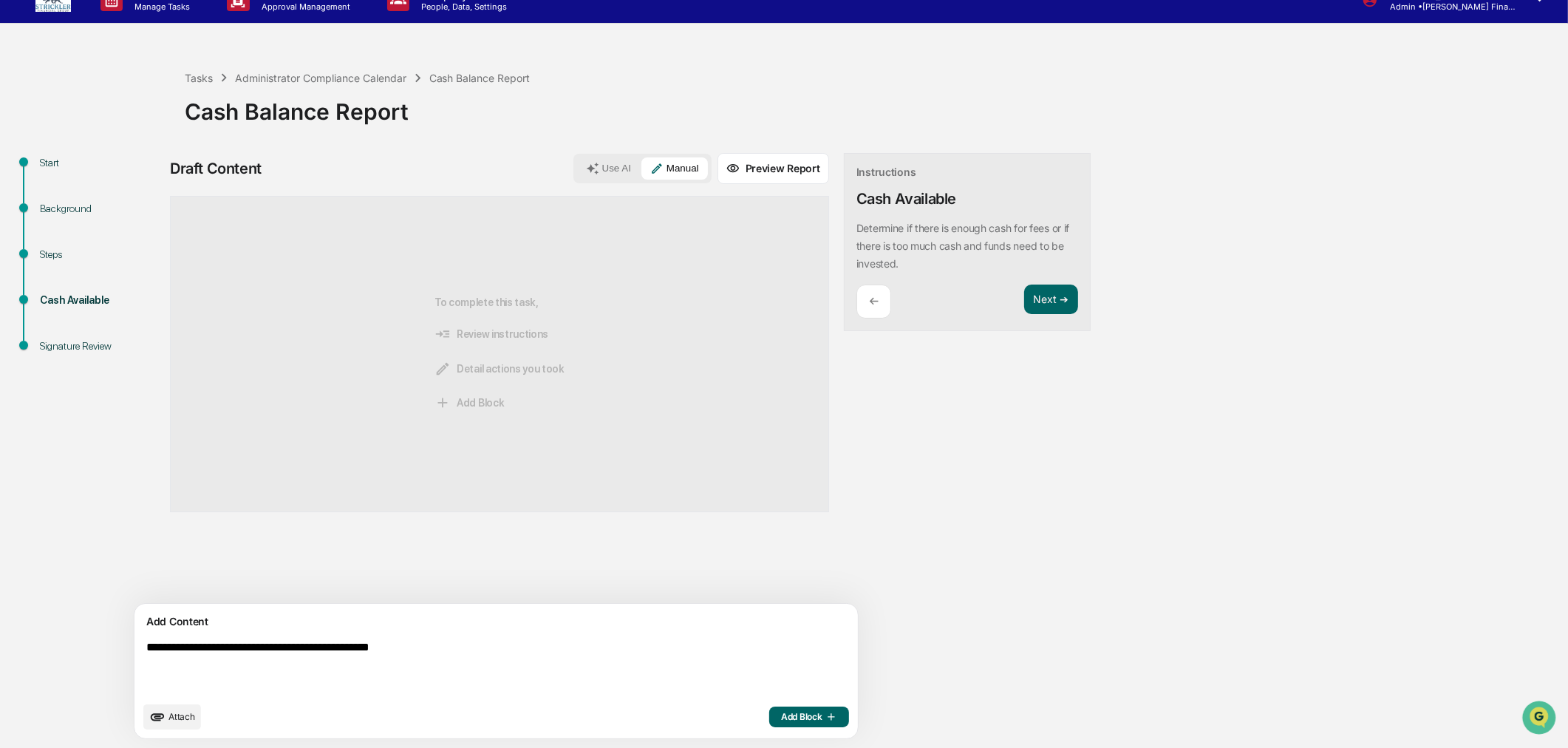
click at [781, 716] on span "Add Block" at bounding box center [809, 717] width 56 height 12
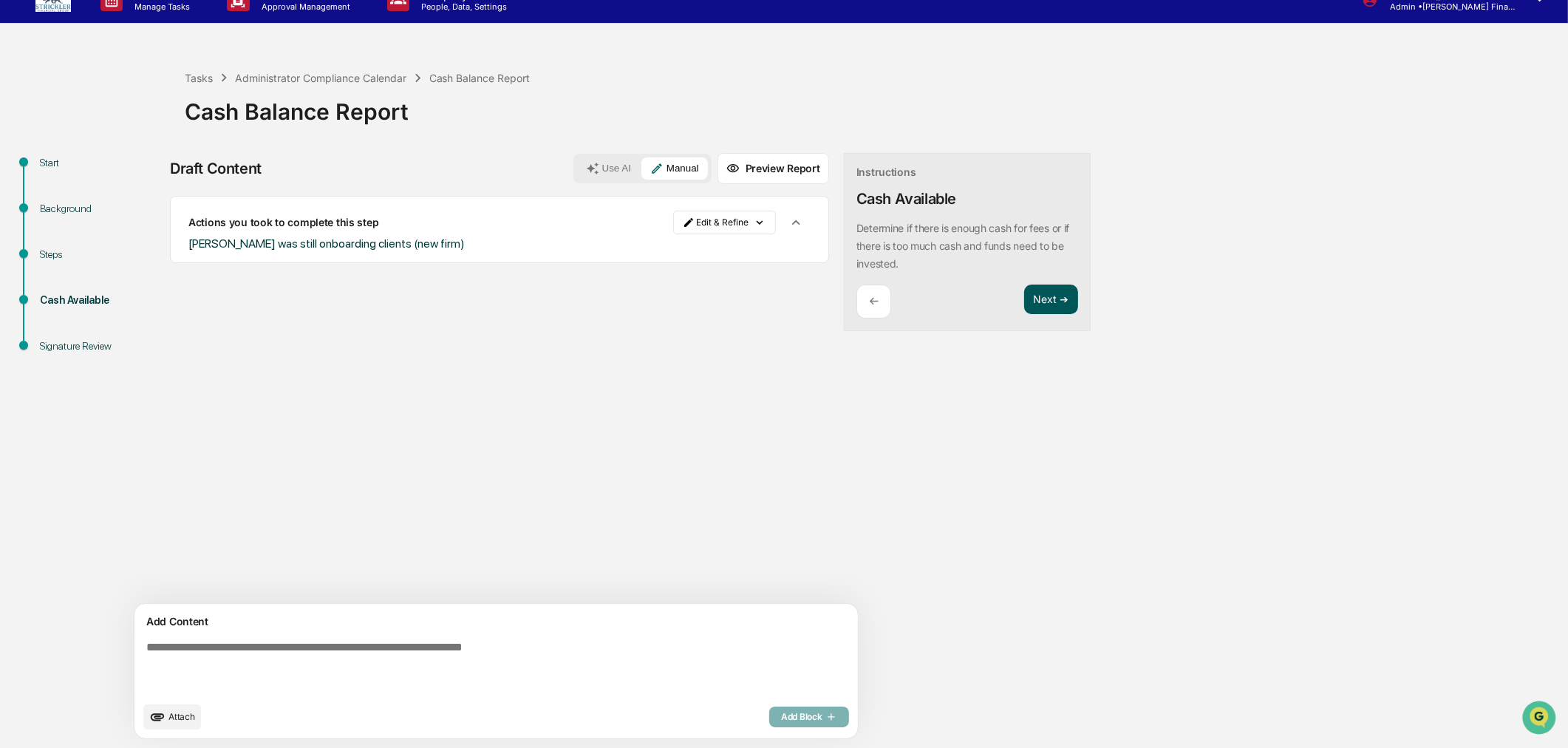
click at [1024, 303] on button "Next ➔" at bounding box center [1051, 299] width 54 height 31
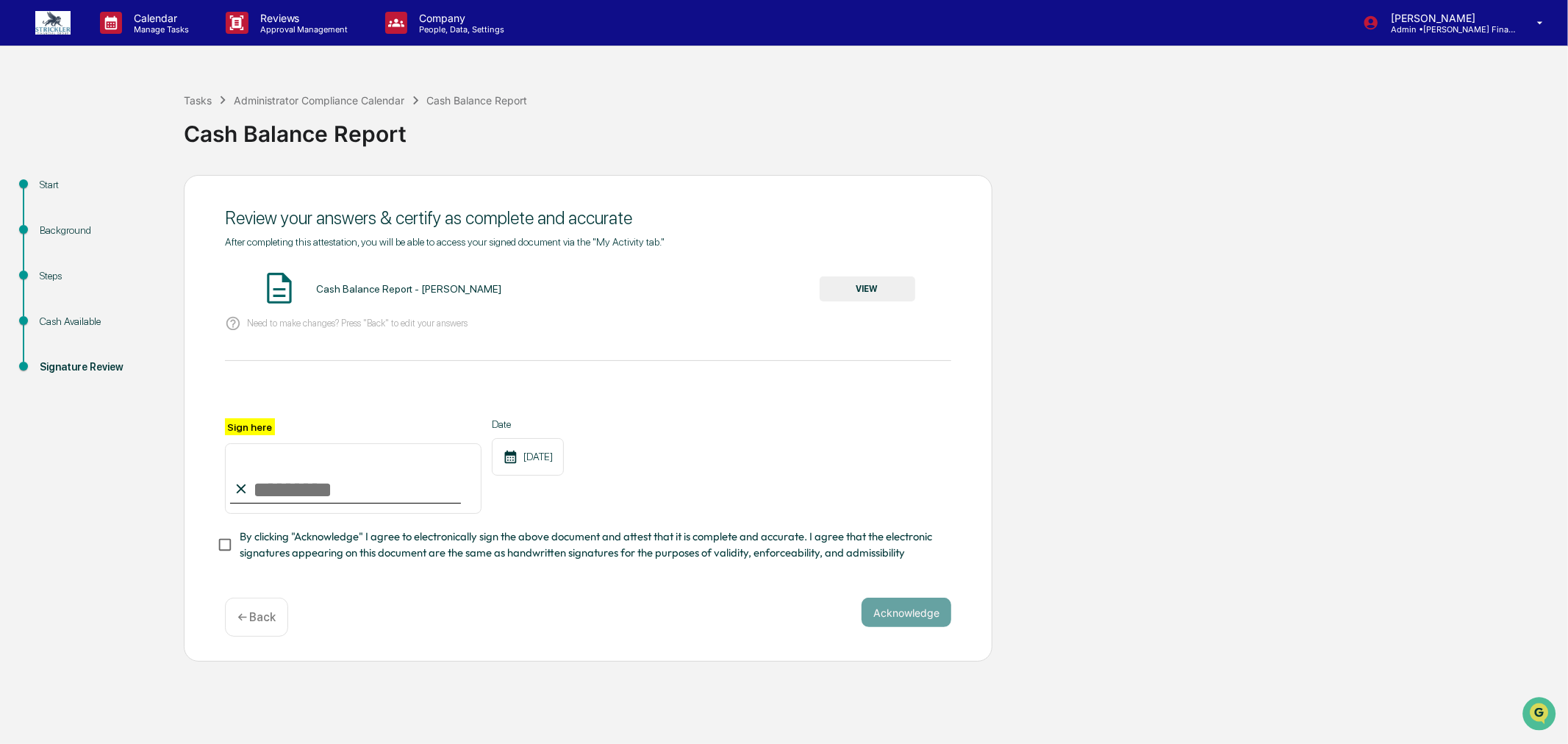
click at [307, 510] on input "Sign here" at bounding box center [353, 478] width 257 height 71
type input "**********"
click at [857, 295] on button "VIEW" at bounding box center [867, 289] width 96 height 25
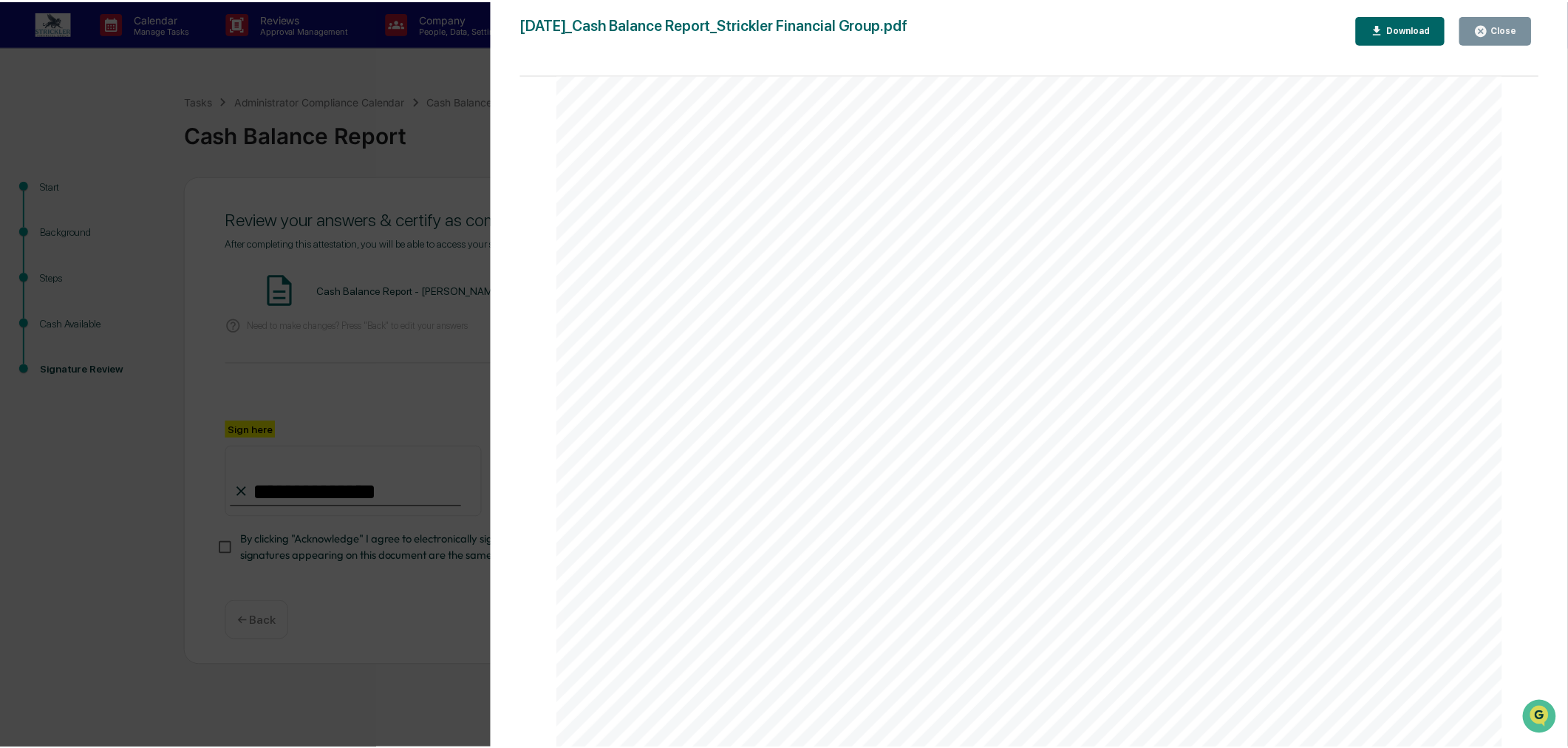
scroll to position [656, 0]
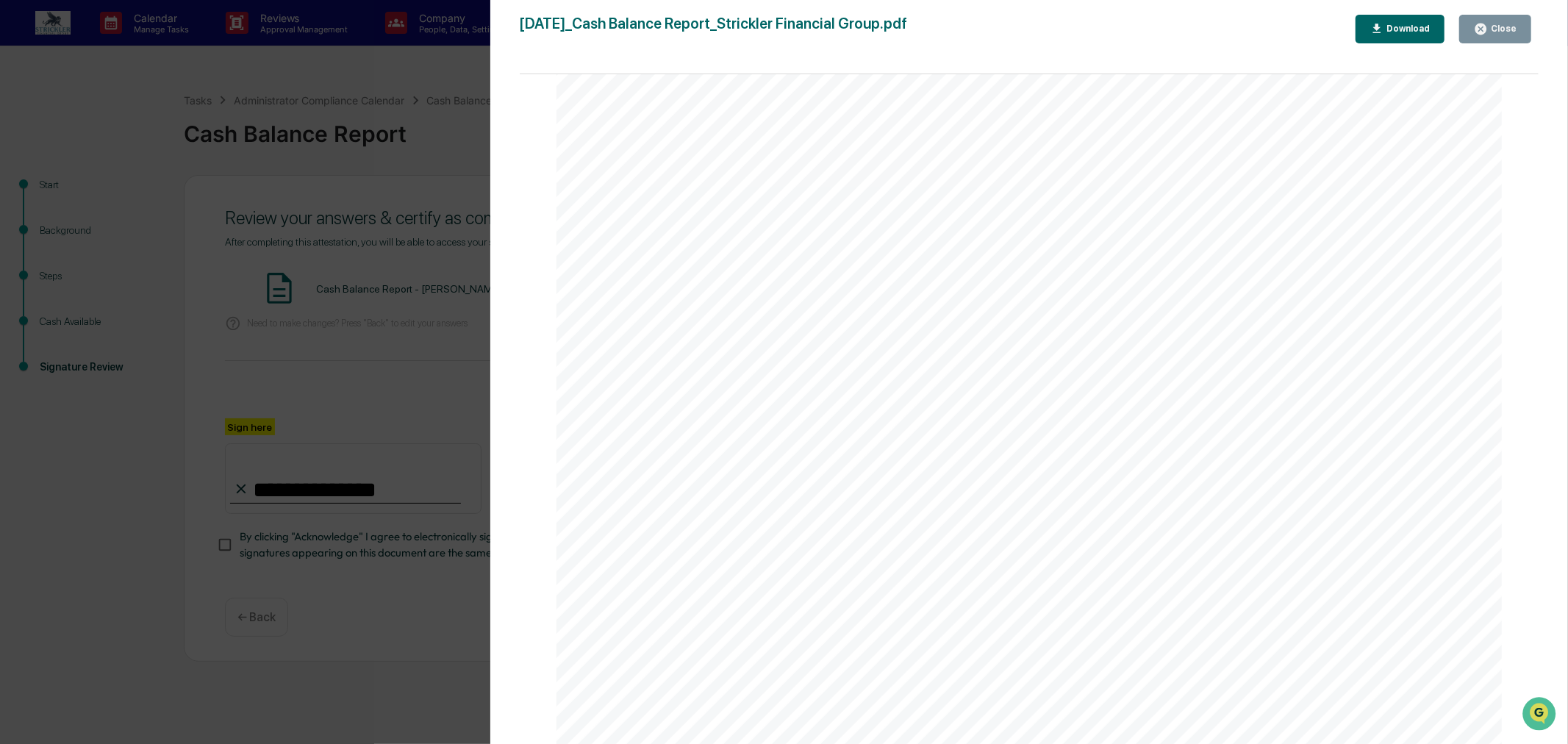
click at [1501, 36] on div "Close" at bounding box center [1496, 30] width 43 height 14
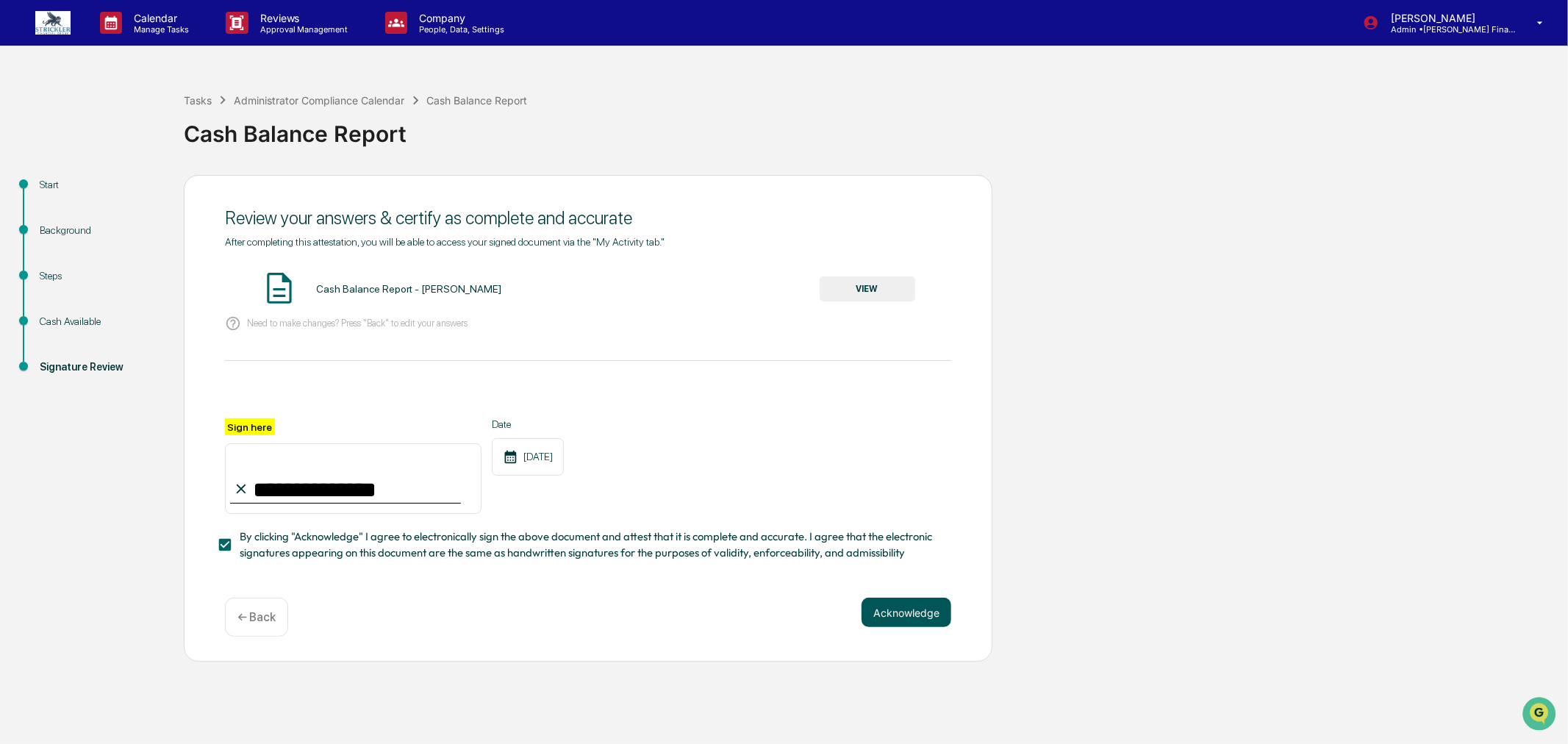
click at [894, 627] on button "Acknowledge" at bounding box center [906, 612] width 89 height 30
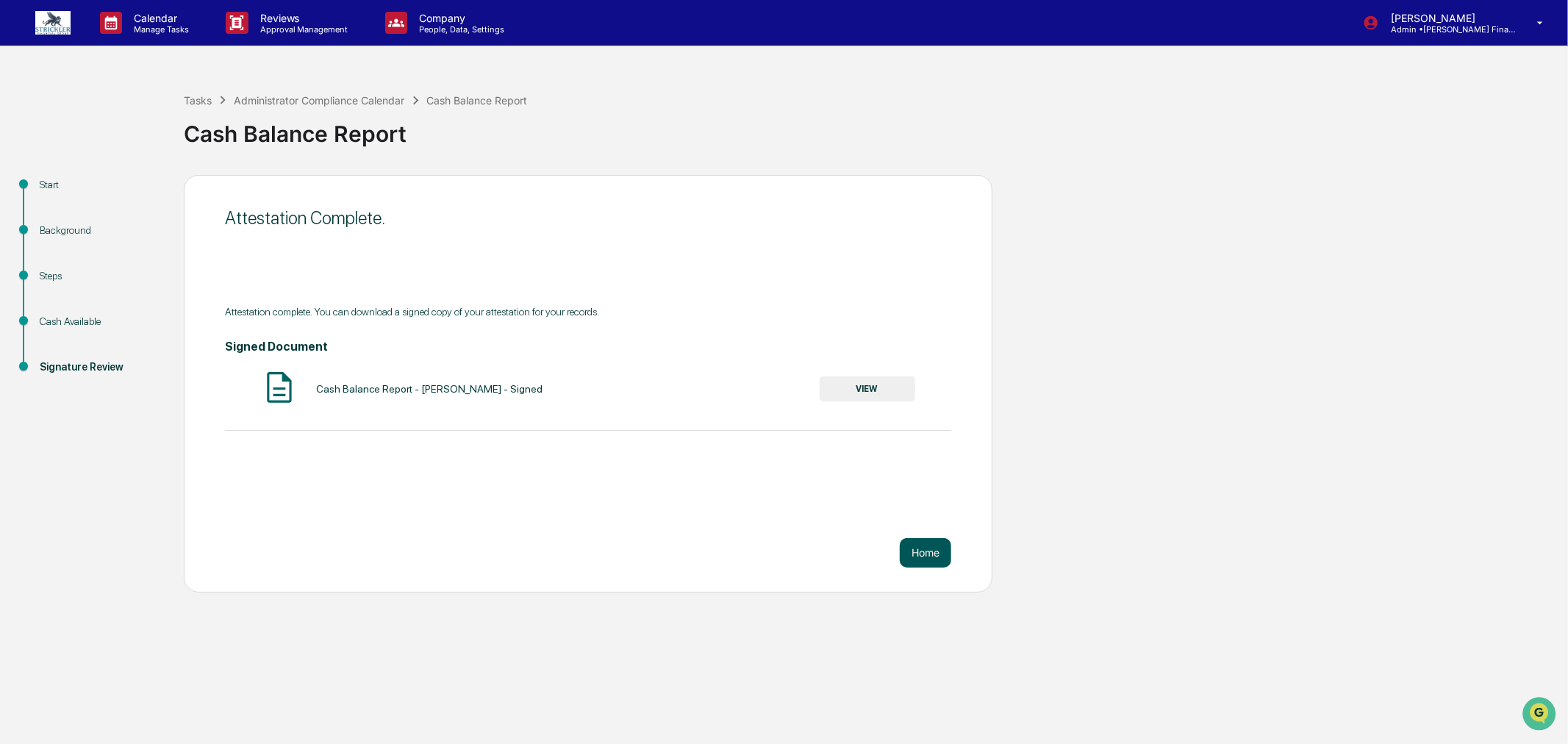
click at [927, 554] on button "Home" at bounding box center [926, 553] width 52 height 30
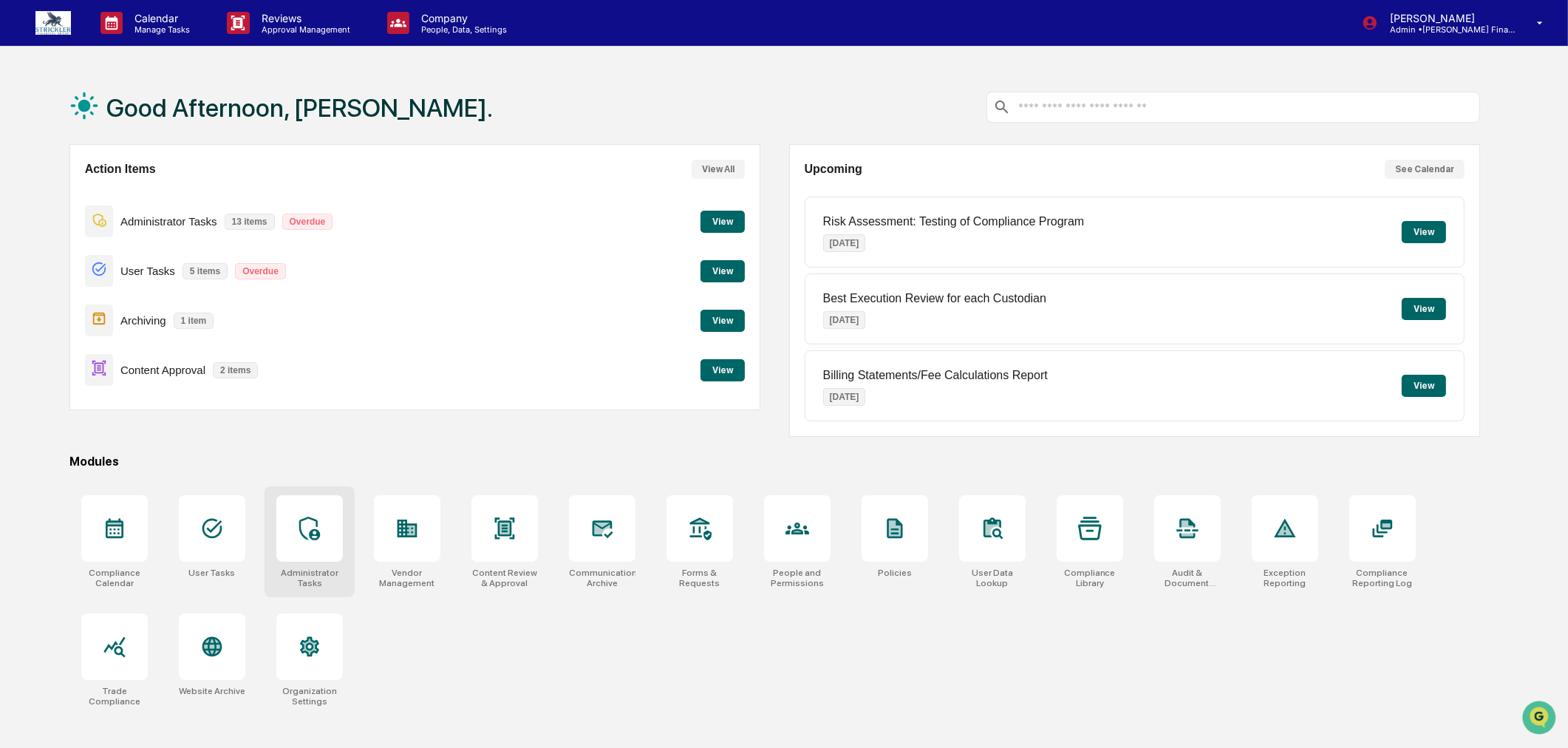
click at [331, 513] on div at bounding box center [309, 529] width 67 height 67
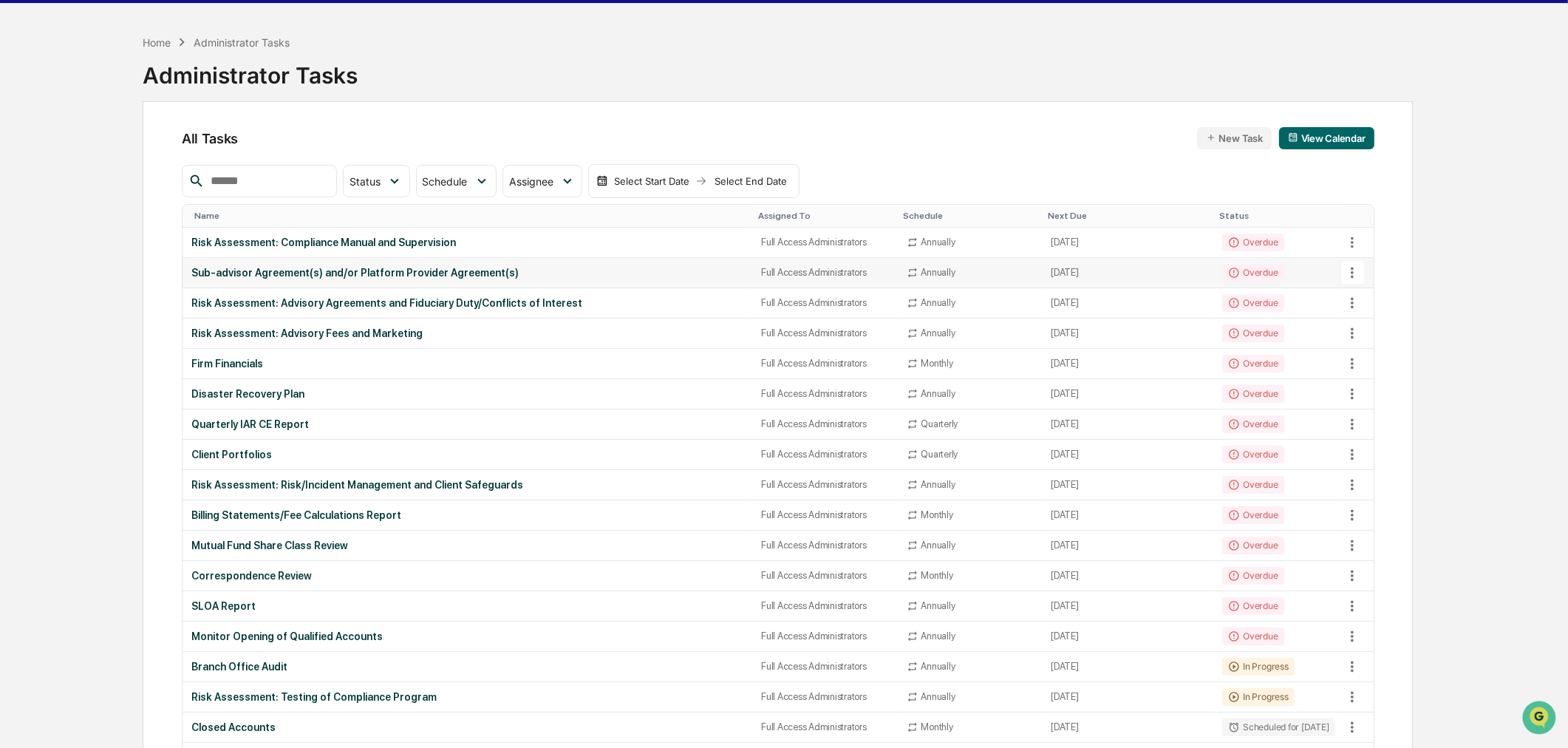
scroll to position [82, 0]
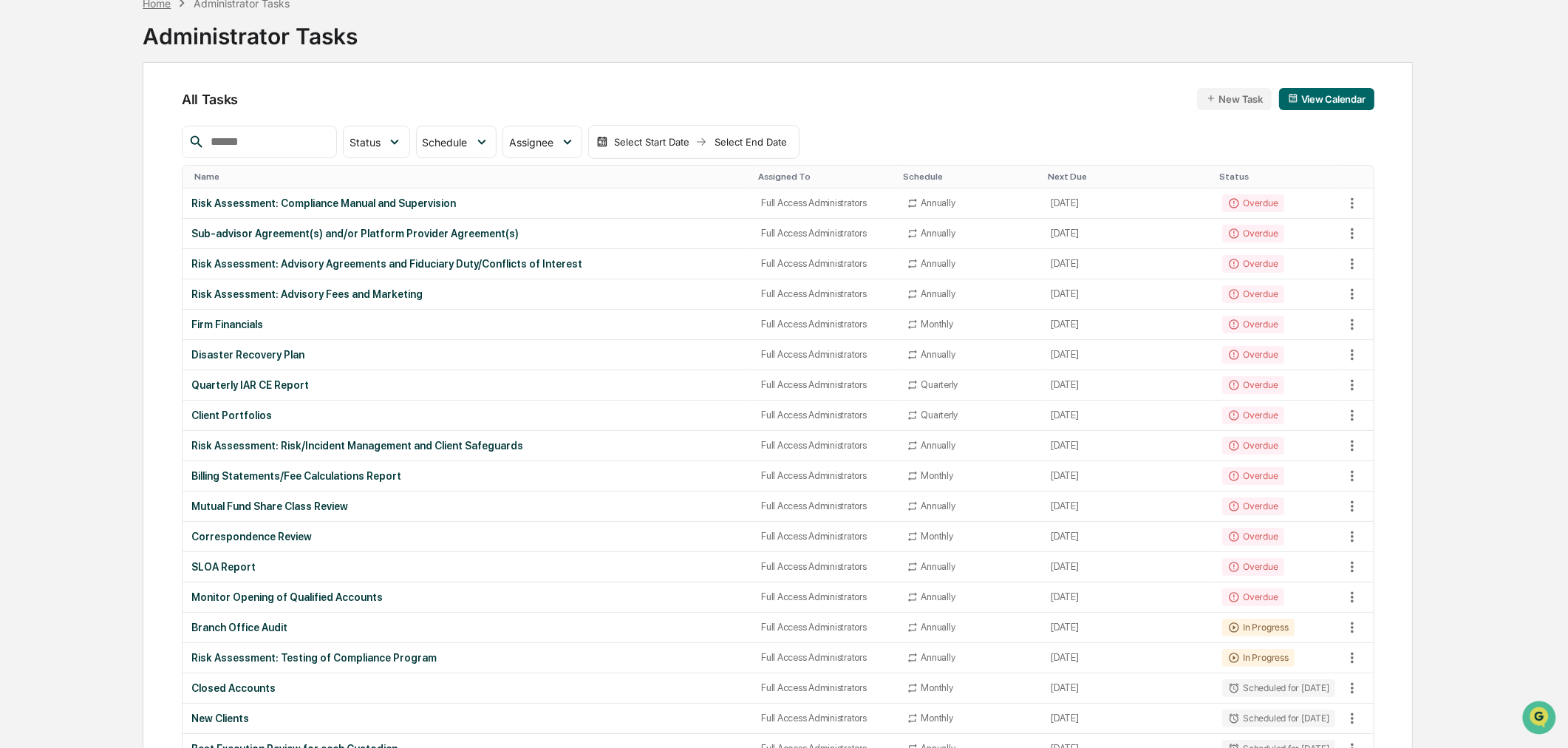
click at [163, 7] on div "Home" at bounding box center [156, 4] width 28 height 13
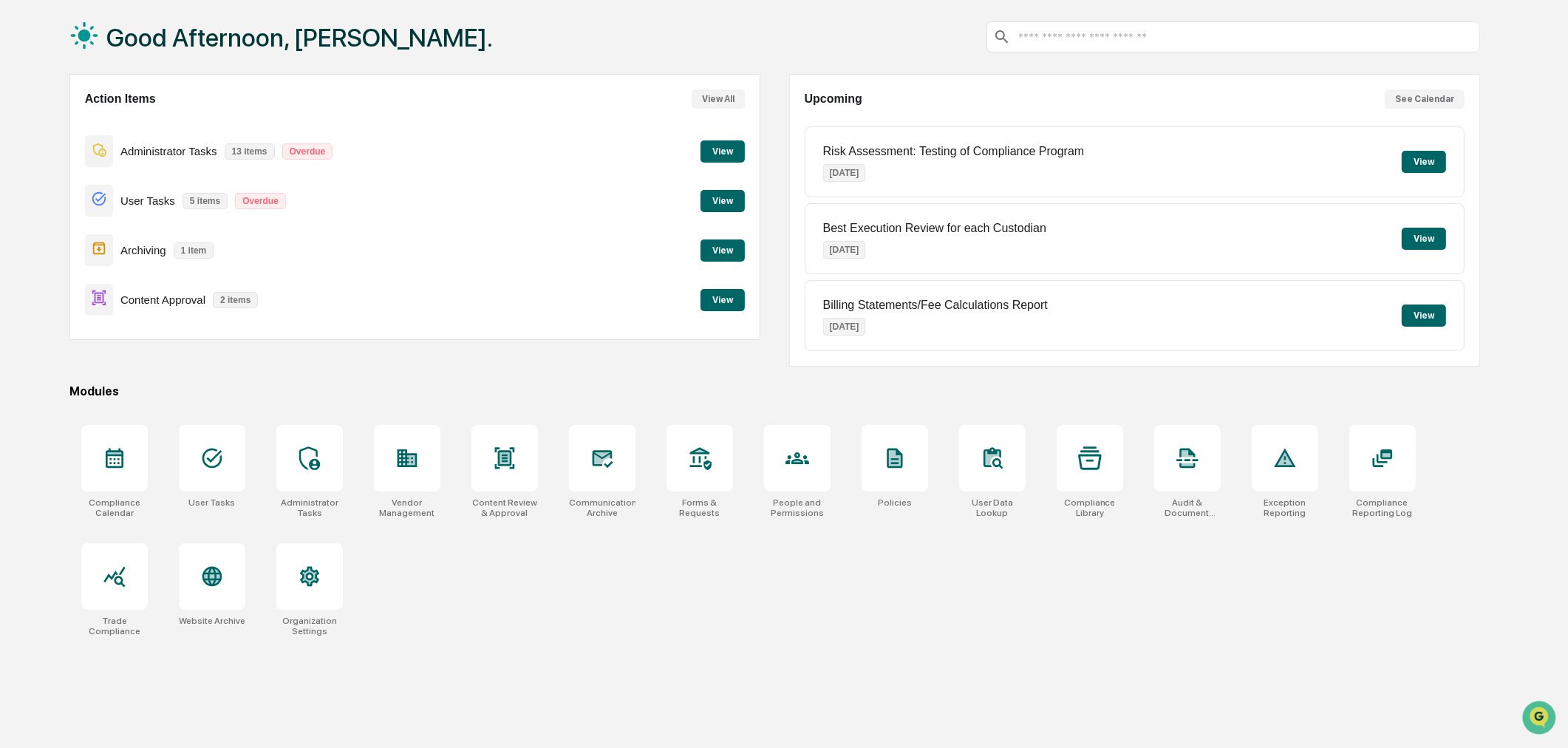
click at [730, 156] on button "View" at bounding box center [722, 151] width 44 height 22
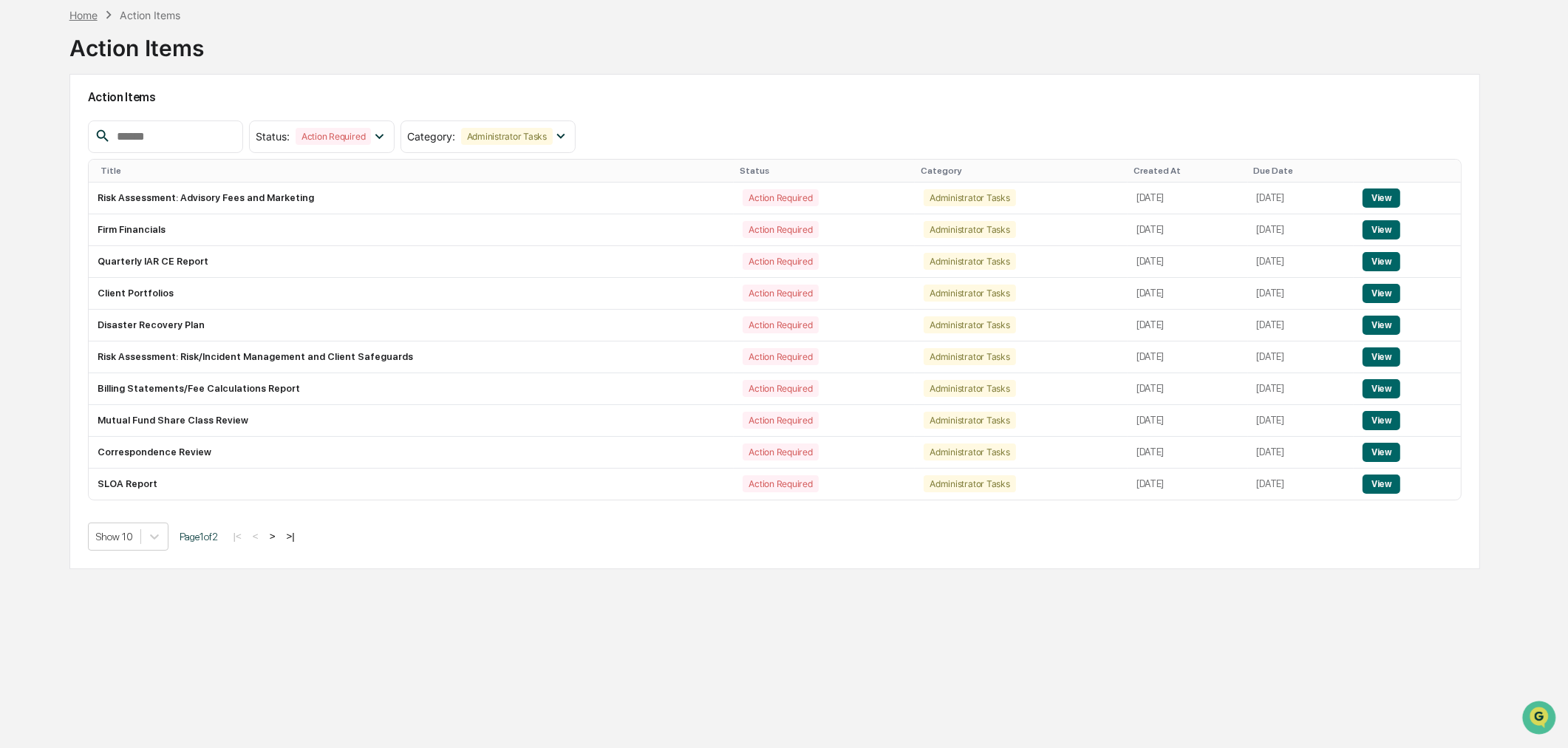
click at [87, 18] on div "Home" at bounding box center [83, 15] width 28 height 13
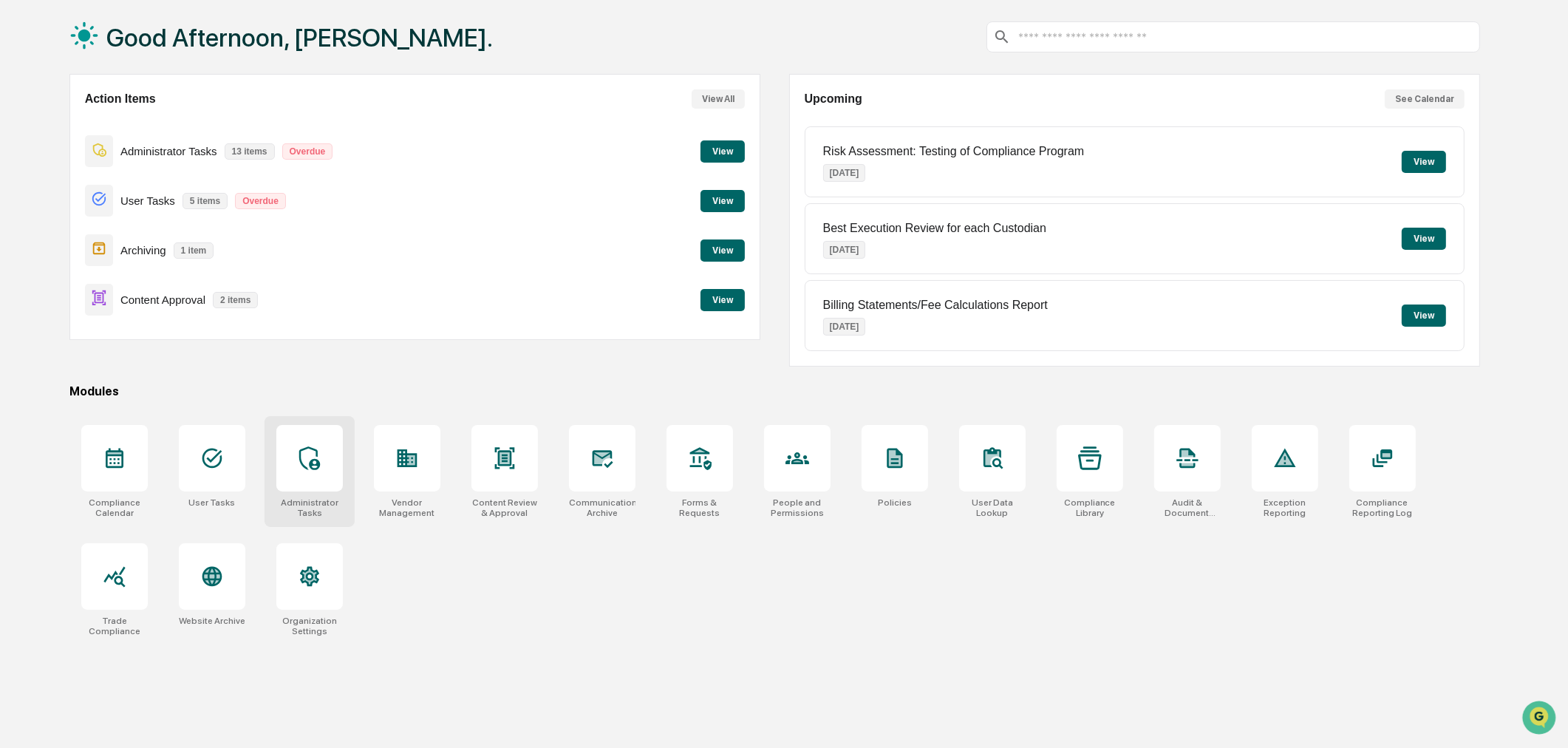
click at [305, 470] on div at bounding box center [309, 458] width 23 height 23
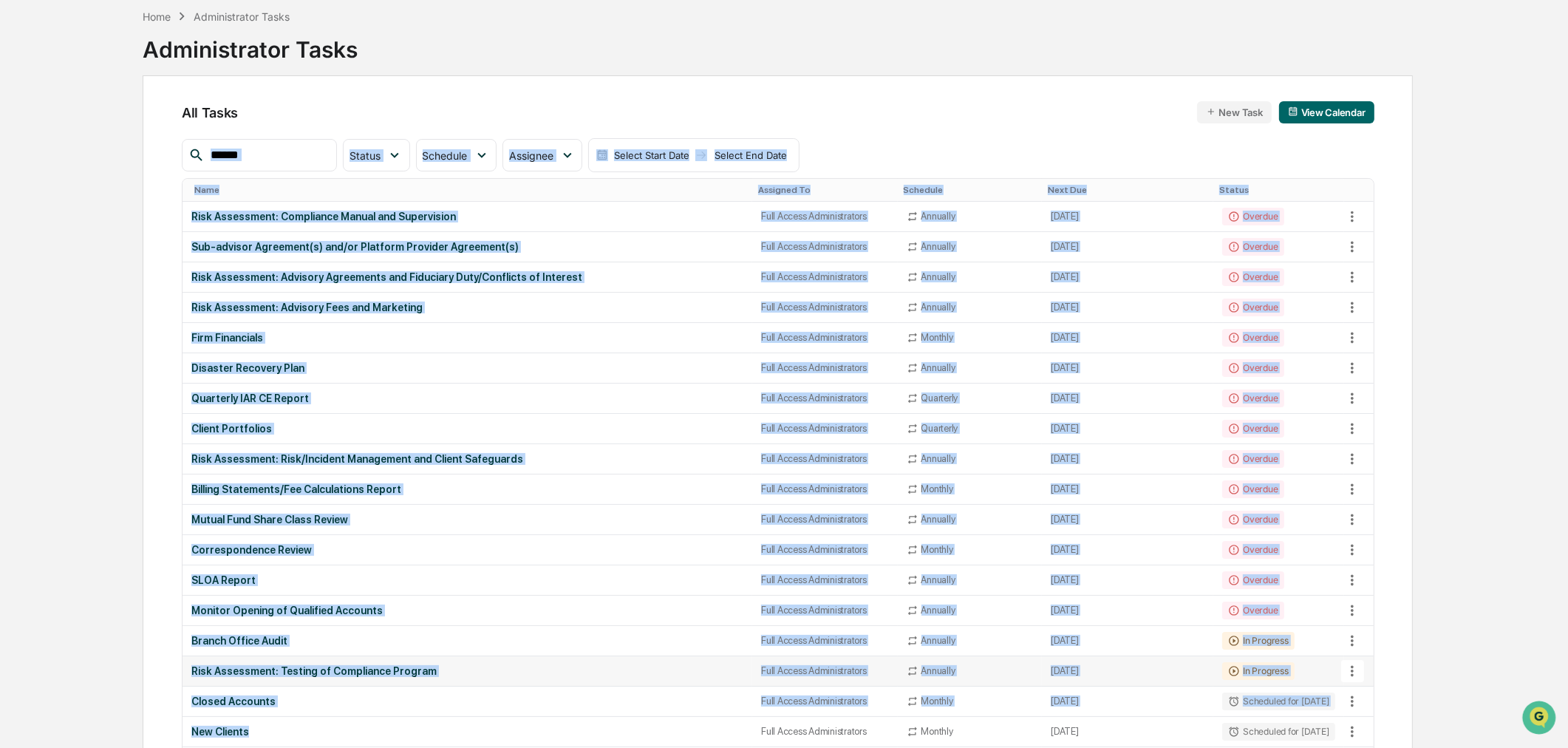
scroll to position [89, 0]
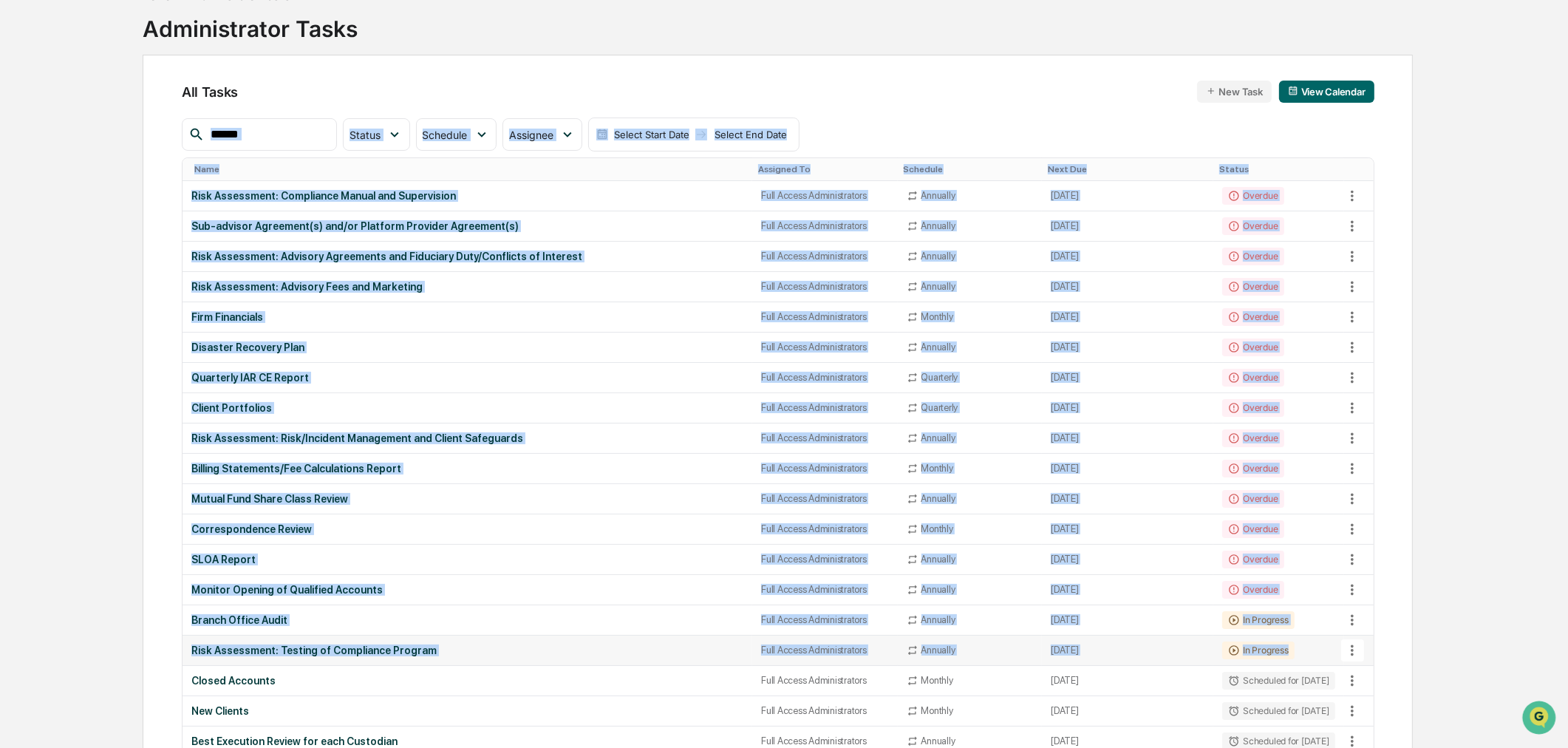
drag, startPoint x: 138, startPoint y: 280, endPoint x: 1283, endPoint y: 646, distance: 1202.1
copy div "Status Select/Deselect All Done In Progress Action Required Overdue Scheduled S…"
